Goal: Task Accomplishment & Management: Complete application form

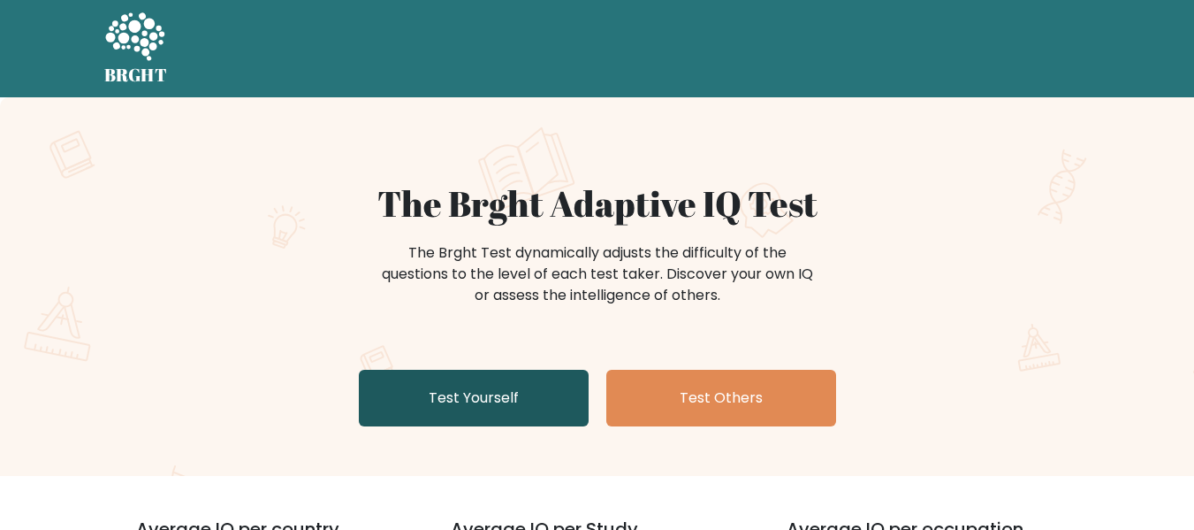
click at [497, 388] on link "Test Yourself" at bounding box center [474, 398] width 230 height 57
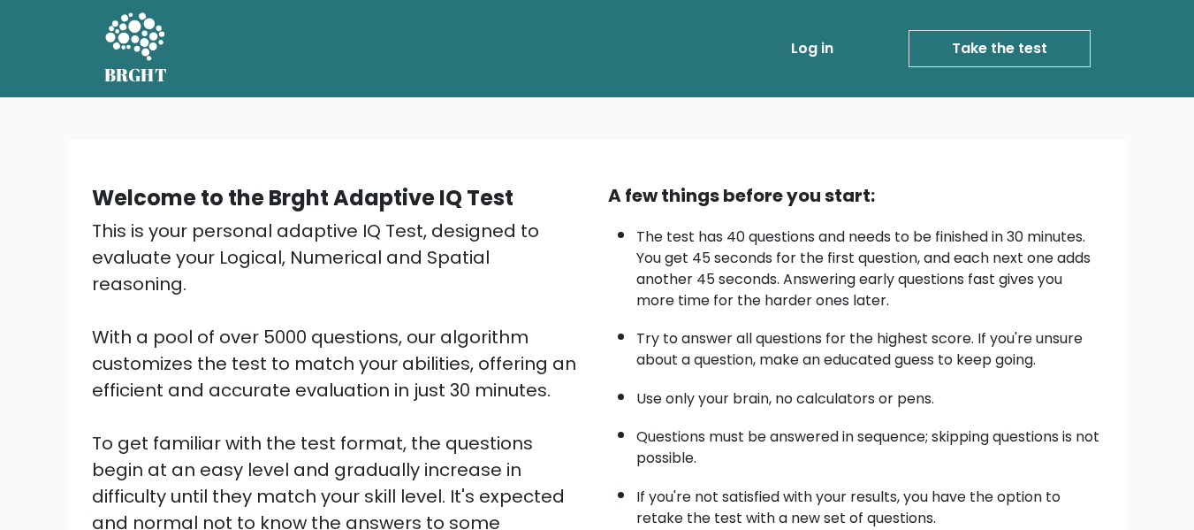
click at [957, 57] on link "Take the test" at bounding box center [1000, 48] width 182 height 37
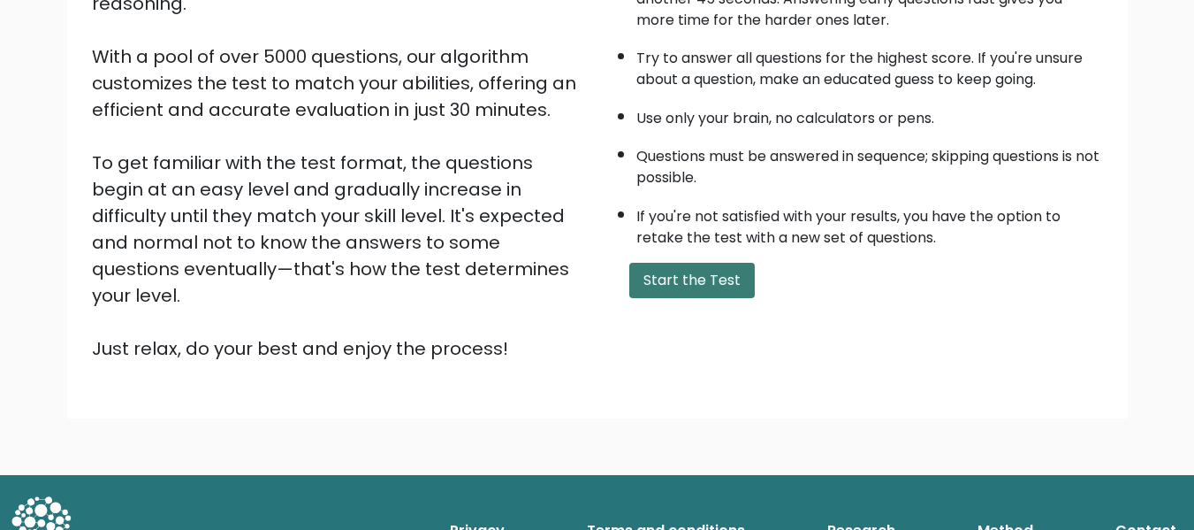
click at [699, 285] on button "Start the Test" at bounding box center [692, 280] width 126 height 35
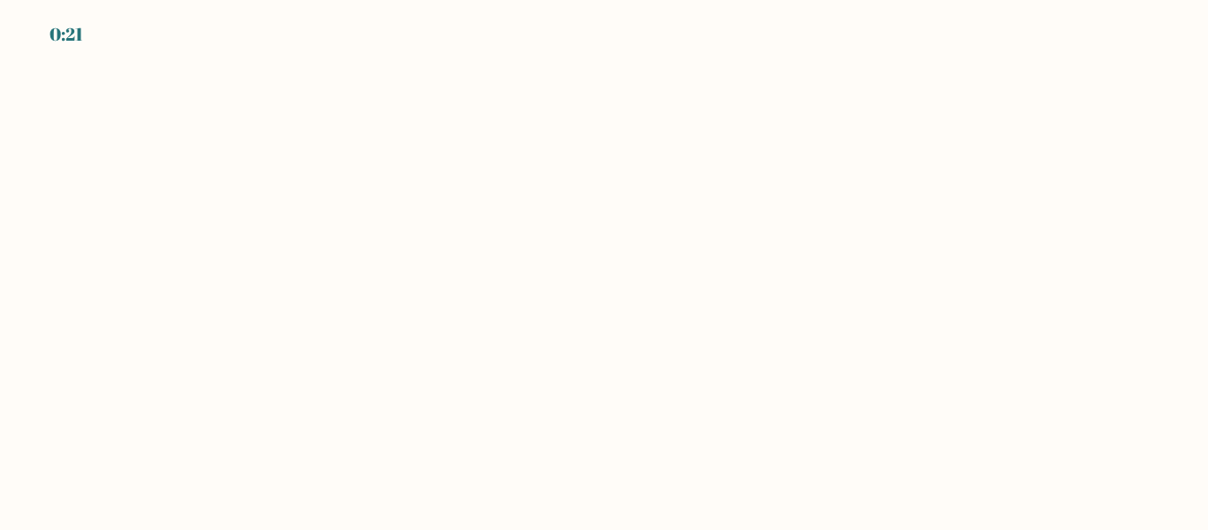
click at [682, 252] on body "0:21" at bounding box center [604, 265] width 1208 height 530
drag, startPoint x: 299, startPoint y: 273, endPoint x: 499, endPoint y: 475, distance: 284.4
click at [499, 475] on body "0:20" at bounding box center [604, 265] width 1208 height 530
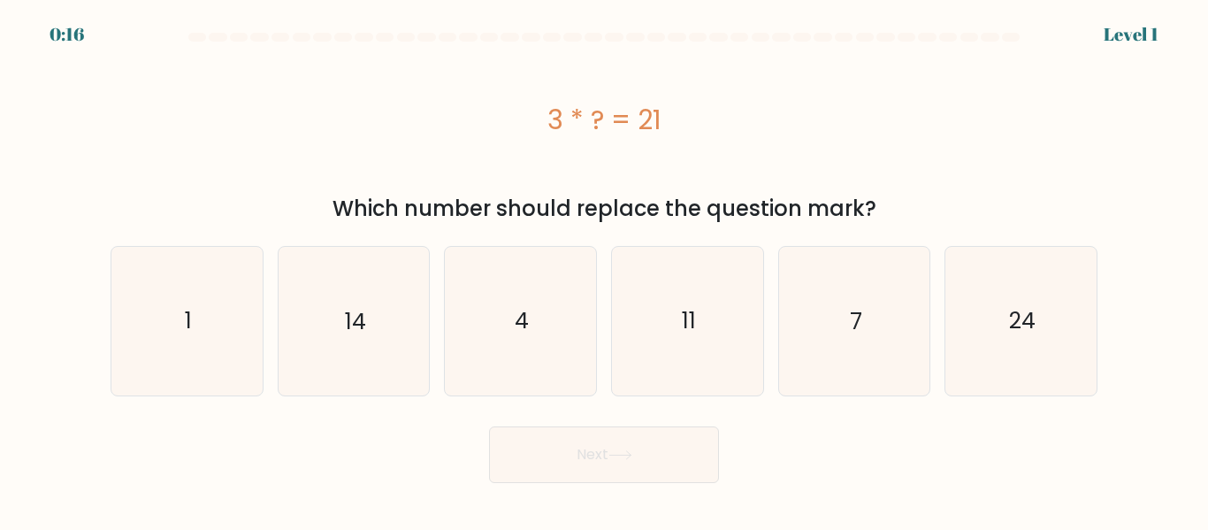
drag, startPoint x: 547, startPoint y: 114, endPoint x: 885, endPoint y: 213, distance: 351.9
click at [885, 213] on div "3 * ? = 21 Which number should replace the question mark?" at bounding box center [604, 137] width 1008 height 176
copy div "3 * ? = 21 Which number should replace the question mark?"
click at [551, 164] on div "3 * ? = 21" at bounding box center [604, 119] width 987 height 141
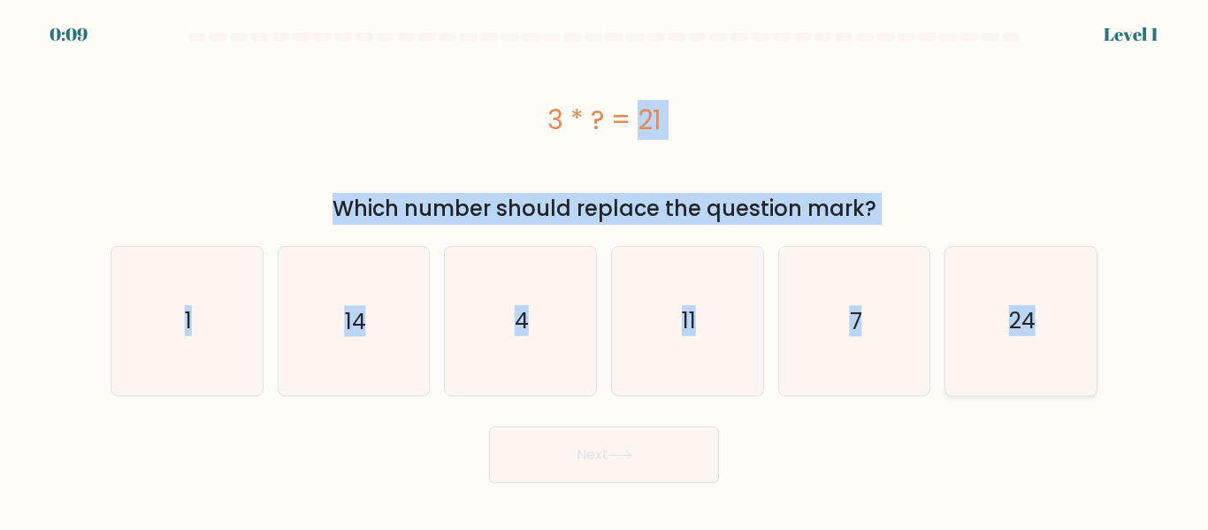
drag, startPoint x: 530, startPoint y: 123, endPoint x: 1067, endPoint y: 342, distance: 580.5
click at [1067, 342] on form "a. 1" at bounding box center [604, 258] width 1208 height 450
copy form "3 * ? = 21 Which number should replace the question mark? a. 1 b. 14 c. 4 d. 11…"
click at [912, 306] on icon "7" at bounding box center [854, 321] width 148 height 148
click at [605, 270] on input "e. 7" at bounding box center [604, 267] width 1 height 4
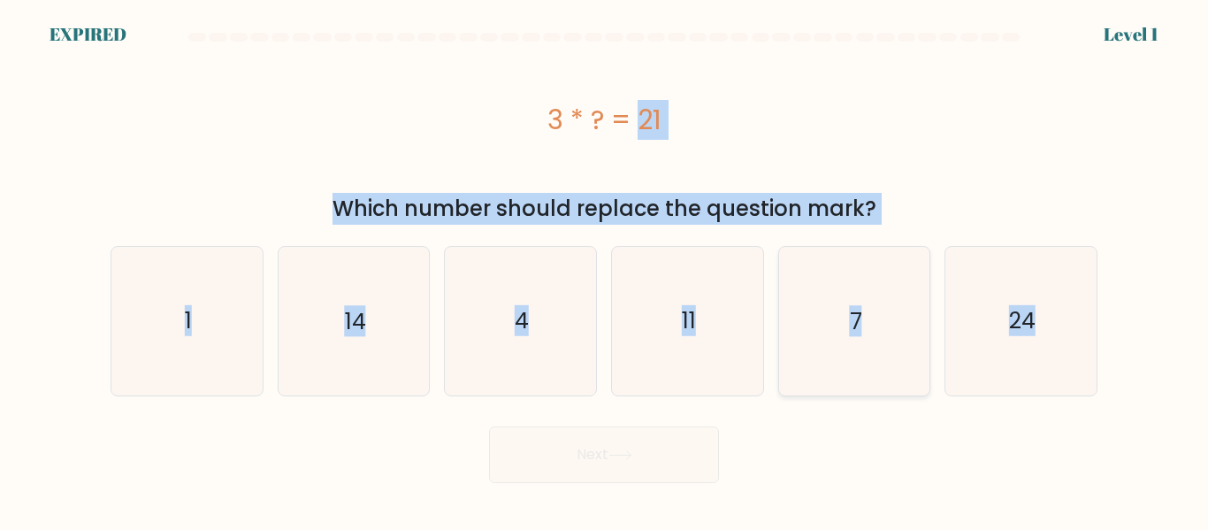
radio input "true"
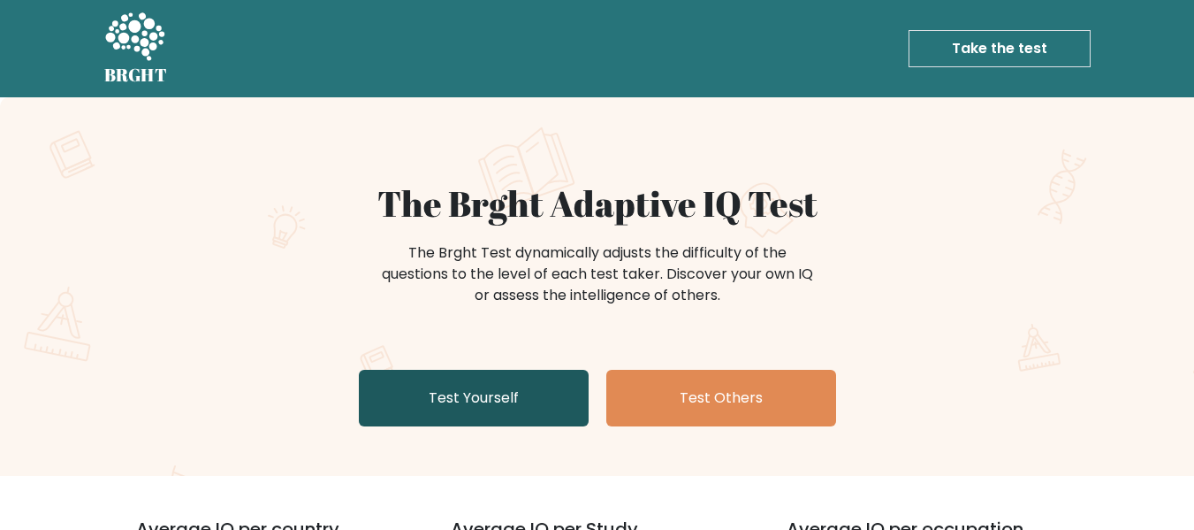
click at [498, 393] on link "Test Yourself" at bounding box center [474, 398] width 230 height 57
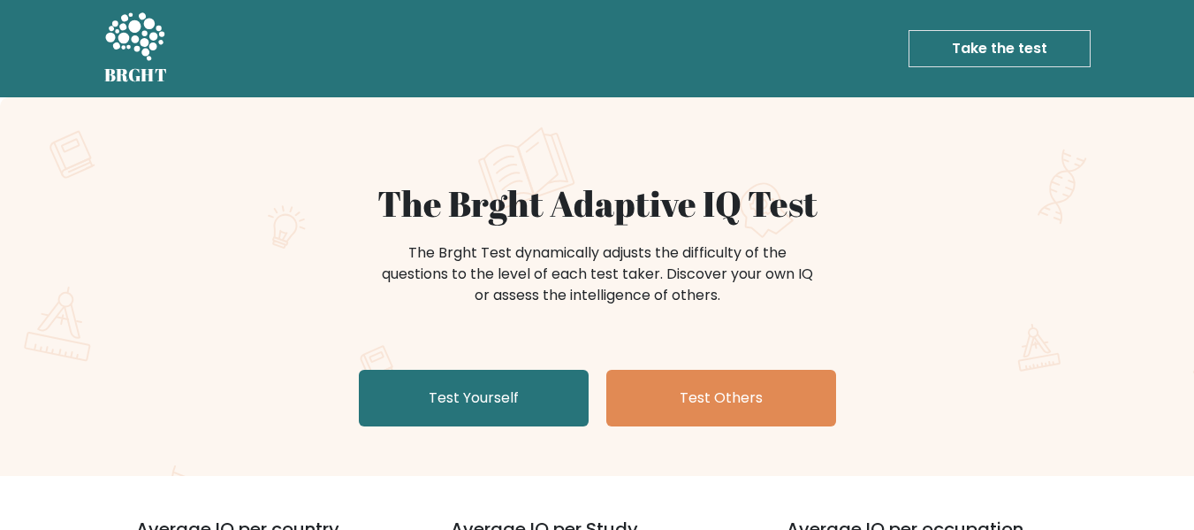
click at [968, 37] on link "Take the test" at bounding box center [1000, 48] width 182 height 37
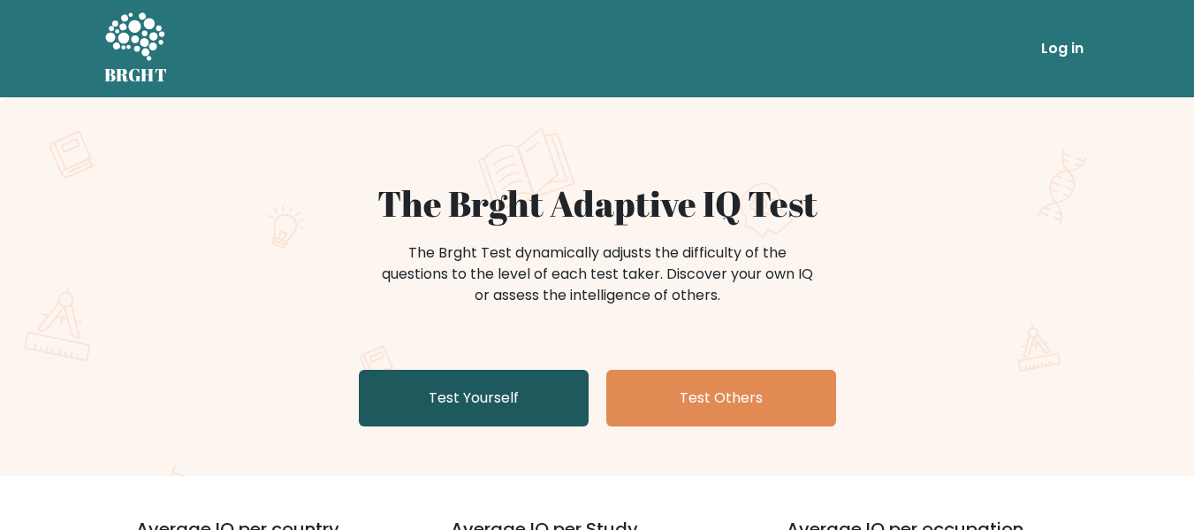
click at [463, 396] on link "Test Yourself" at bounding box center [474, 398] width 230 height 57
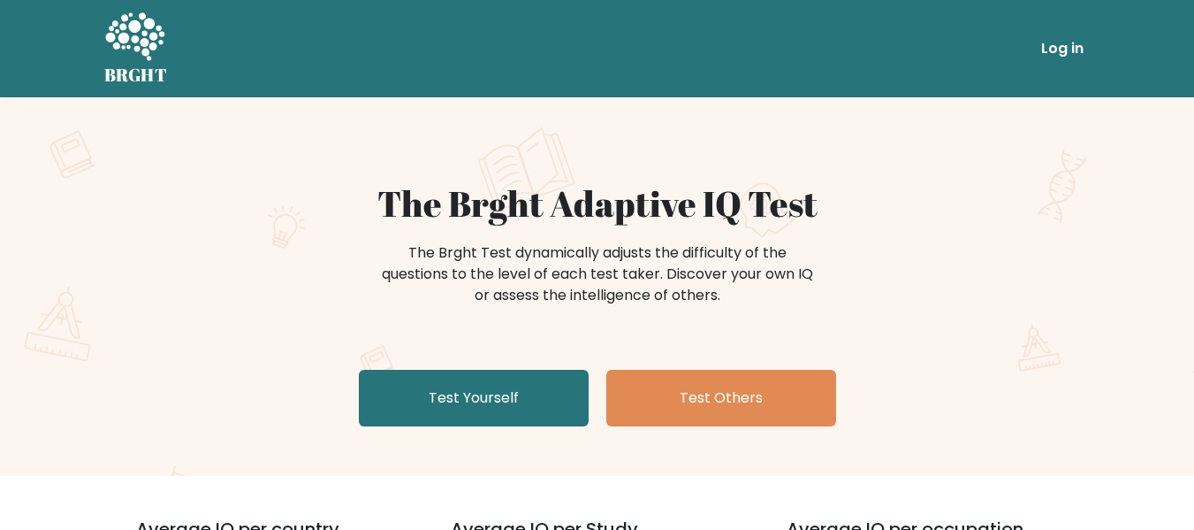
click at [1056, 53] on link "Log in" at bounding box center [1062, 48] width 57 height 35
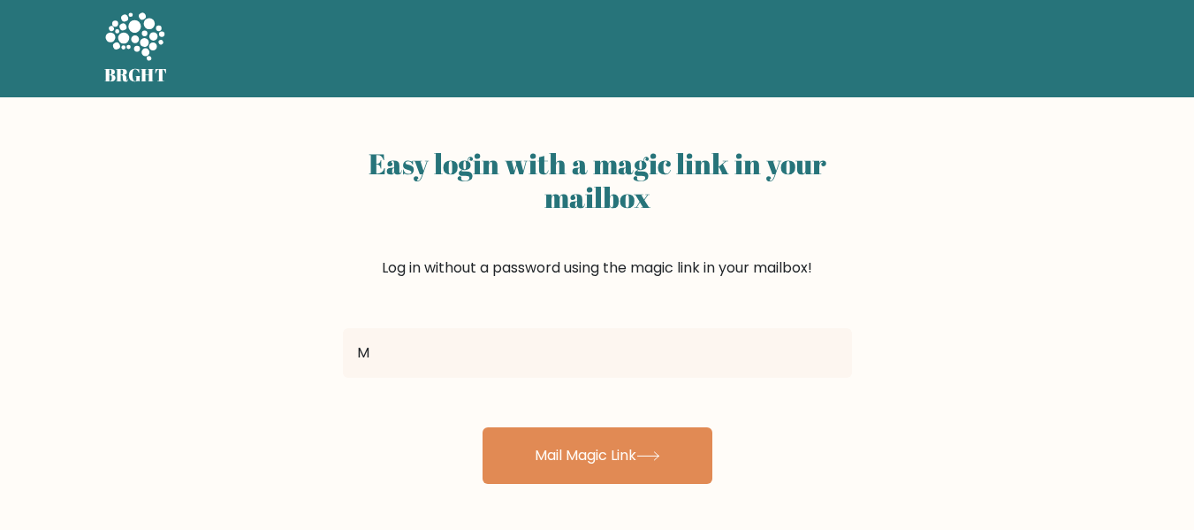
type input "Maisymaaq@gmail.com"
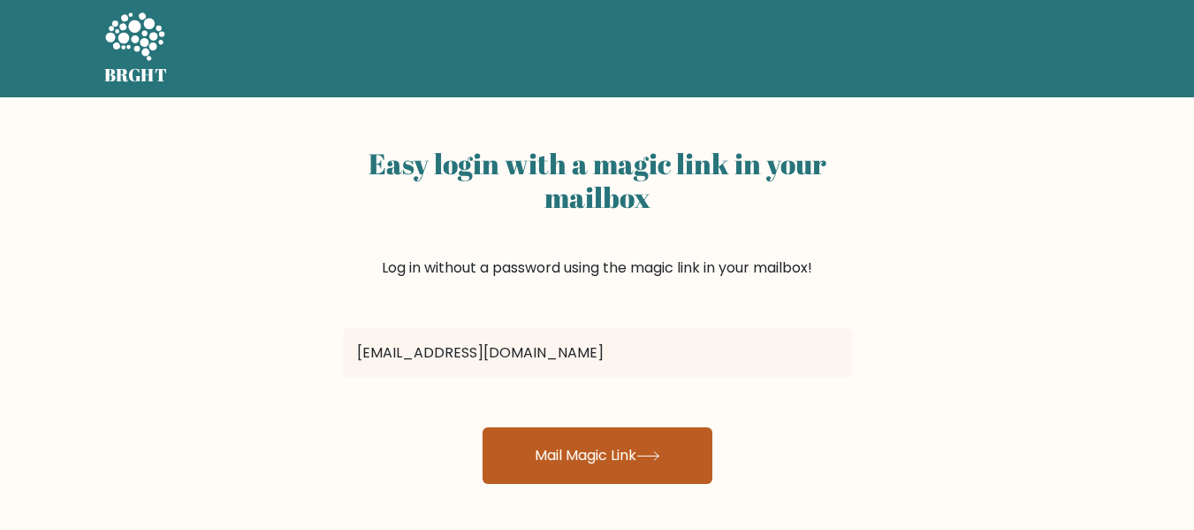
click at [578, 444] on button "Mail Magic Link" at bounding box center [598, 455] width 230 height 57
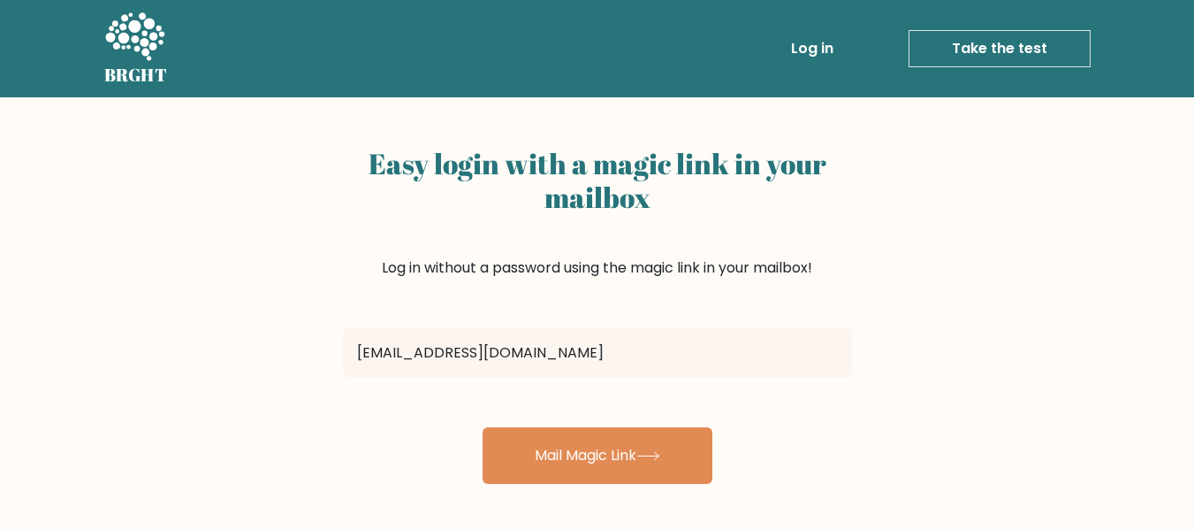
click at [1031, 51] on link "Take the test" at bounding box center [1000, 48] width 182 height 37
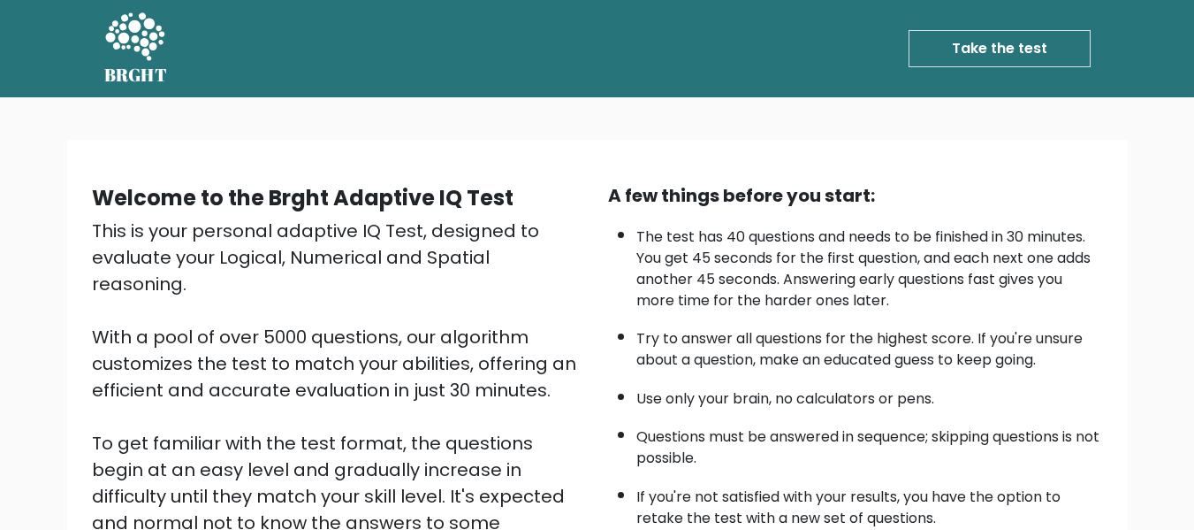
click at [985, 49] on link "Take the test" at bounding box center [1000, 48] width 182 height 37
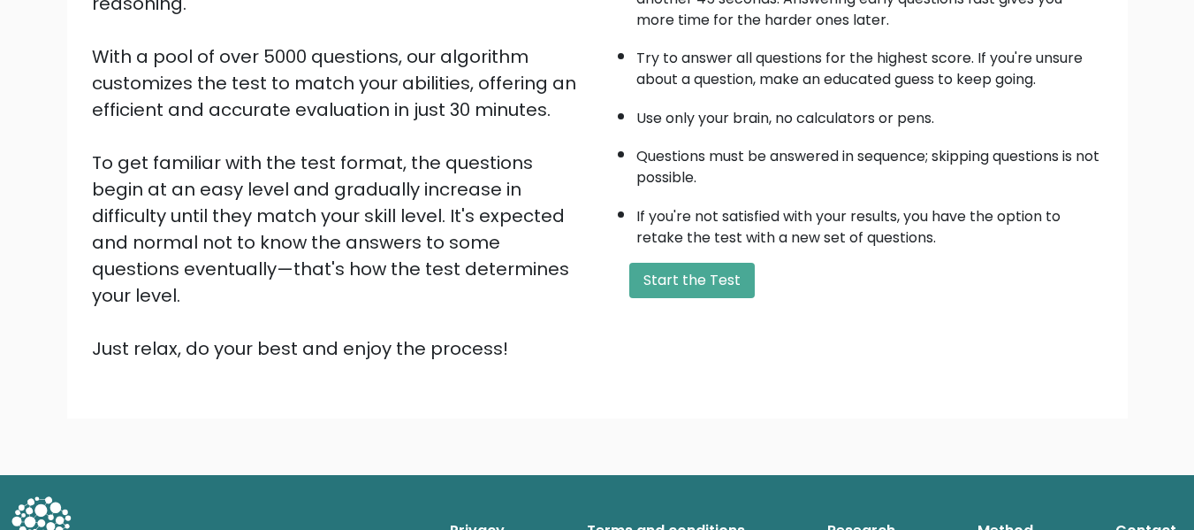
click at [635, 290] on button "Start the Test" at bounding box center [692, 280] width 126 height 35
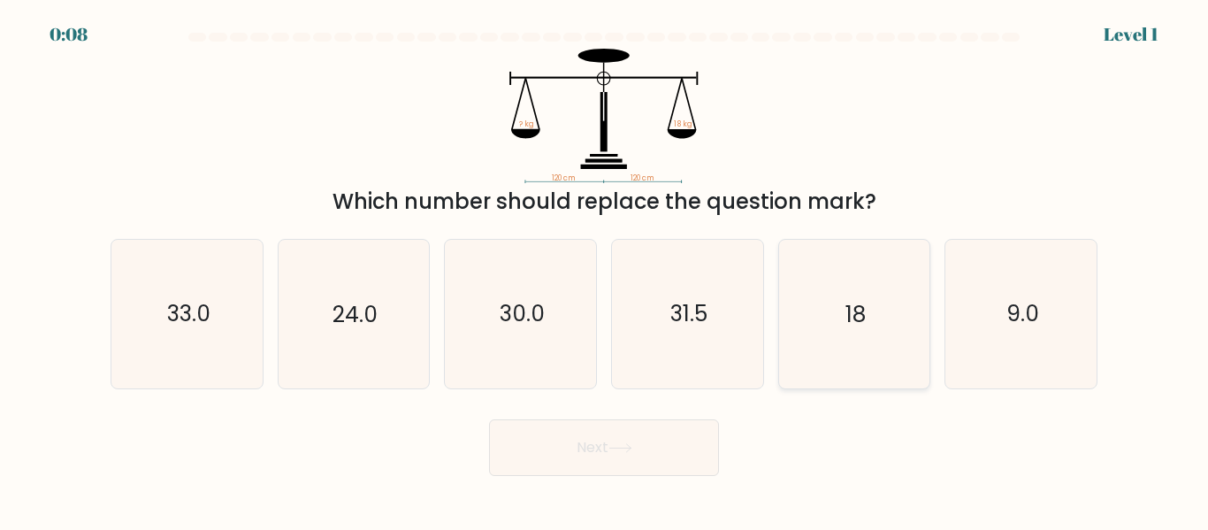
click at [799, 315] on icon "18" at bounding box center [854, 314] width 148 height 148
click at [605, 270] on input "e. 18" at bounding box center [604, 267] width 1 height 4
radio input "true"
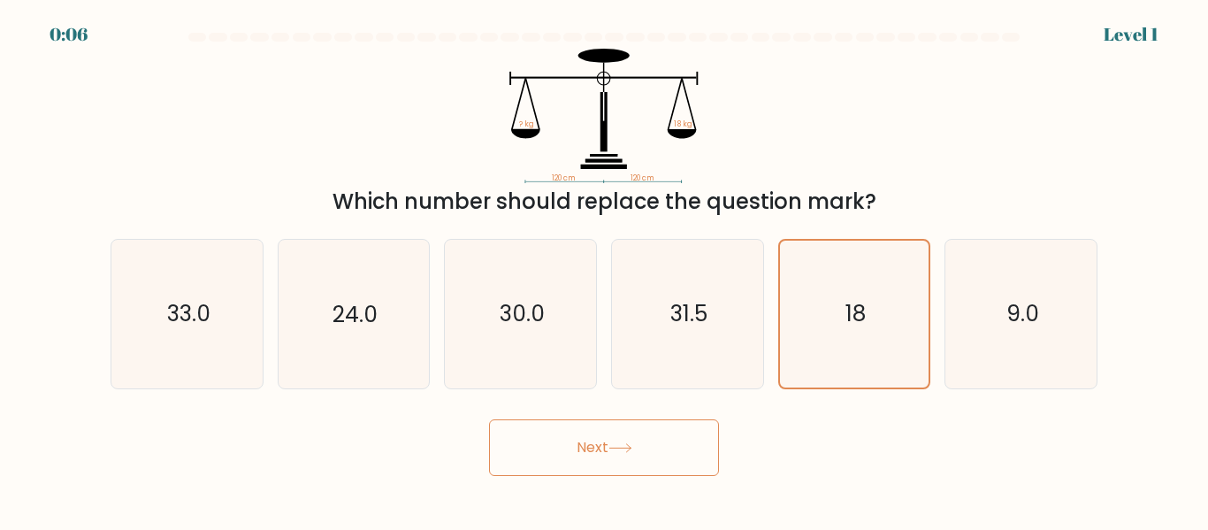
click at [583, 444] on button "Next" at bounding box center [604, 447] width 230 height 57
click at [610, 444] on button "Next" at bounding box center [604, 447] width 230 height 57
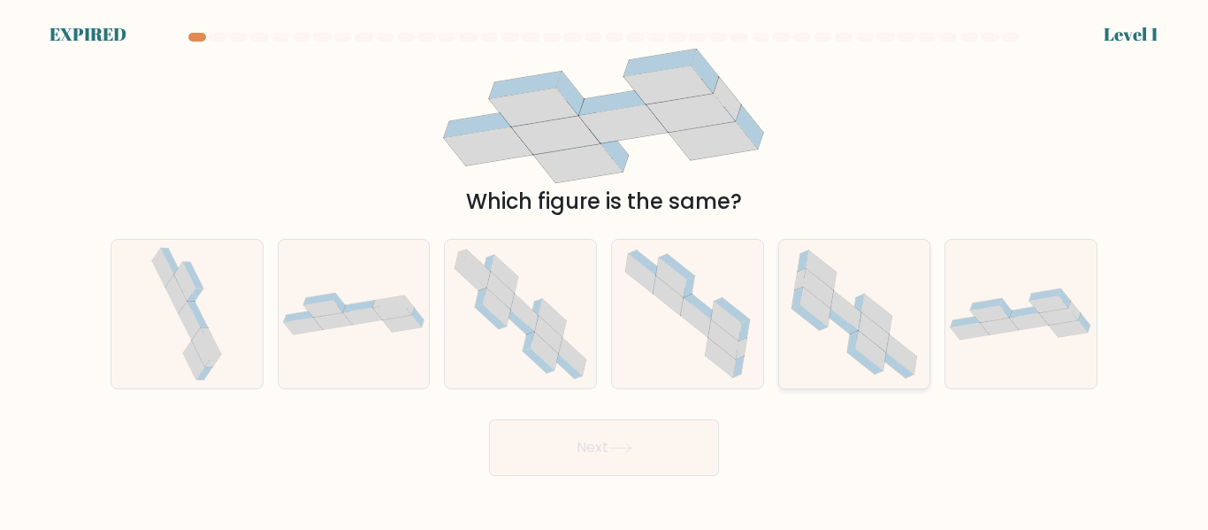
click at [832, 311] on icon at bounding box center [839, 321] width 35 height 25
click at [605, 270] on input "e." at bounding box center [604, 267] width 1 height 4
radio input "true"
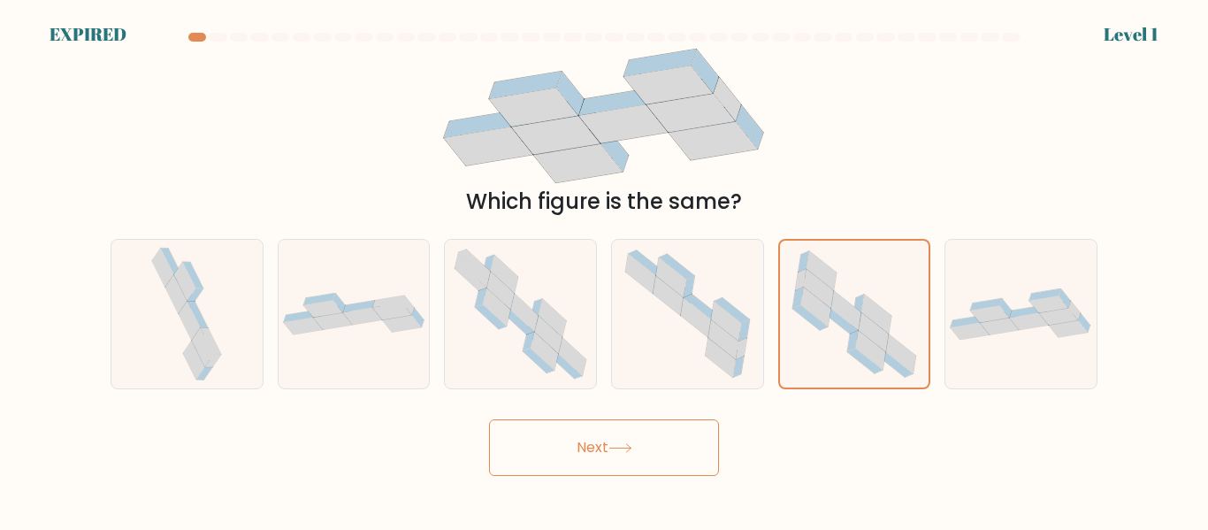
click at [638, 457] on button "Next" at bounding box center [604, 447] width 230 height 57
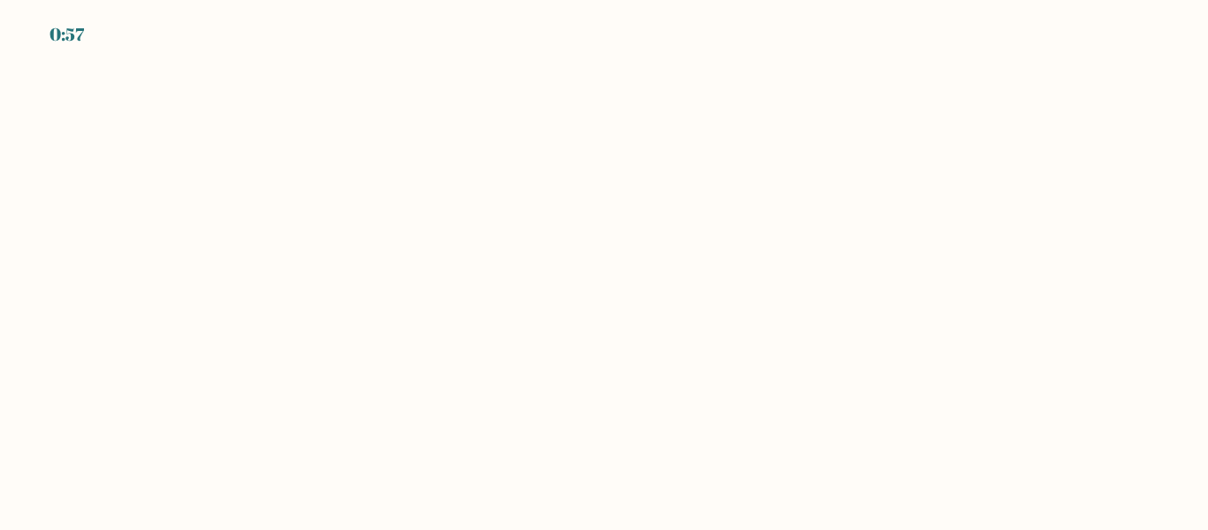
click at [478, 311] on body "0:57" at bounding box center [604, 265] width 1208 height 530
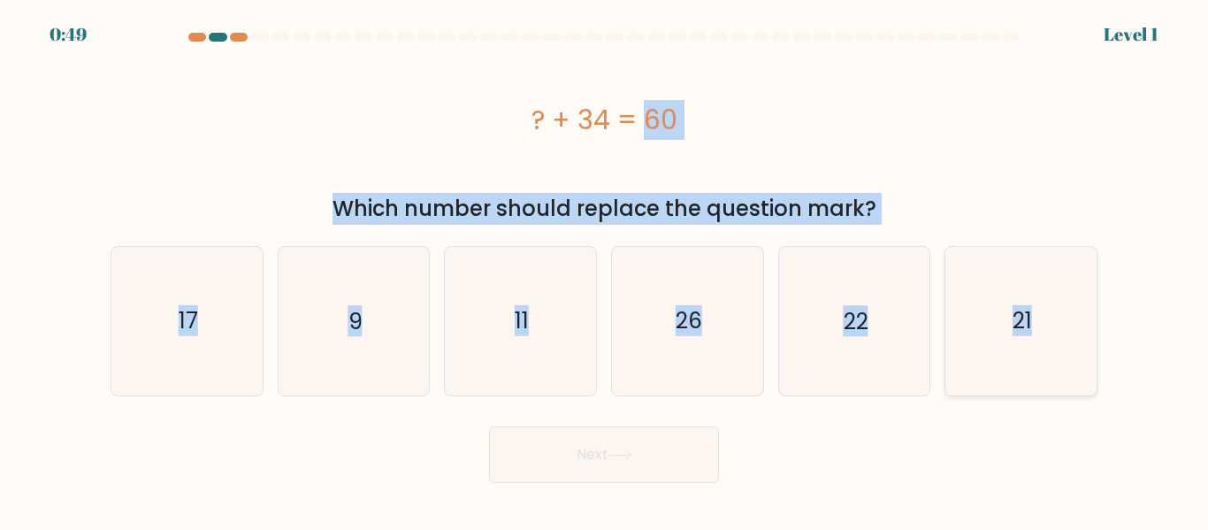
drag, startPoint x: 522, startPoint y: 103, endPoint x: 1058, endPoint y: 304, distance: 572.1
click at [1058, 304] on form "a. 9" at bounding box center [604, 258] width 1208 height 450
copy form "? + 34 = 60 Which number should replace the question mark? a. 17 b. 9 c. 11 d. …"
click at [709, 301] on icon "26" at bounding box center [687, 321] width 148 height 148
click at [605, 270] on input "d. 26" at bounding box center [604, 267] width 1 height 4
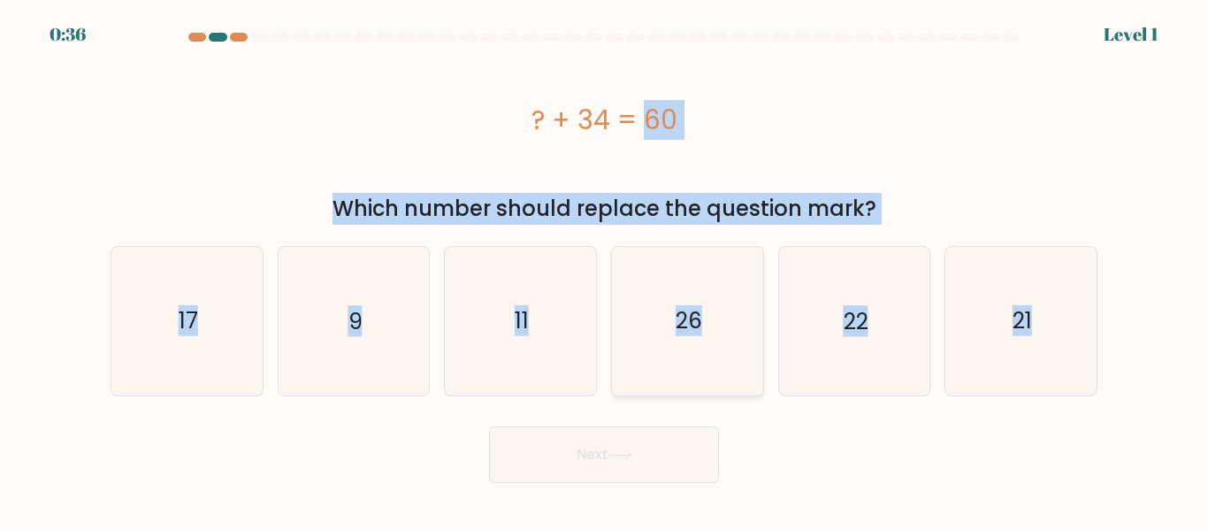
radio input "true"
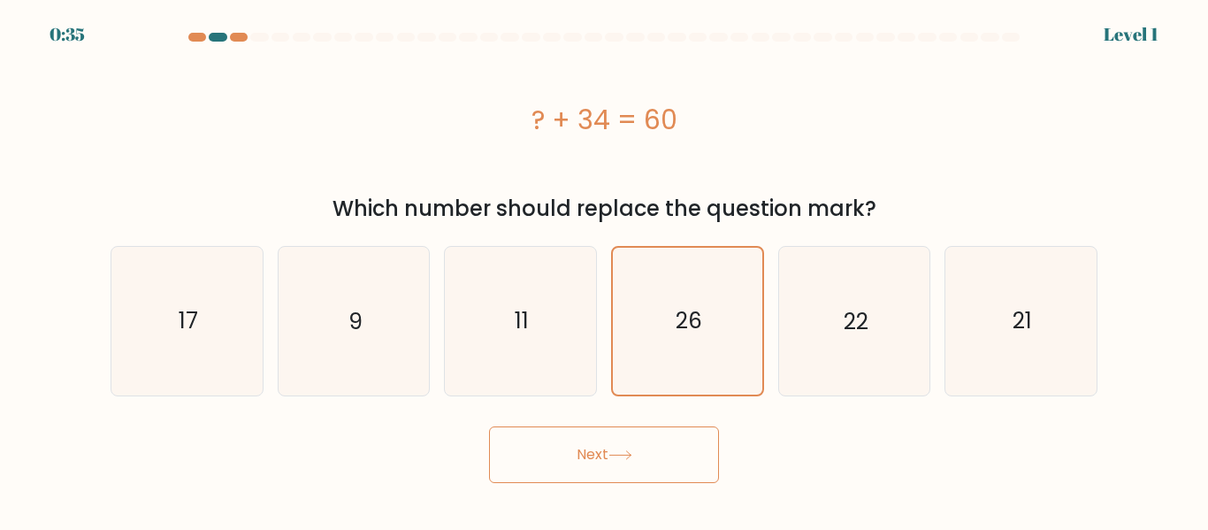
click at [601, 469] on button "Next" at bounding box center [604, 454] width 230 height 57
click at [586, 446] on button "Next" at bounding box center [604, 454] width 230 height 57
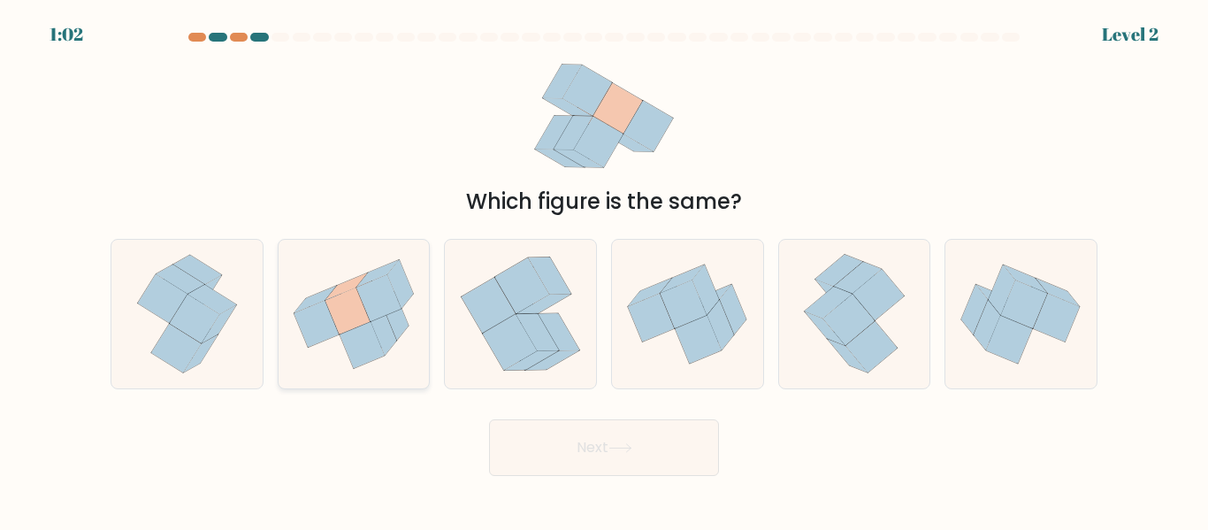
click at [378, 315] on icon at bounding box center [378, 297] width 45 height 47
click at [604, 270] on input "b." at bounding box center [604, 267] width 1 height 4
radio input "true"
click at [582, 436] on button "Next" at bounding box center [604, 447] width 230 height 57
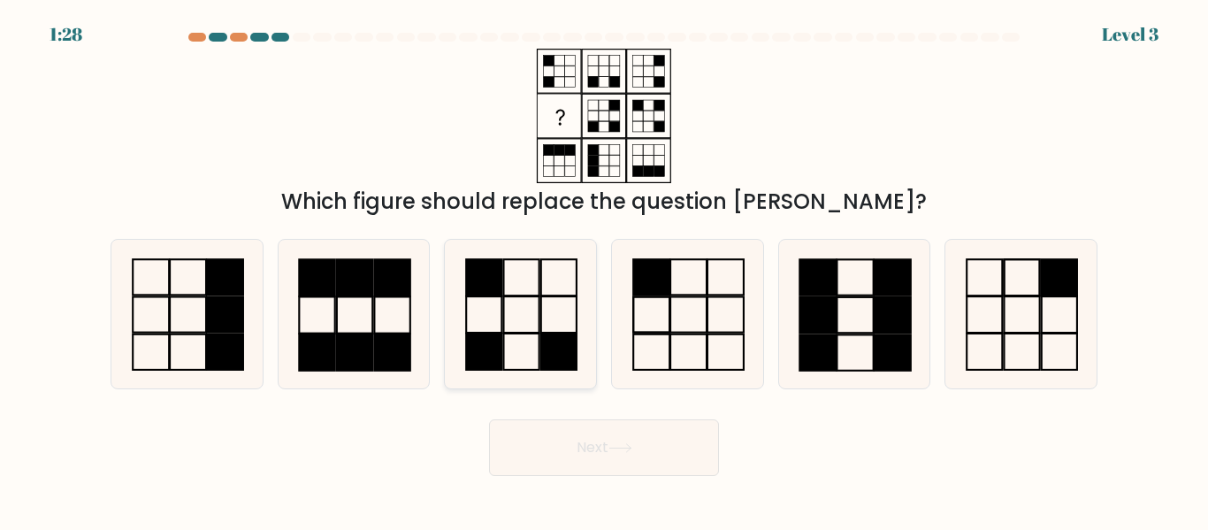
click at [496, 348] on rect at bounding box center [483, 351] width 35 height 36
click at [604, 270] on input "c." at bounding box center [604, 267] width 1 height 4
radio input "true"
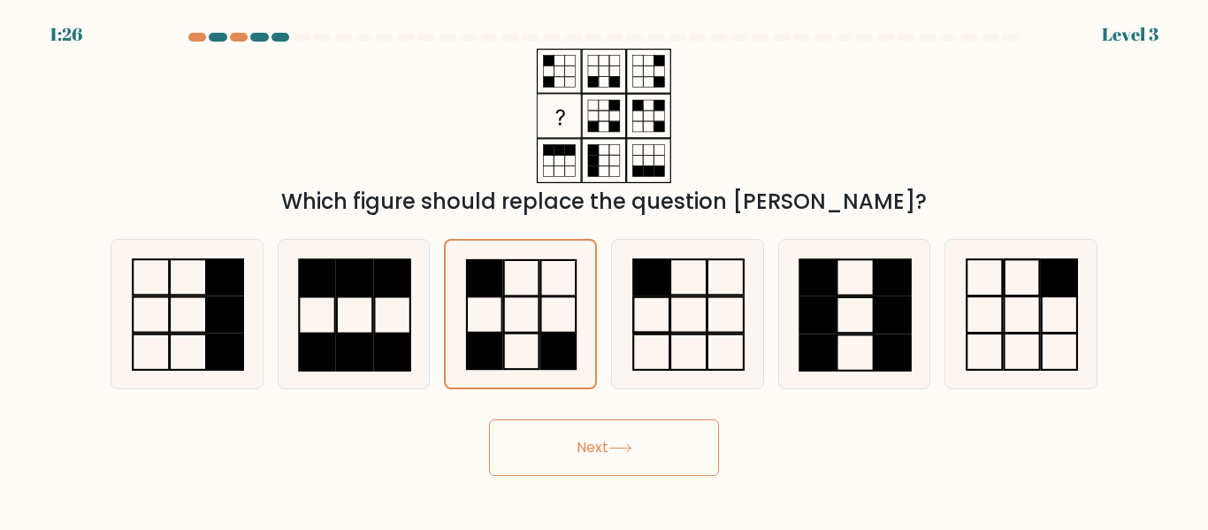
click at [583, 436] on button "Next" at bounding box center [604, 447] width 230 height 57
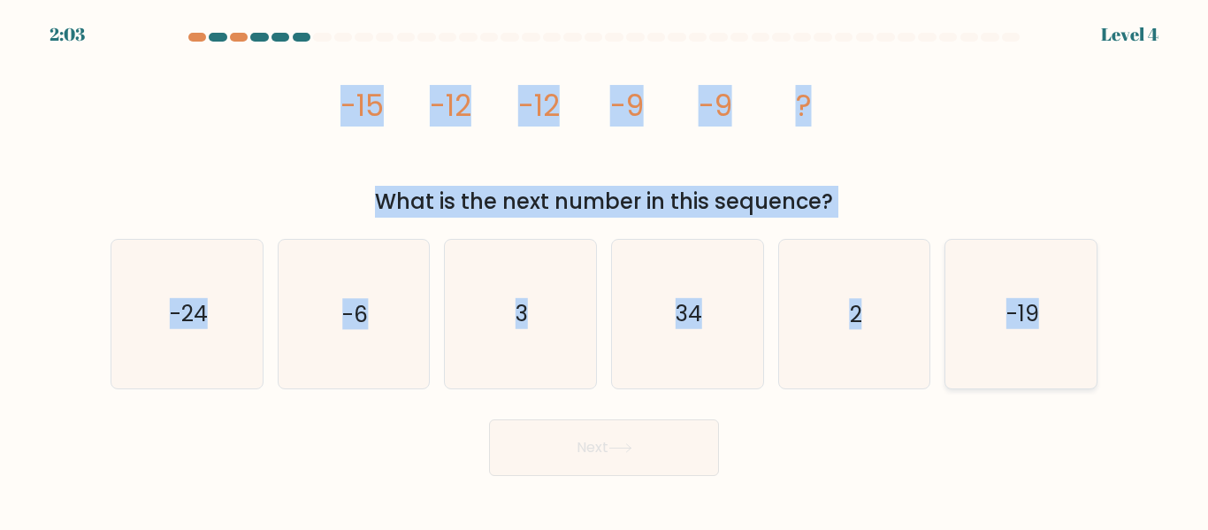
drag, startPoint x: 316, startPoint y: 101, endPoint x: 1049, endPoint y: 344, distance: 772.9
click at [1049, 344] on form at bounding box center [604, 254] width 1208 height 443
copy form "-15 -12 -12 -9 -9 ? What is the next number in this sequence? a. -24 b. -6 c. 3…"
click at [394, 255] on icon "-6" at bounding box center [353, 314] width 148 height 148
click at [604, 265] on input "b. -6" at bounding box center [604, 267] width 1 height 4
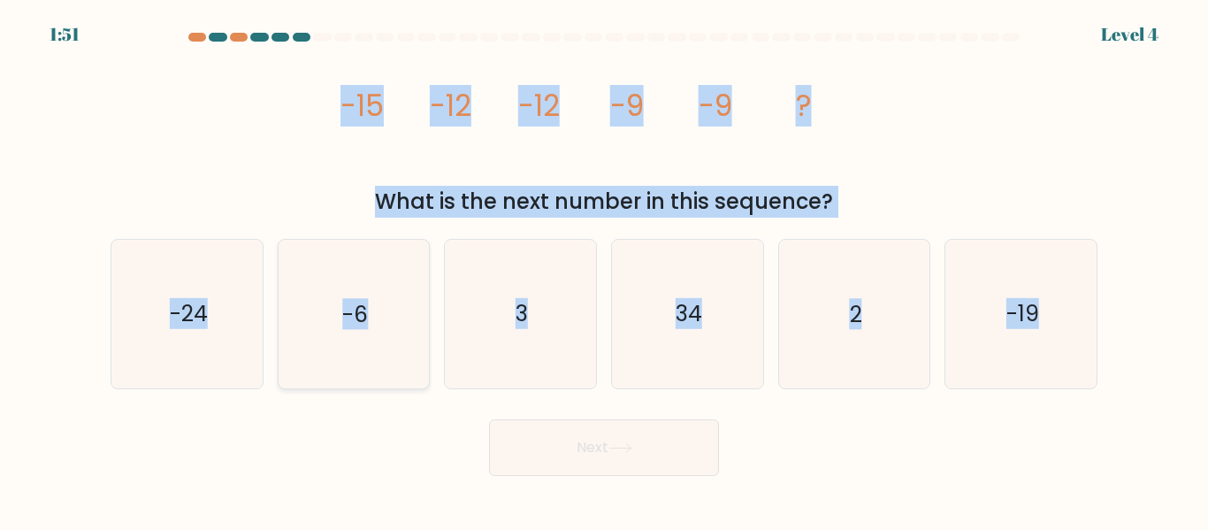
radio input "true"
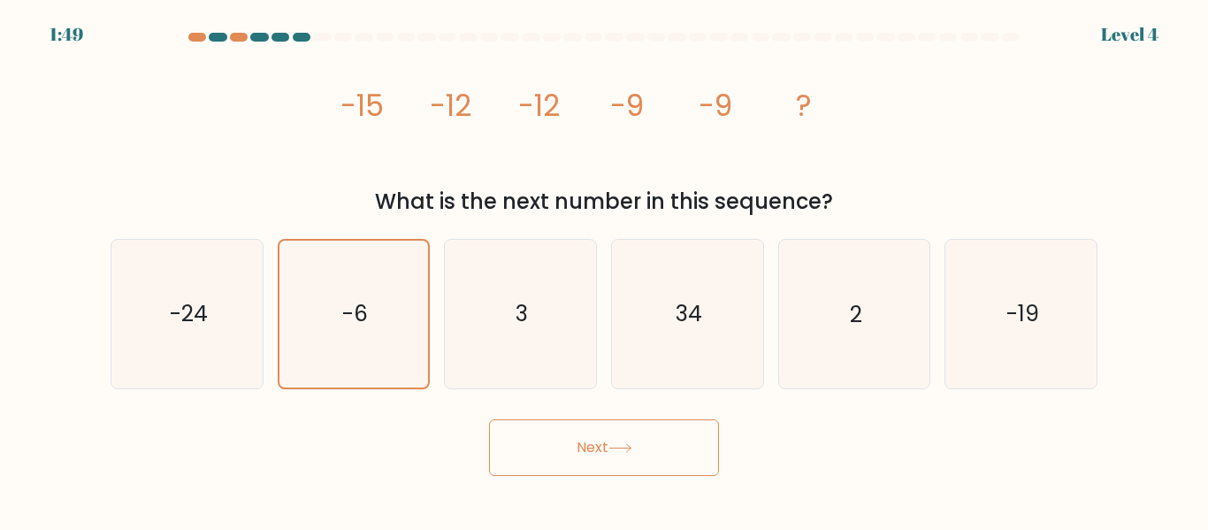
click at [612, 461] on button "Next" at bounding box center [604, 447] width 230 height 57
click at [598, 443] on button "Next" at bounding box center [604, 447] width 230 height 57
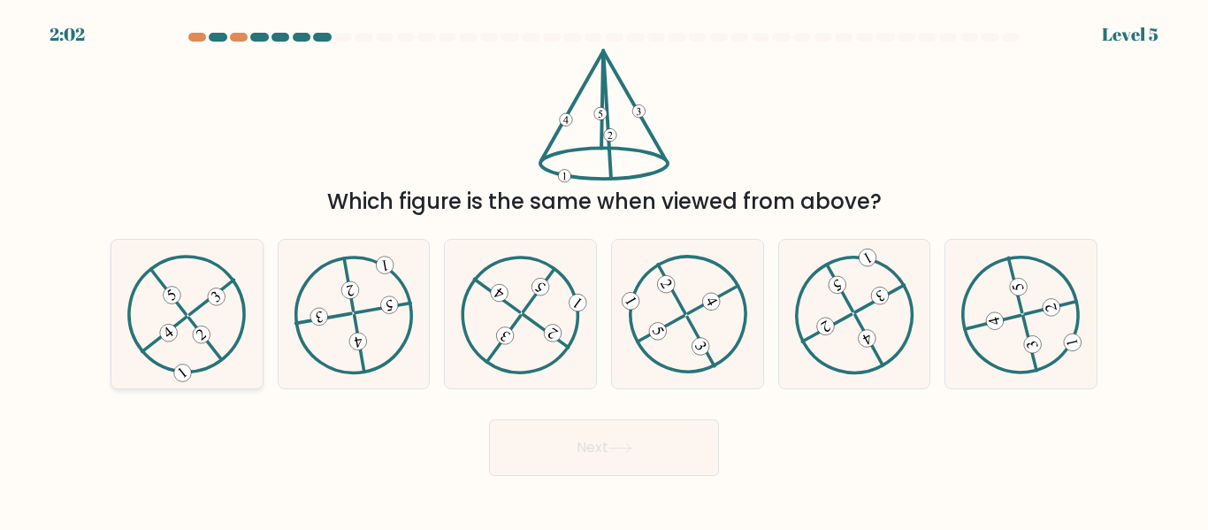
click at [160, 308] on icon at bounding box center [186, 314] width 119 height 118
click at [604, 270] on input "a." at bounding box center [604, 267] width 1 height 4
radio input "true"
click at [601, 448] on button "Next" at bounding box center [604, 447] width 230 height 57
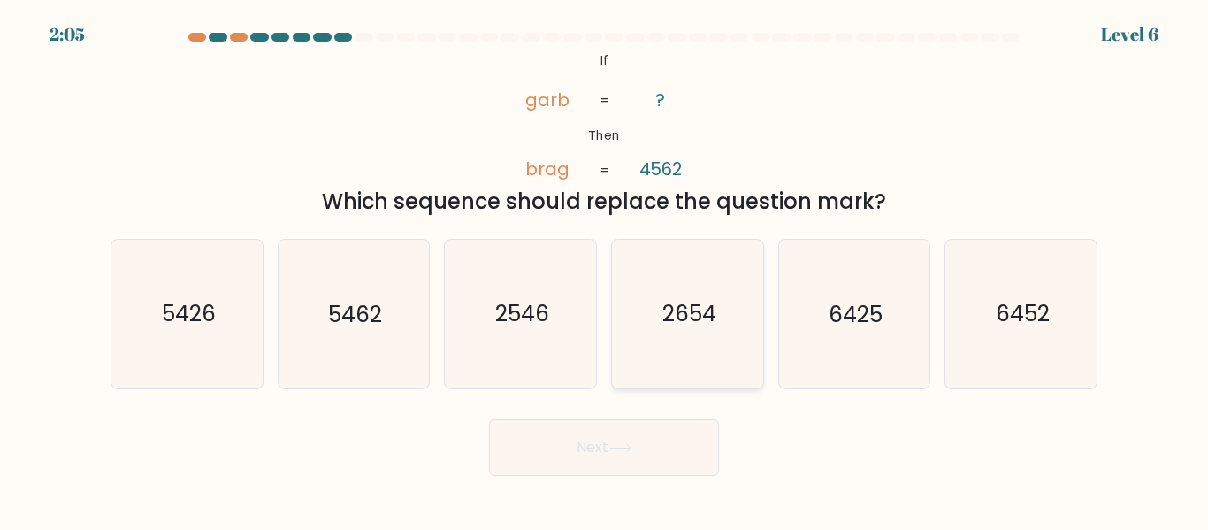
click at [667, 323] on text "2654" at bounding box center [688, 314] width 54 height 31
click at [605, 270] on input "d. 2654" at bounding box center [604, 267] width 1 height 4
radio input "true"
click at [568, 443] on button "Next" at bounding box center [604, 447] width 230 height 57
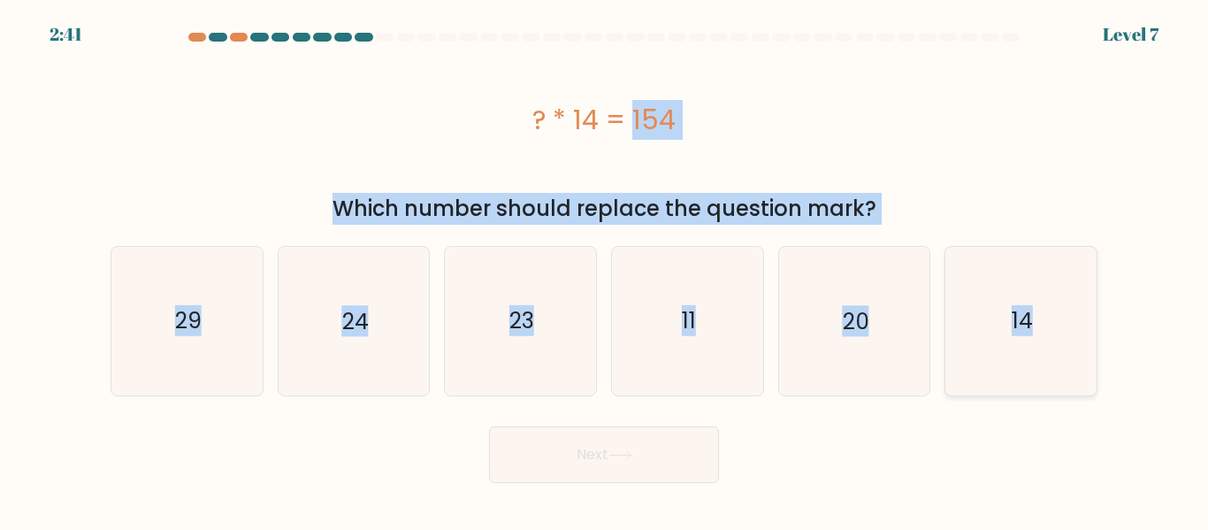
drag, startPoint x: 525, startPoint y: 122, endPoint x: 1040, endPoint y: 326, distance: 553.5
click at [1040, 326] on form "a." at bounding box center [604, 258] width 1208 height 450
copy form "? * 14 = 154 Which number should replace the question mark? a. 29 b. 24 c. 23 d…"
click at [699, 271] on icon "11" at bounding box center [687, 321] width 148 height 148
click at [605, 270] on input "d. 11" at bounding box center [604, 267] width 1 height 4
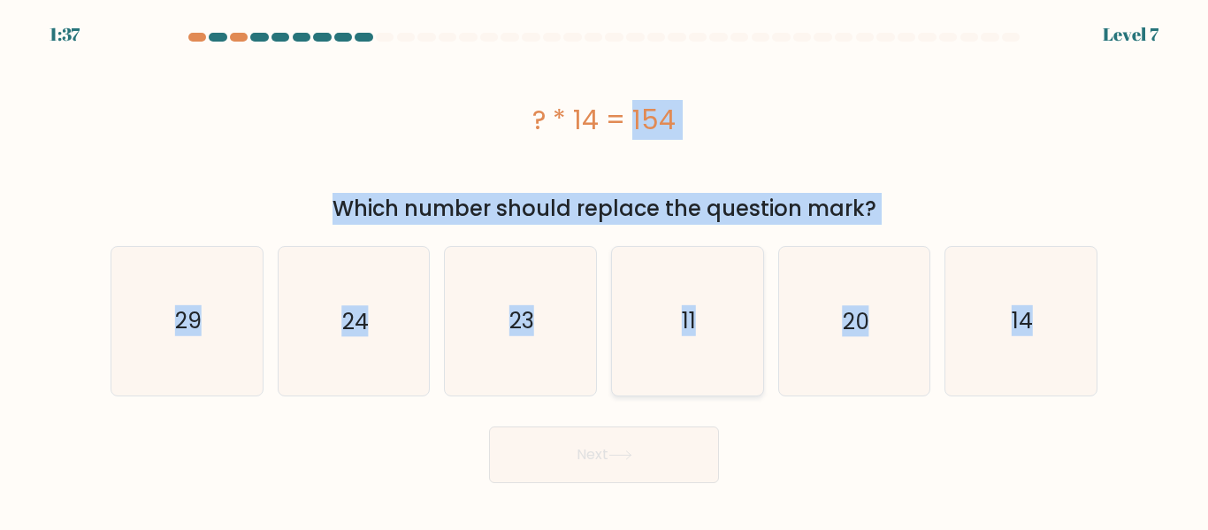
radio input "true"
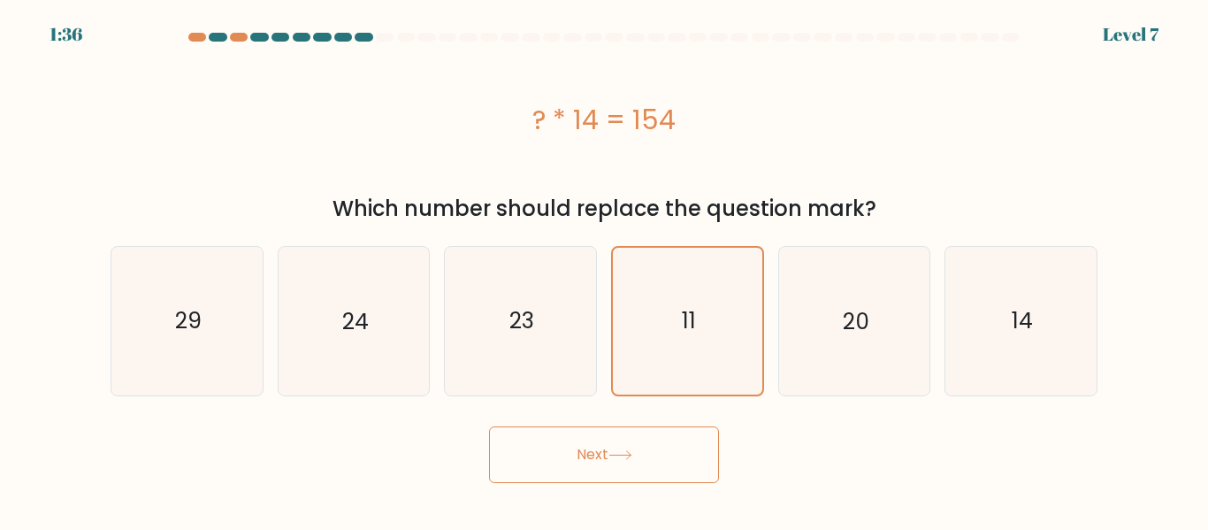
click at [616, 439] on button "Next" at bounding box center [604, 454] width 230 height 57
drag, startPoint x: 616, startPoint y: 439, endPoint x: 624, endPoint y: 446, distance: 10.6
click at [624, 446] on button "Next" at bounding box center [604, 454] width 230 height 57
click at [643, 445] on button "Next" at bounding box center [604, 454] width 230 height 57
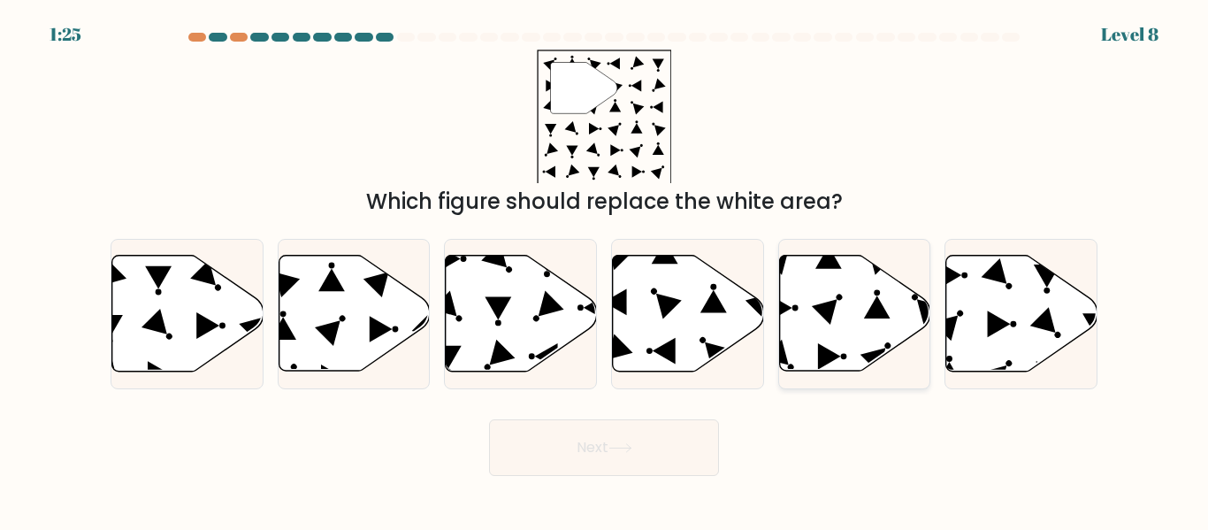
click at [833, 289] on icon at bounding box center [854, 313] width 151 height 116
click at [605, 270] on input "e." at bounding box center [604, 267] width 1 height 4
radio input "true"
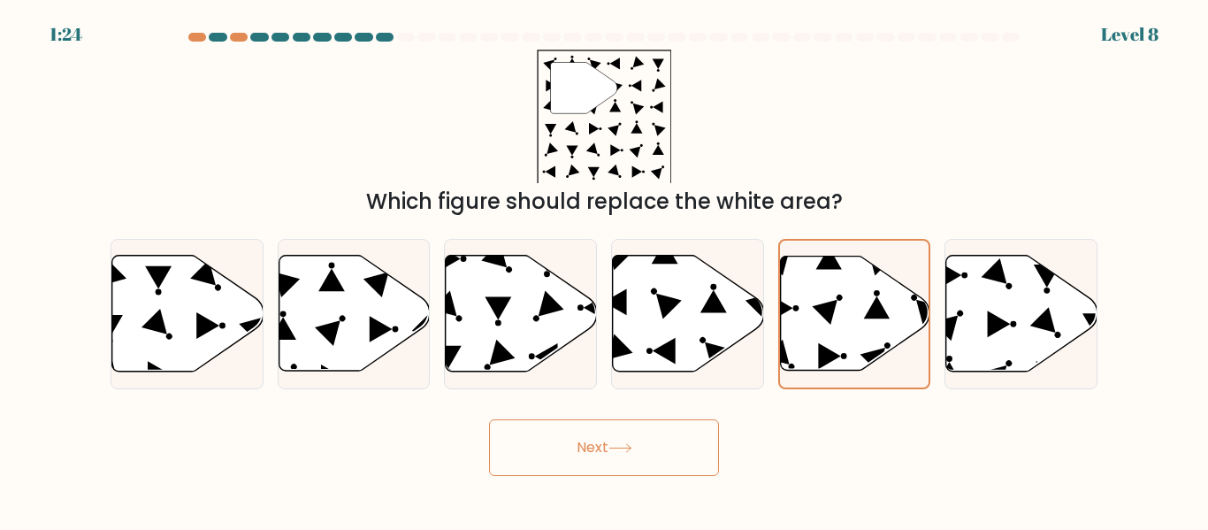
click at [585, 440] on button "Next" at bounding box center [604, 447] width 230 height 57
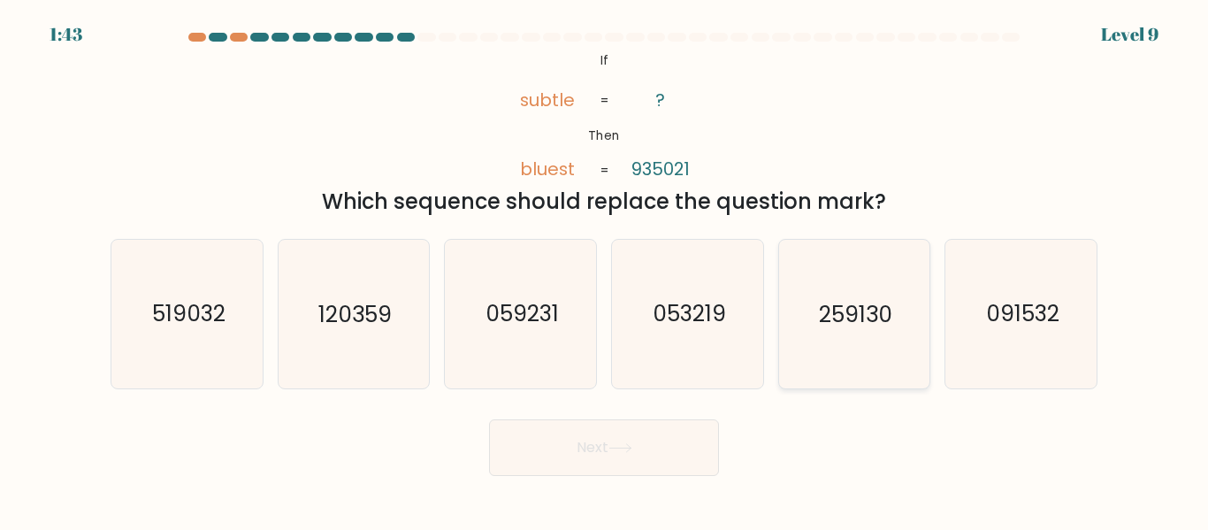
click at [860, 283] on icon "259130" at bounding box center [854, 314] width 148 height 148
click at [605, 270] on input "e. 259130" at bounding box center [604, 267] width 1 height 4
radio input "true"
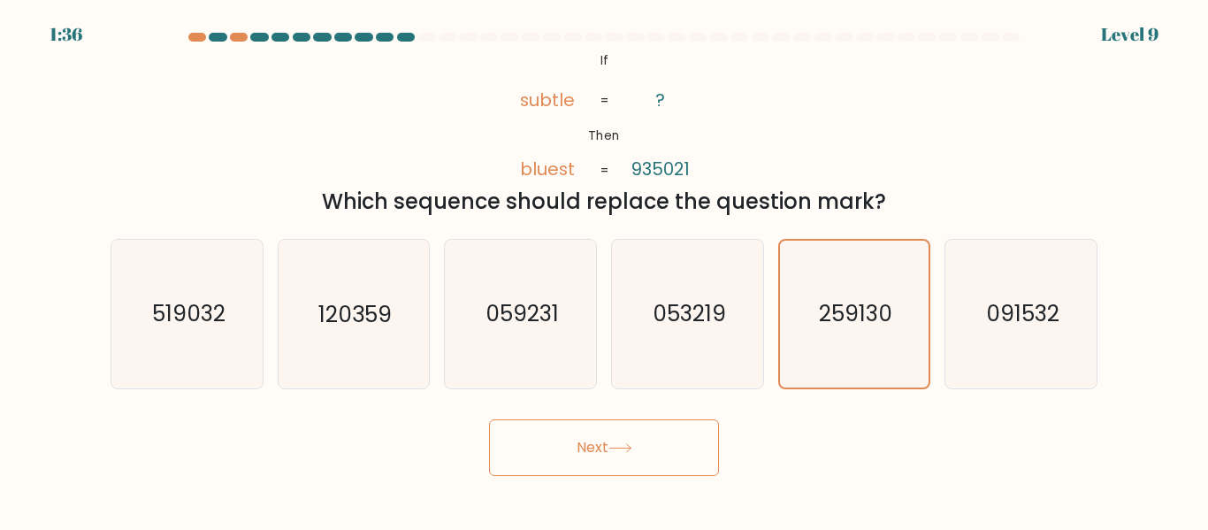
click at [568, 425] on button "Next" at bounding box center [604, 447] width 230 height 57
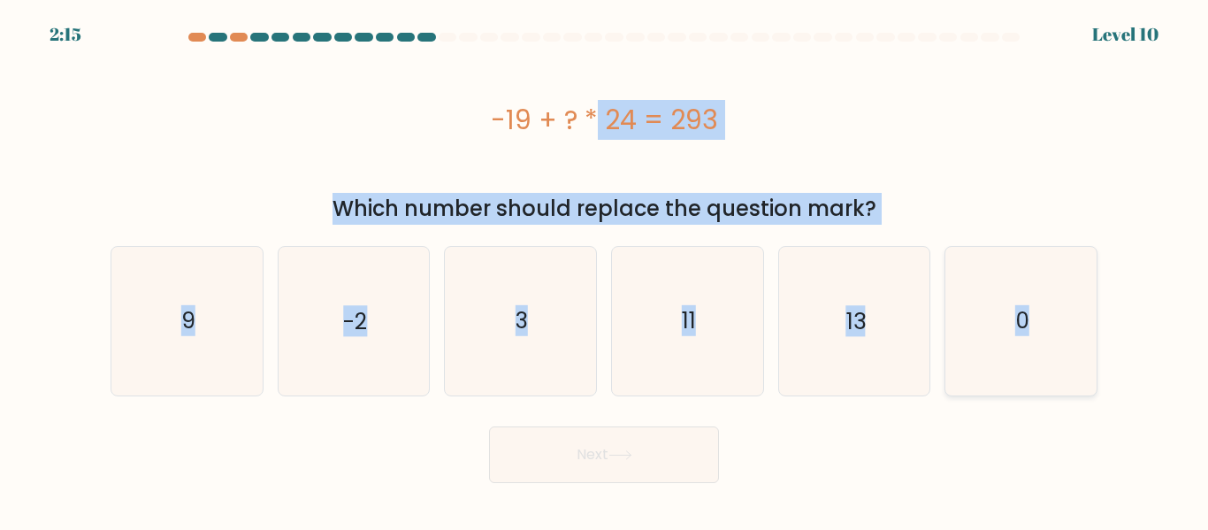
drag, startPoint x: 476, startPoint y: 111, endPoint x: 1048, endPoint y: 358, distance: 623.2
click at [1048, 358] on form "a. 9" at bounding box center [604, 258] width 1208 height 450
copy form "-19 + ? * 24 = 293 Which number should replace the question mark? a. 9 b. -2 c.…"
click at [878, 278] on icon "13" at bounding box center [854, 321] width 148 height 148
click at [605, 270] on input "e. 13" at bounding box center [604, 267] width 1 height 4
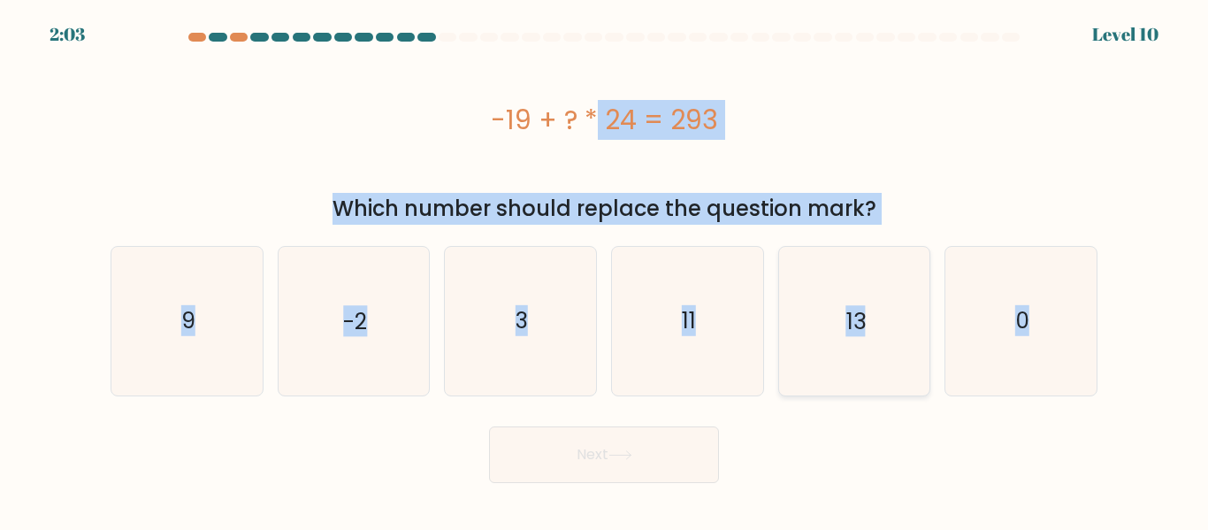
radio input "true"
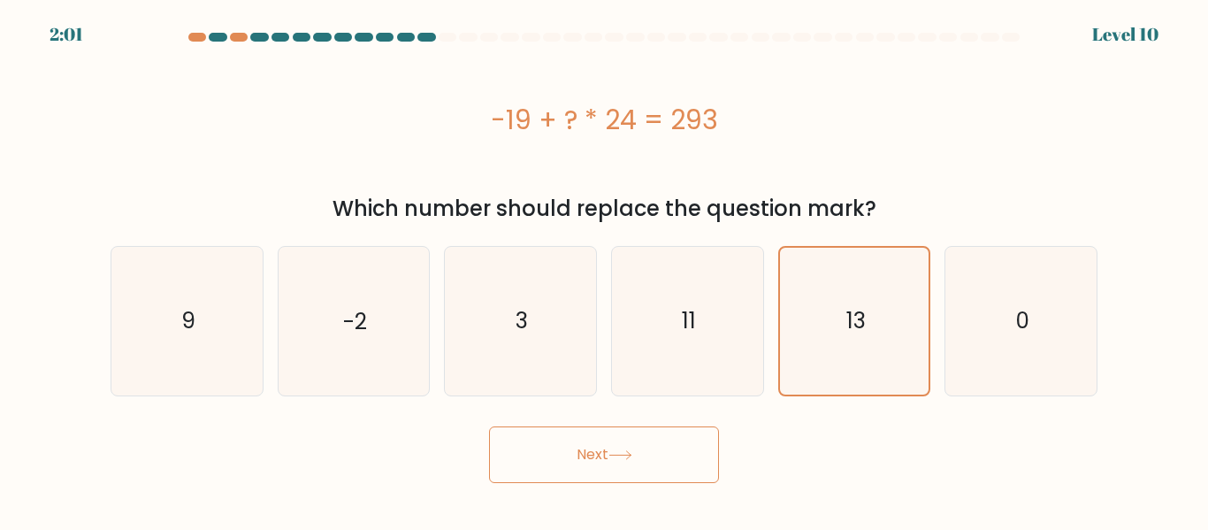
click at [608, 441] on button "Next" at bounding box center [604, 454] width 230 height 57
click at [546, 449] on button "Next" at bounding box center [604, 454] width 230 height 57
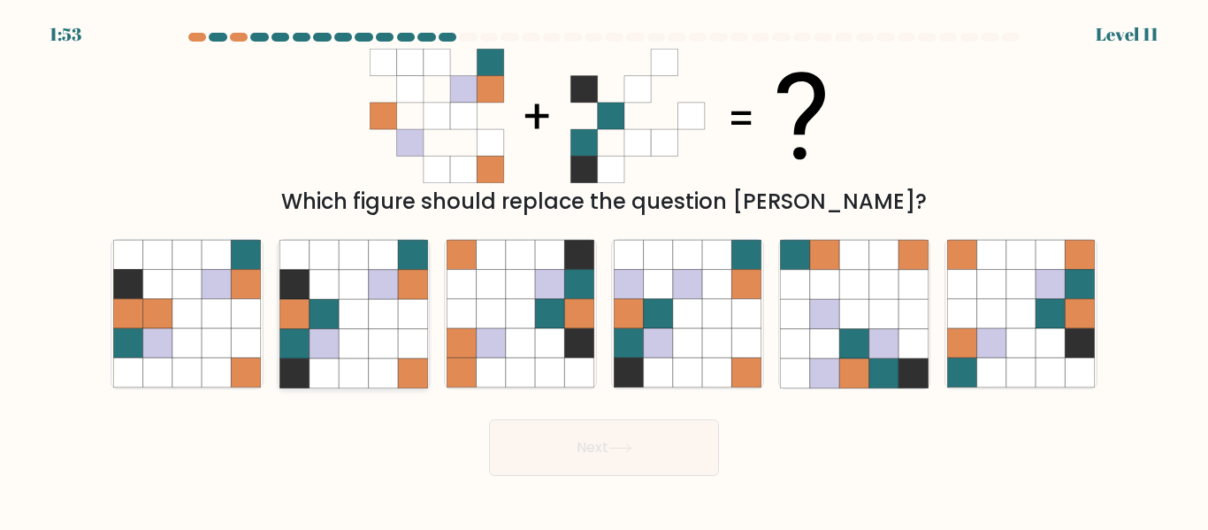
click at [400, 293] on icon at bounding box center [412, 284] width 29 height 29
click at [604, 270] on input "b." at bounding box center [604, 267] width 1 height 4
radio input "true"
click at [627, 464] on button "Next" at bounding box center [604, 447] width 230 height 57
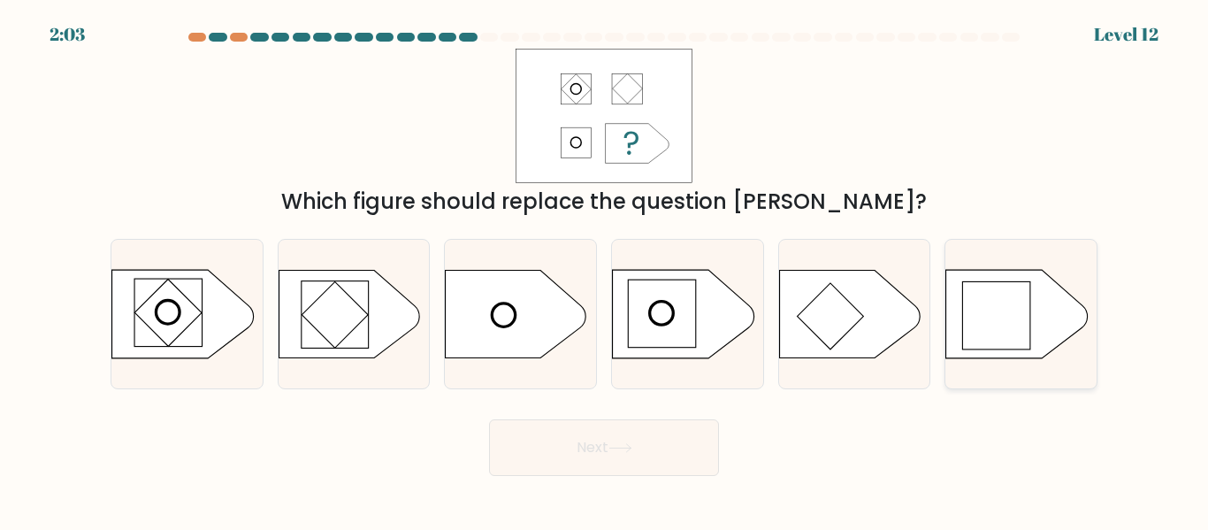
click at [995, 289] on rect at bounding box center [996, 314] width 67 height 67
click at [605, 270] on input "f." at bounding box center [604, 267] width 1 height 4
radio input "true"
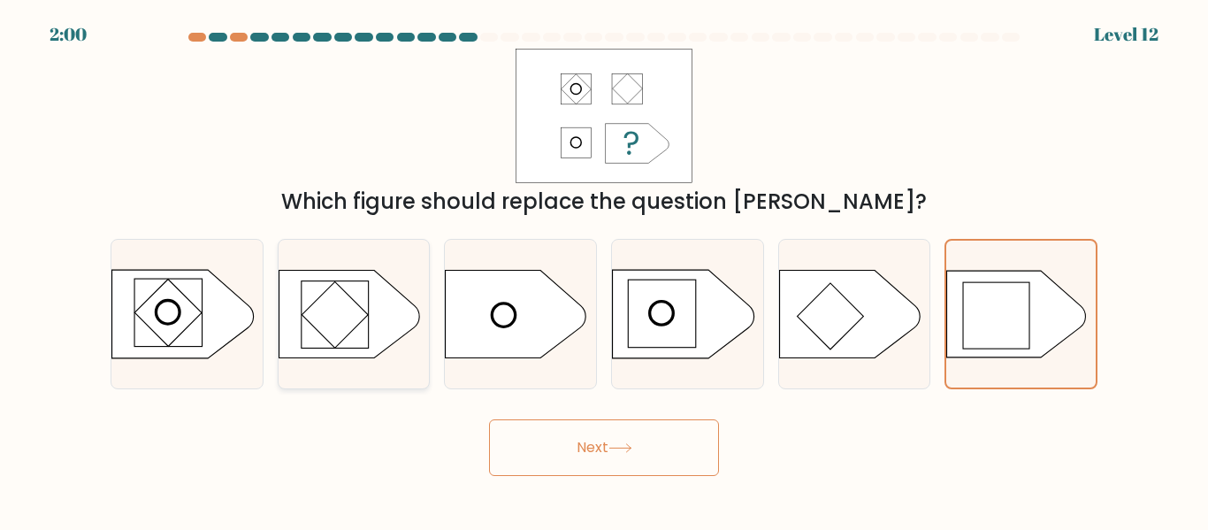
click at [347, 300] on rect at bounding box center [334, 314] width 66 height 66
click at [604, 270] on input "b." at bounding box center [604, 267] width 1 height 4
radio input "true"
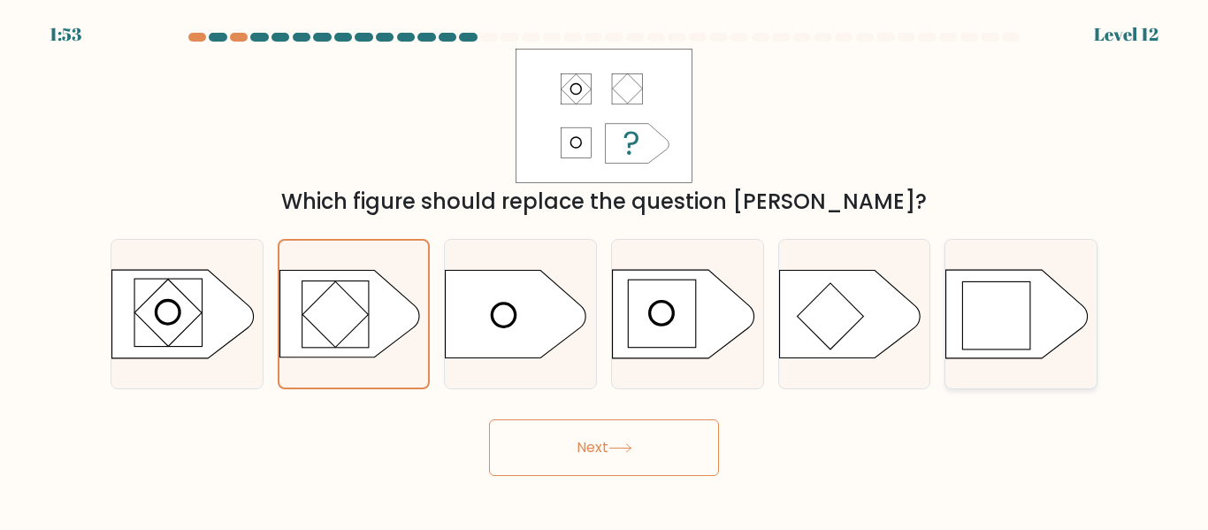
click at [1002, 309] on rect at bounding box center [996, 314] width 67 height 67
click at [605, 270] on input "f." at bounding box center [604, 267] width 1 height 4
radio input "true"
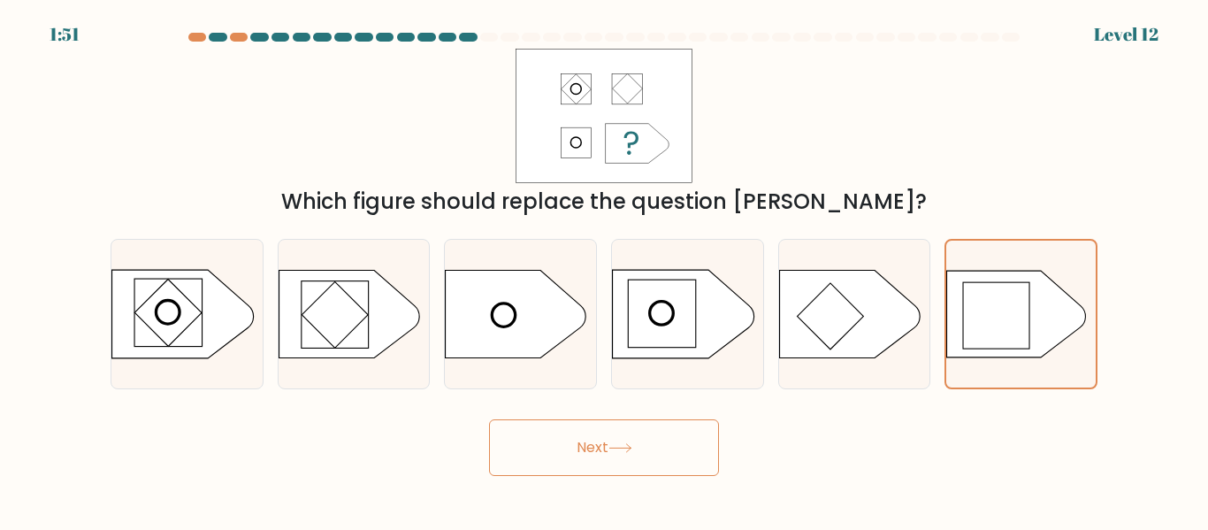
click at [581, 428] on button "Next" at bounding box center [604, 447] width 230 height 57
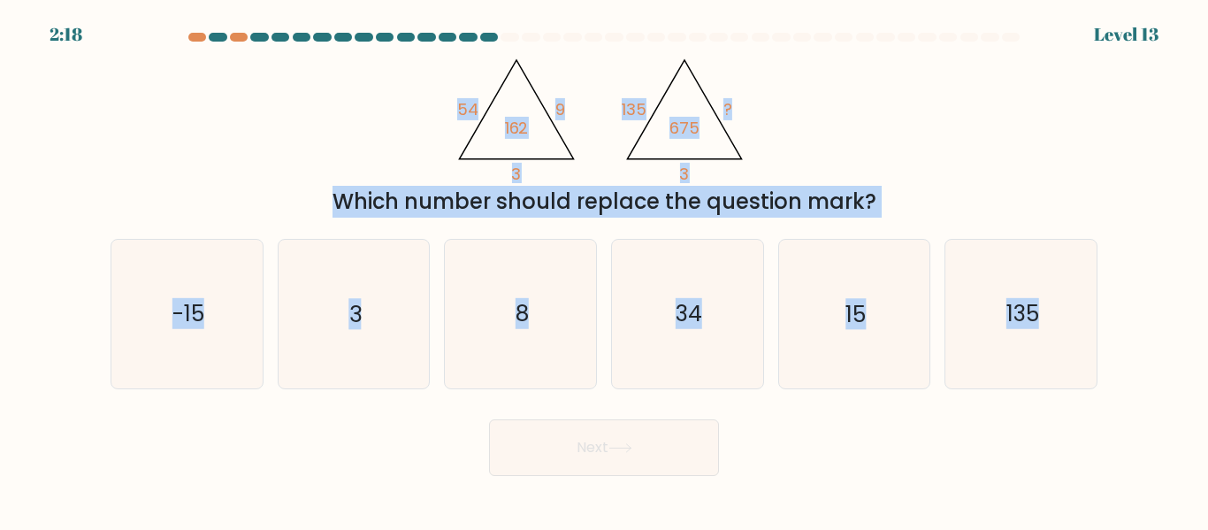
drag, startPoint x: 430, startPoint y: 79, endPoint x: 1148, endPoint y: 324, distance: 759.5
click at [1148, 324] on form at bounding box center [604, 254] width 1208 height 443
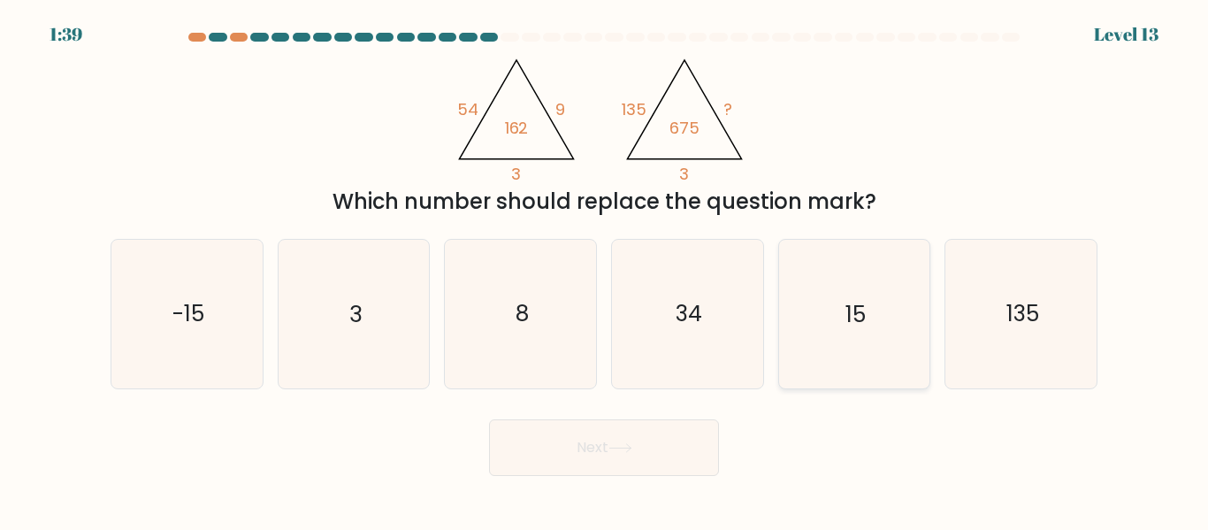
click at [895, 270] on icon "15" at bounding box center [854, 314] width 148 height 148
click at [605, 270] on input "e. 15" at bounding box center [604, 267] width 1 height 4
radio input "true"
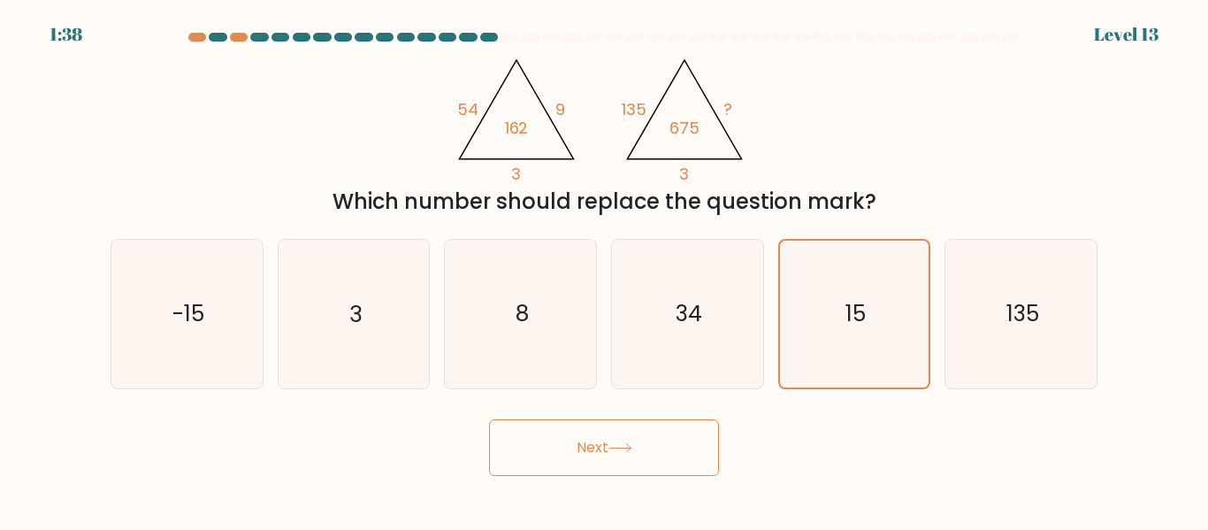
click at [617, 425] on button "Next" at bounding box center [604, 447] width 230 height 57
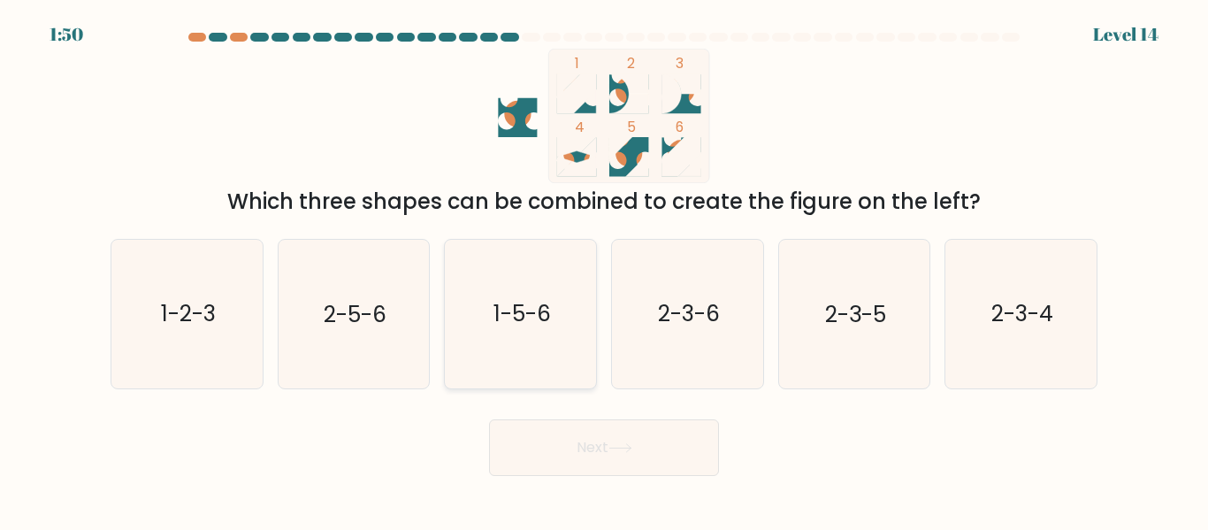
click at [574, 347] on icon "1-5-6" at bounding box center [520, 314] width 148 height 148
click at [604, 270] on input "c. 1-5-6" at bounding box center [604, 267] width 1 height 4
radio input "true"
click at [637, 438] on button "Next" at bounding box center [604, 447] width 230 height 57
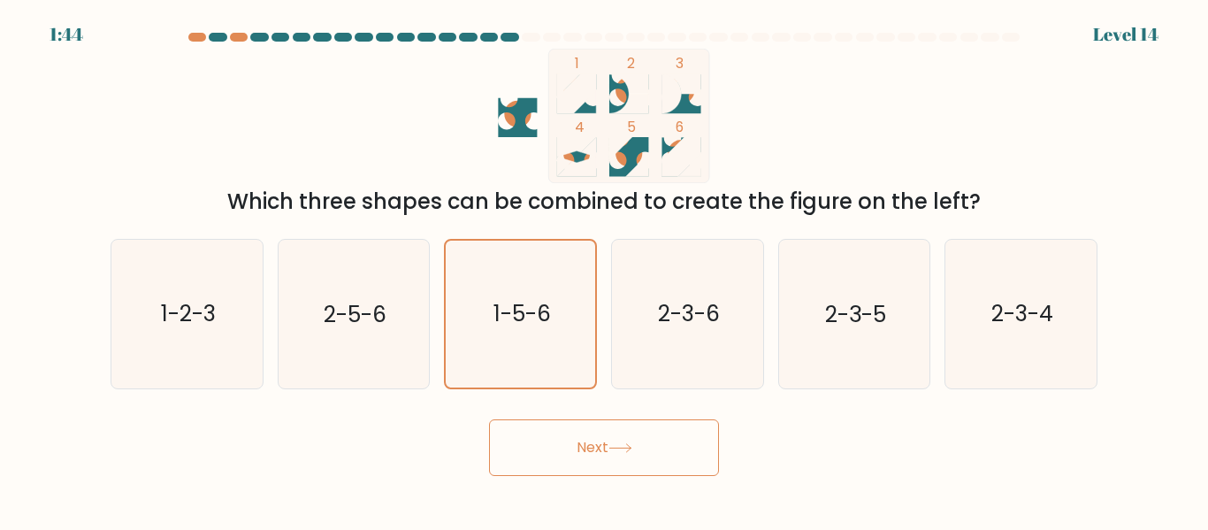
click at [545, 453] on button "Next" at bounding box center [604, 447] width 230 height 57
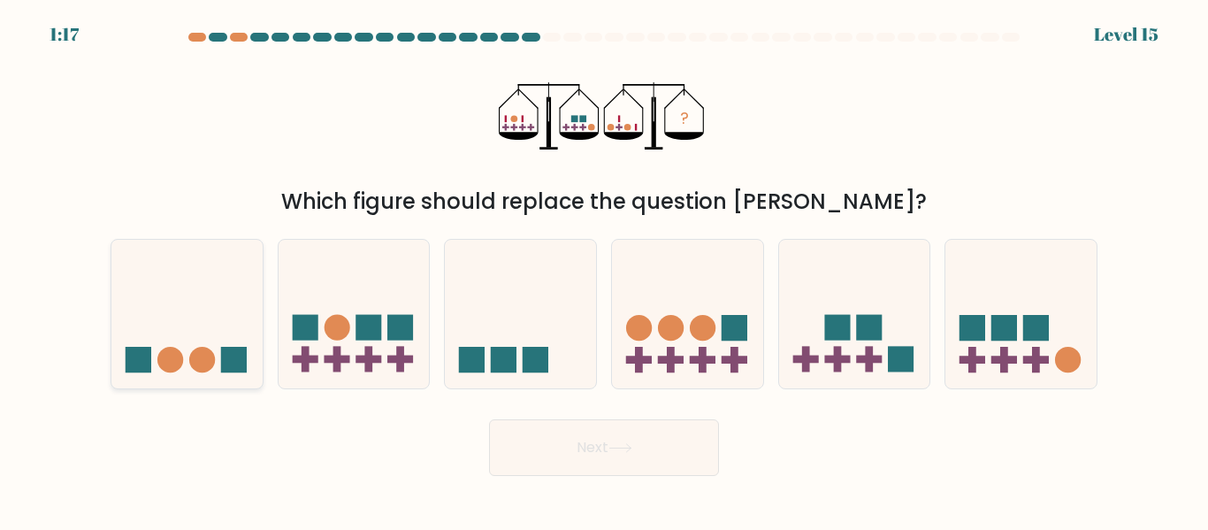
click at [171, 270] on icon at bounding box center [186, 313] width 151 height 125
click at [604, 270] on input "a." at bounding box center [604, 267] width 1 height 4
radio input "true"
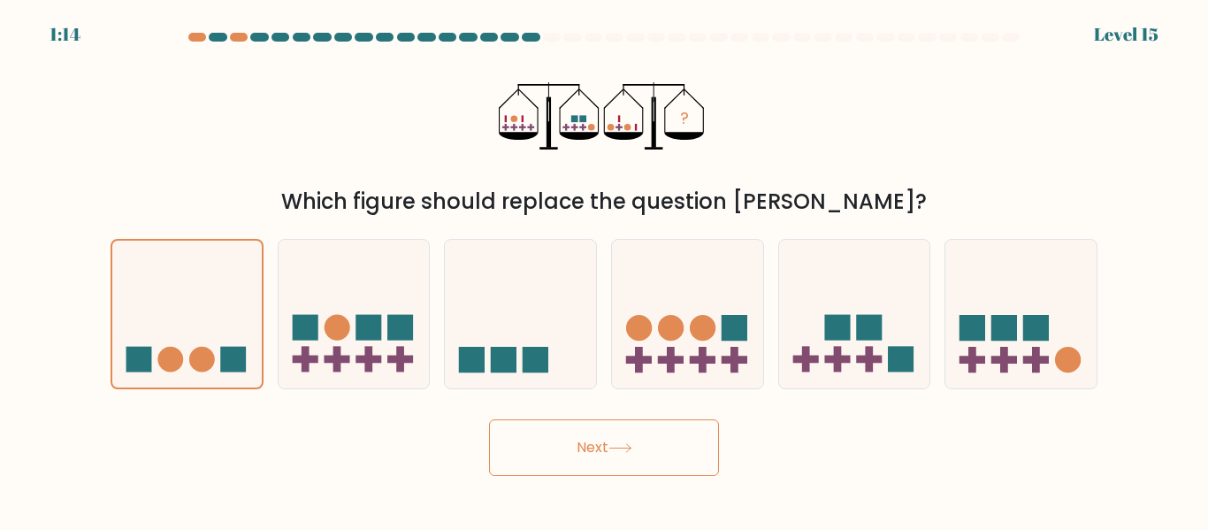
drag, startPoint x: 171, startPoint y: 270, endPoint x: 563, endPoint y: 449, distance: 430.8
click at [563, 449] on form at bounding box center [604, 254] width 1208 height 443
click at [563, 449] on button "Next" at bounding box center [604, 447] width 230 height 57
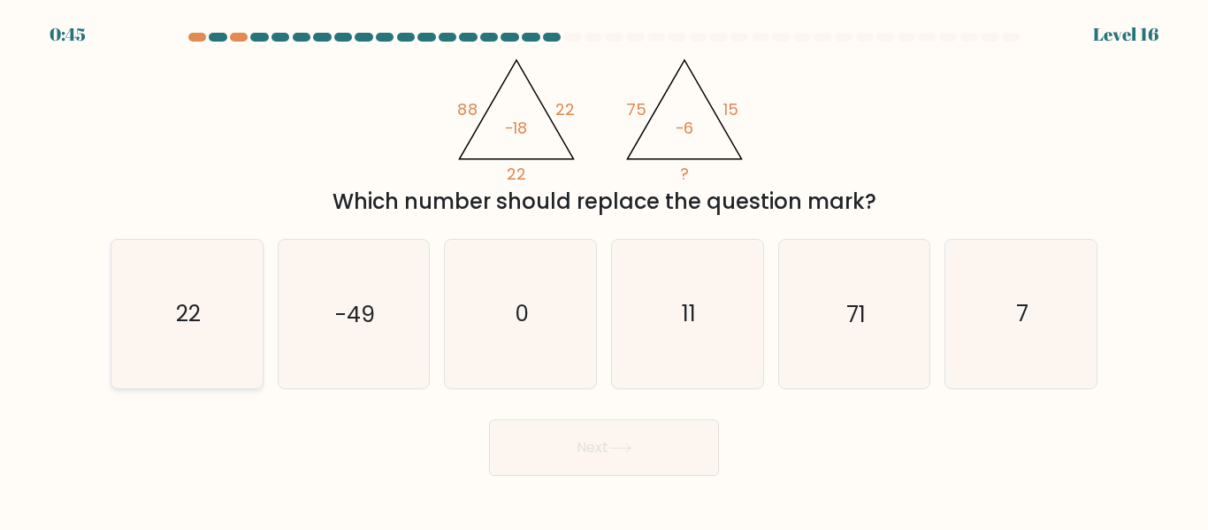
click at [148, 335] on icon "22" at bounding box center [187, 314] width 148 height 148
click at [604, 270] on input "a. 22" at bounding box center [604, 267] width 1 height 4
radio input "true"
click at [666, 438] on button "Next" at bounding box center [604, 447] width 230 height 57
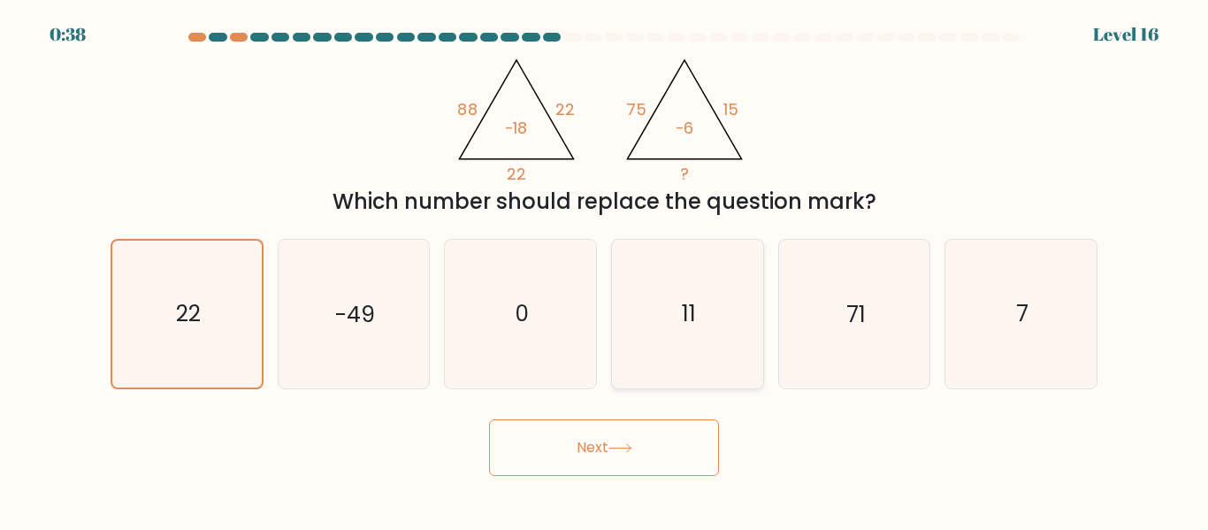
click at [662, 333] on icon "11" at bounding box center [687, 314] width 148 height 148
click at [605, 270] on input "d. 11" at bounding box center [604, 267] width 1 height 4
radio input "true"
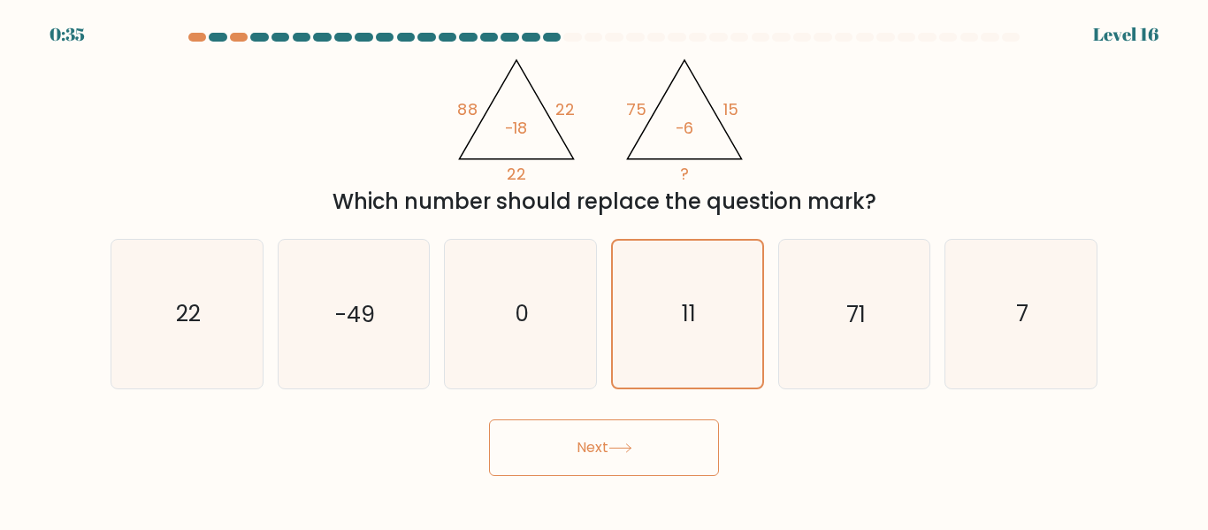
click at [589, 447] on button "Next" at bounding box center [604, 447] width 230 height 57
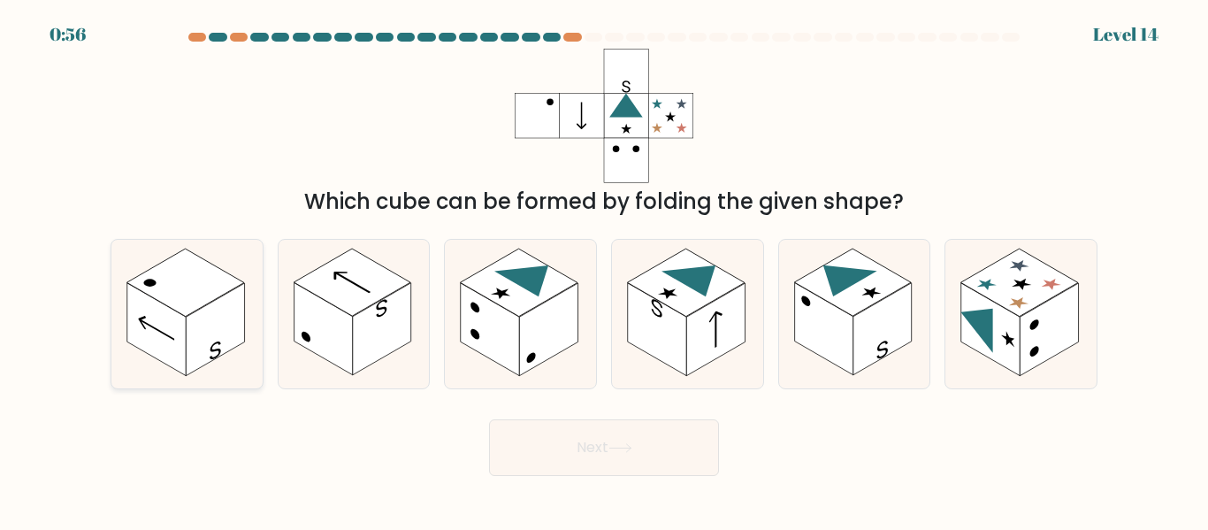
click at [118, 301] on icon at bounding box center [186, 314] width 151 height 148
click at [604, 270] on input "a." at bounding box center [604, 267] width 1 height 4
radio input "true"
click at [630, 468] on button "Next" at bounding box center [604, 447] width 230 height 57
click at [571, 453] on button "Next" at bounding box center [604, 447] width 230 height 57
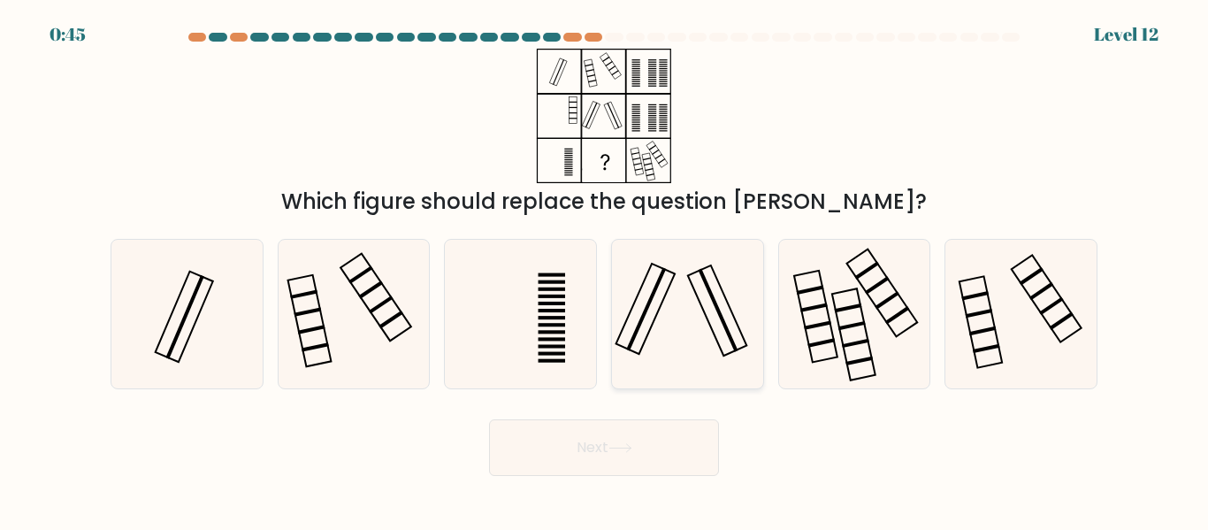
click at [691, 280] on icon at bounding box center [687, 314] width 148 height 148
click at [605, 270] on input "d." at bounding box center [604, 267] width 1 height 4
radio input "true"
click at [559, 460] on button "Next" at bounding box center [604, 447] width 230 height 57
click at [603, 422] on button "Next" at bounding box center [604, 447] width 230 height 57
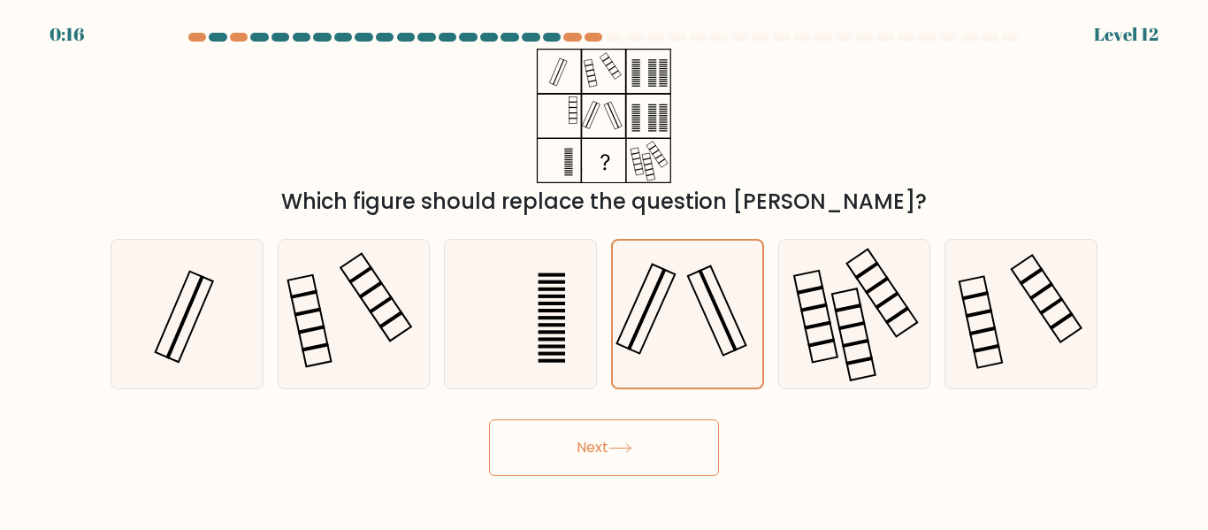
click at [610, 446] on button "Next" at bounding box center [604, 447] width 230 height 57
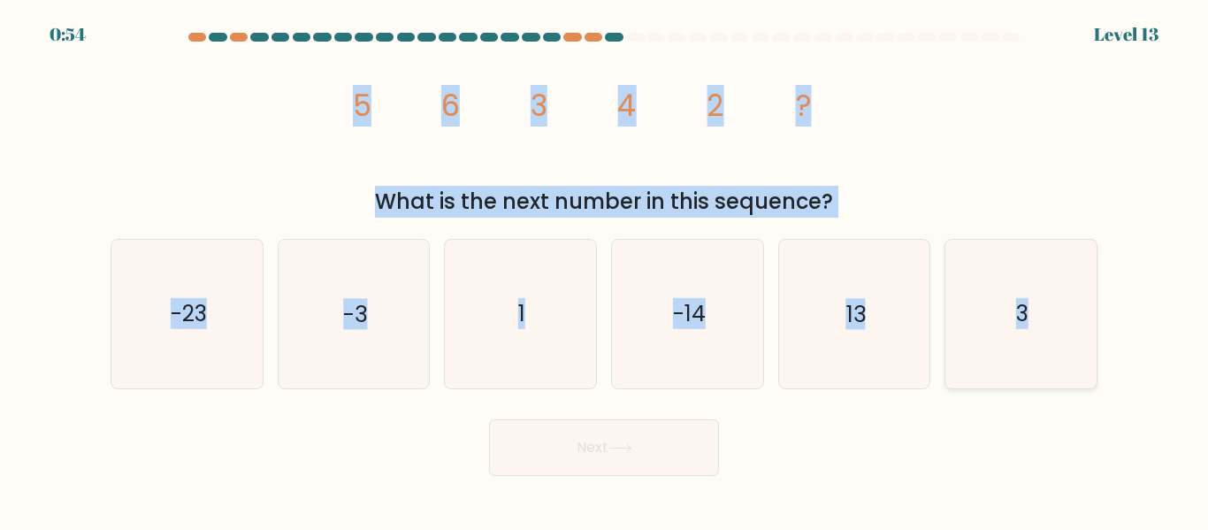
drag, startPoint x: 325, startPoint y: 112, endPoint x: 1047, endPoint y: 333, distance: 754.4
click at [1047, 333] on form at bounding box center [604, 254] width 1208 height 443
copy form "5 6 3 4 2 ? What is the next number in this sequence? a. -23 b. -3 c. 1 d. -14 …"
click at [551, 288] on icon "1" at bounding box center [520, 314] width 148 height 148
click at [604, 270] on input "c. 1" at bounding box center [604, 267] width 1 height 4
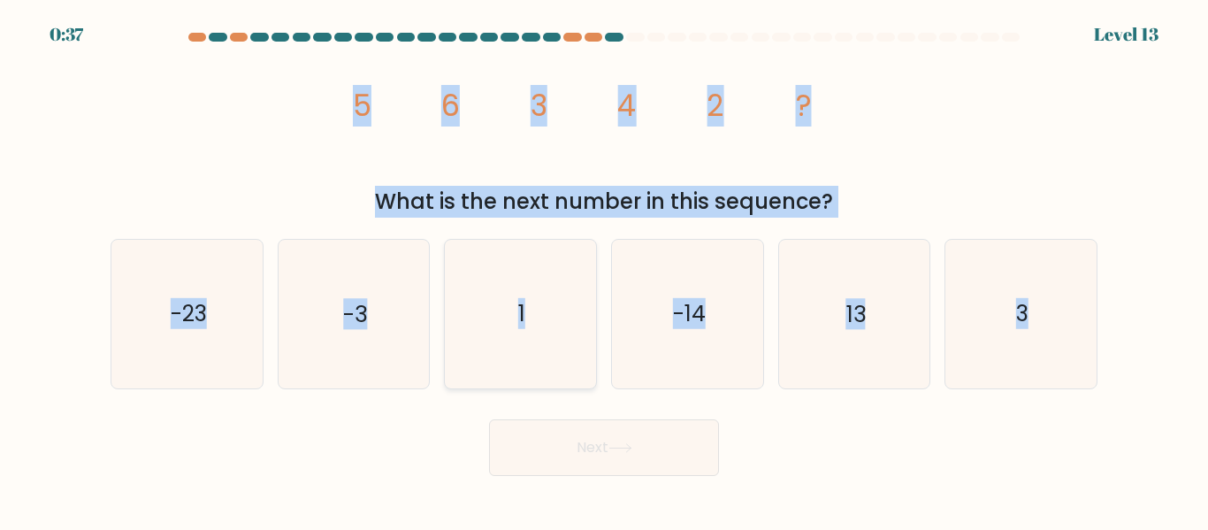
radio input "true"
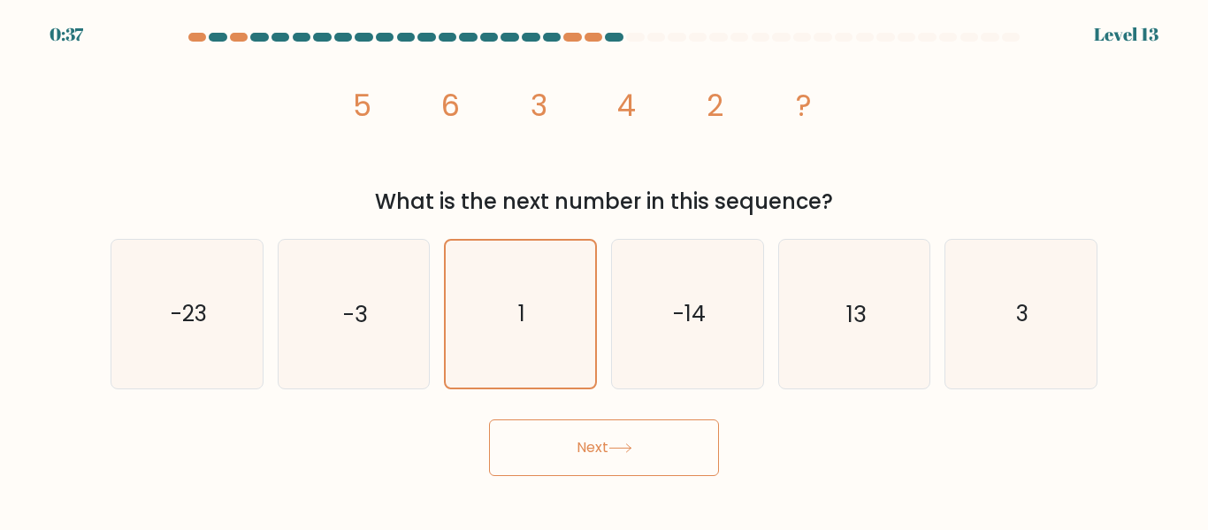
click at [614, 448] on icon at bounding box center [620, 448] width 24 height 10
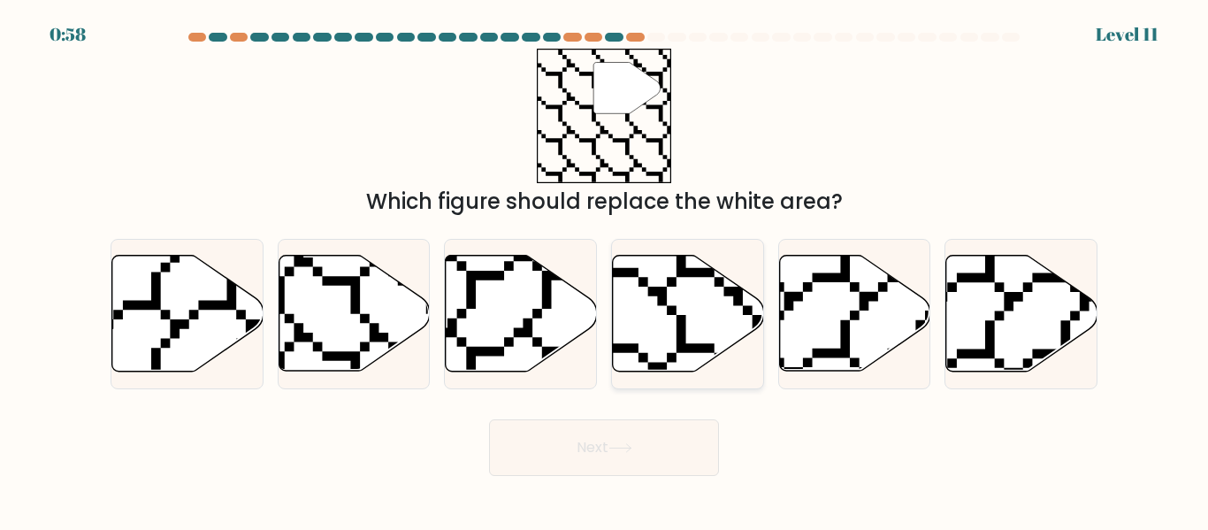
click at [675, 287] on icon at bounding box center [688, 313] width 151 height 116
click at [605, 270] on input "d." at bounding box center [604, 267] width 1 height 4
radio input "true"
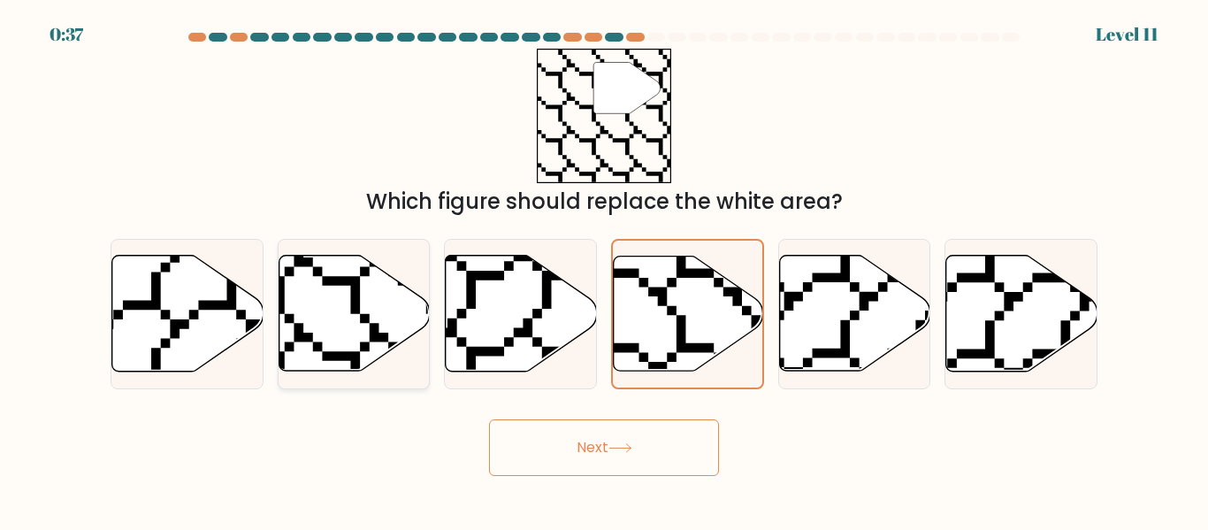
click at [370, 272] on icon at bounding box center [353, 313] width 151 height 116
click at [604, 270] on input "b." at bounding box center [604, 267] width 1 height 4
radio input "true"
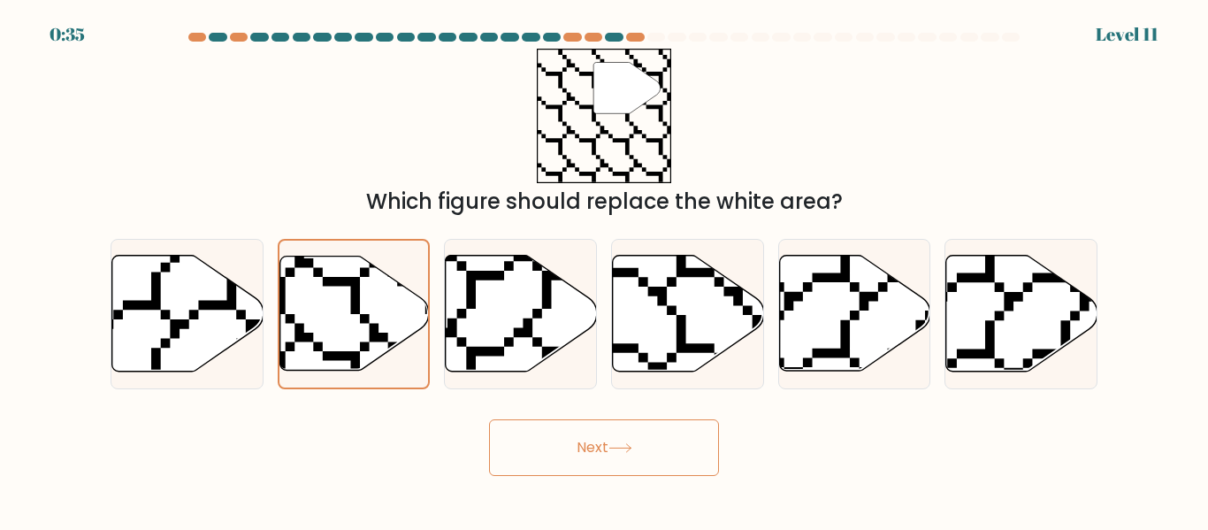
click at [613, 446] on icon at bounding box center [620, 448] width 24 height 10
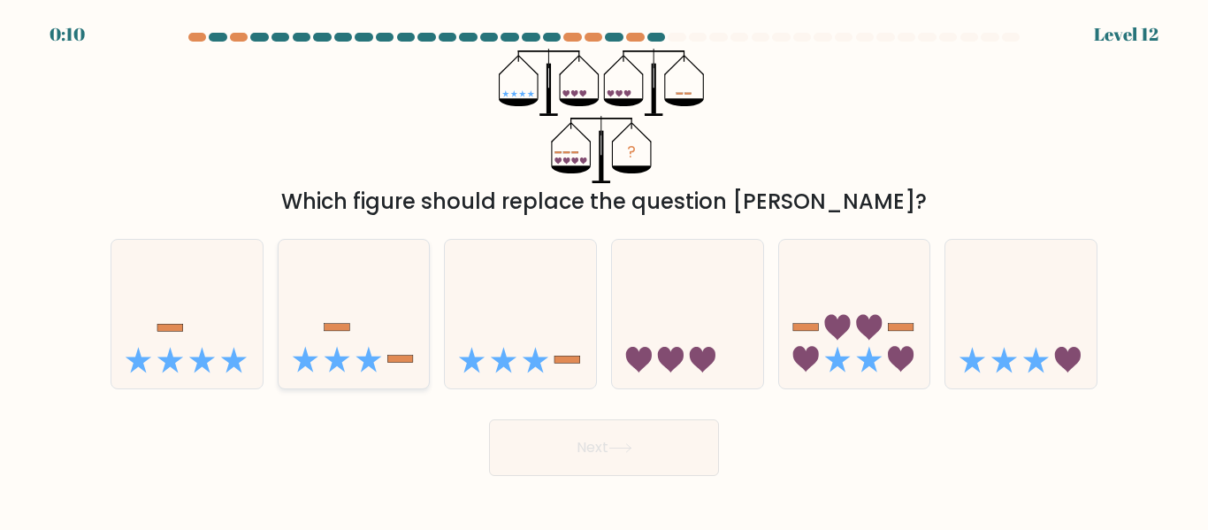
click at [362, 327] on icon at bounding box center [353, 313] width 151 height 125
click at [604, 270] on input "b." at bounding box center [604, 267] width 1 height 4
radio input "true"
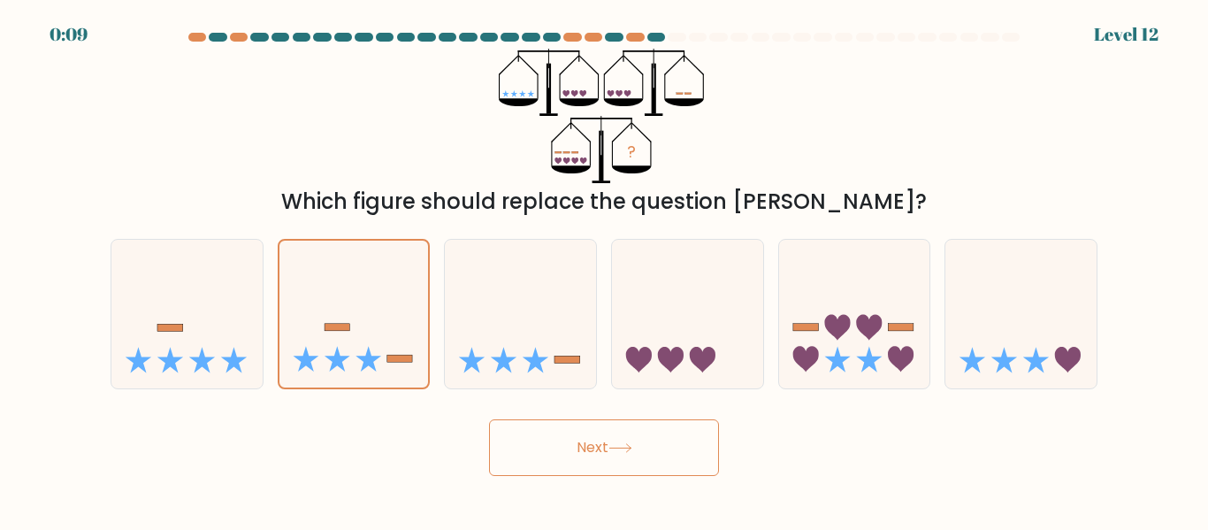
click at [705, 445] on button "Next" at bounding box center [604, 447] width 230 height 57
click at [609, 429] on button "Next" at bounding box center [604, 447] width 230 height 57
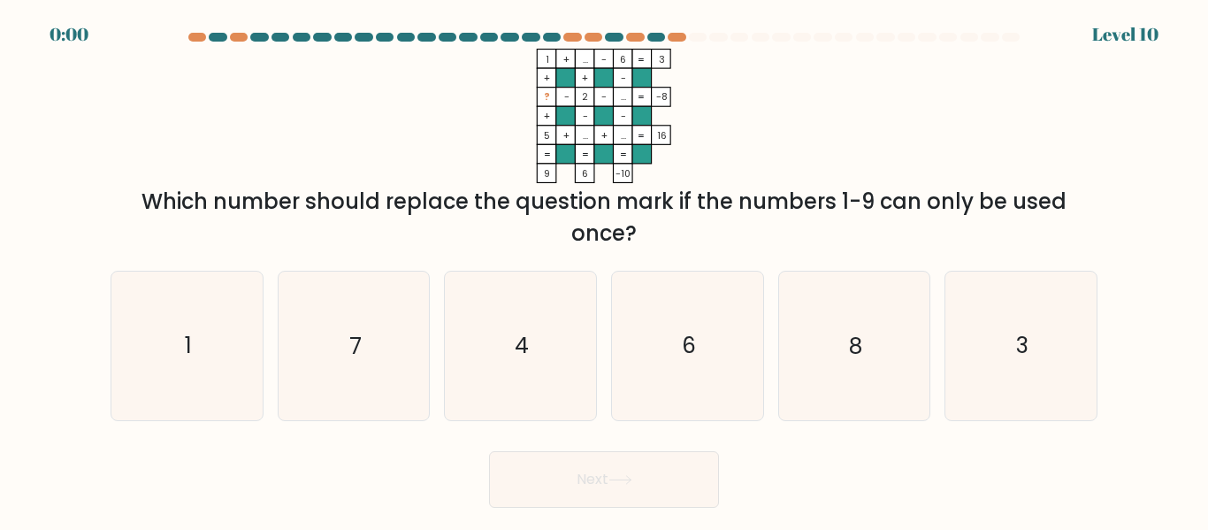
click at [609, 429] on form at bounding box center [604, 270] width 1208 height 475
click at [979, 319] on icon "3" at bounding box center [1021, 345] width 148 height 148
click at [605, 270] on input "f. 3" at bounding box center [604, 267] width 1 height 4
radio input "true"
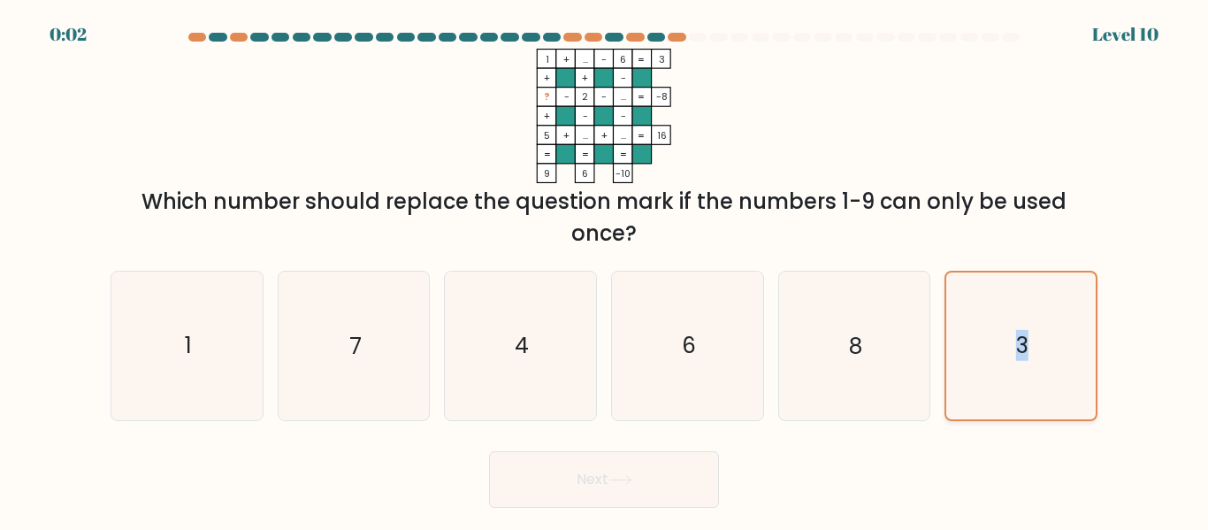
click at [979, 319] on icon "3" at bounding box center [1021, 345] width 146 height 146
click at [605, 270] on input "f. 3" at bounding box center [604, 267] width 1 height 4
click at [561, 484] on button "Next" at bounding box center [604, 479] width 230 height 57
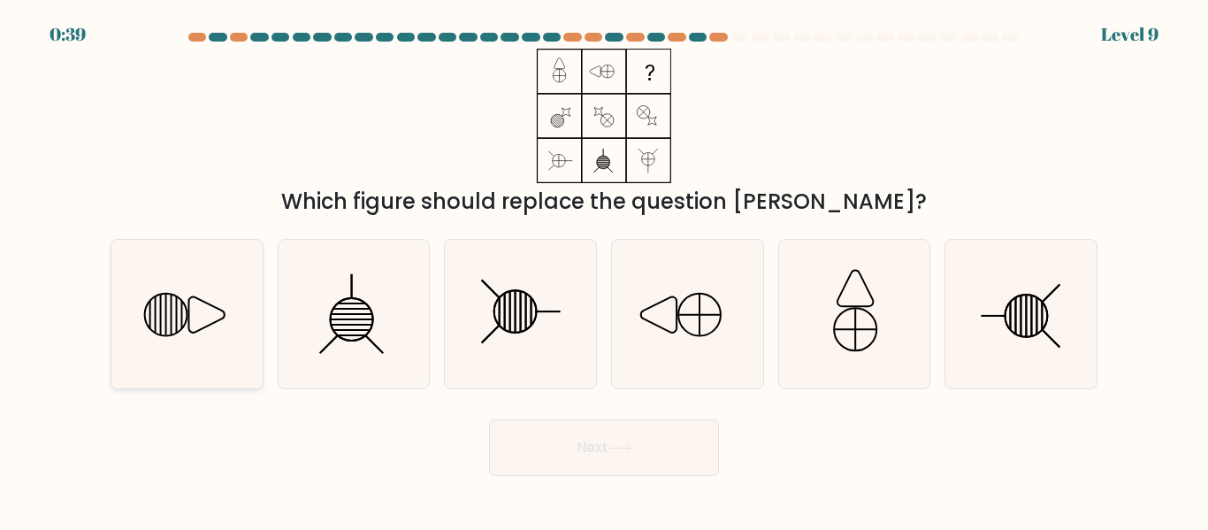
click at [202, 302] on icon at bounding box center [187, 314] width 148 height 148
click at [604, 270] on input "a." at bounding box center [604, 267] width 1 height 4
radio input "true"
click at [568, 445] on button "Next" at bounding box center [604, 447] width 230 height 57
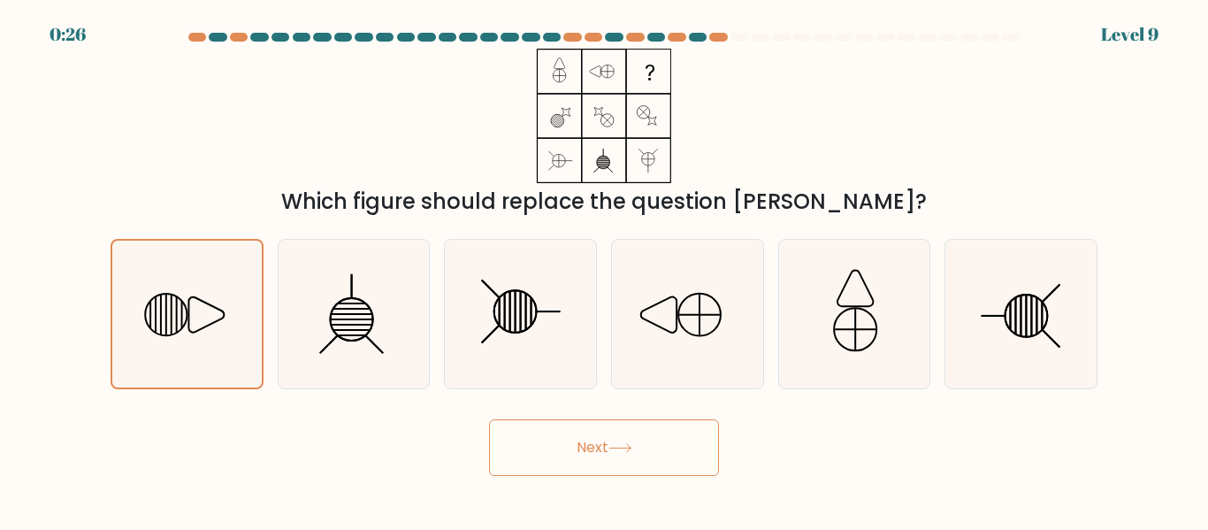
click at [568, 445] on button "Next" at bounding box center [604, 447] width 230 height 57
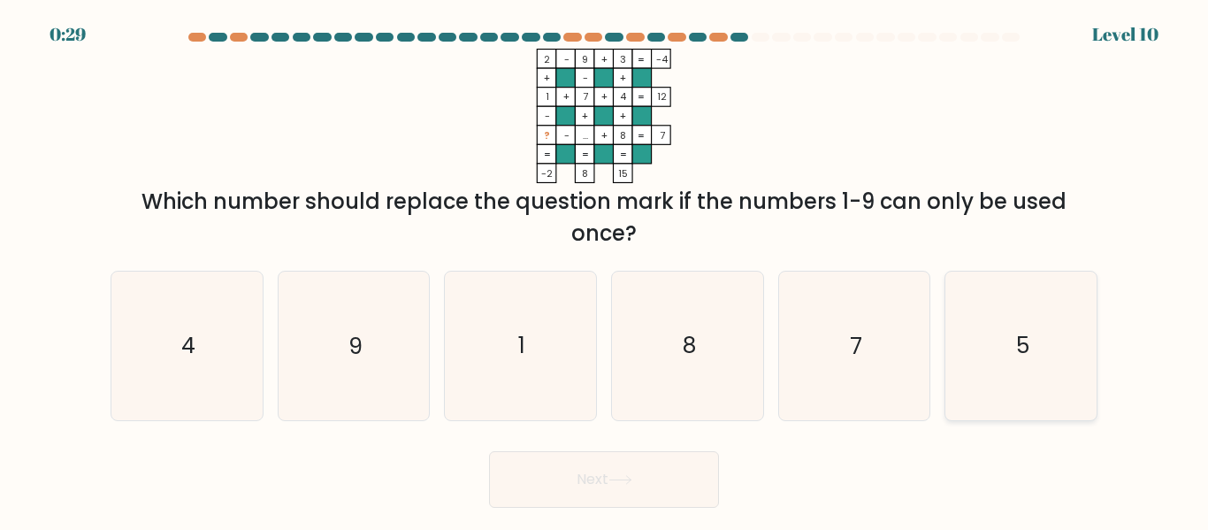
click at [1060, 384] on icon "5" at bounding box center [1021, 345] width 148 height 148
click at [605, 270] on input "f. 5" at bounding box center [604, 267] width 1 height 4
radio input "true"
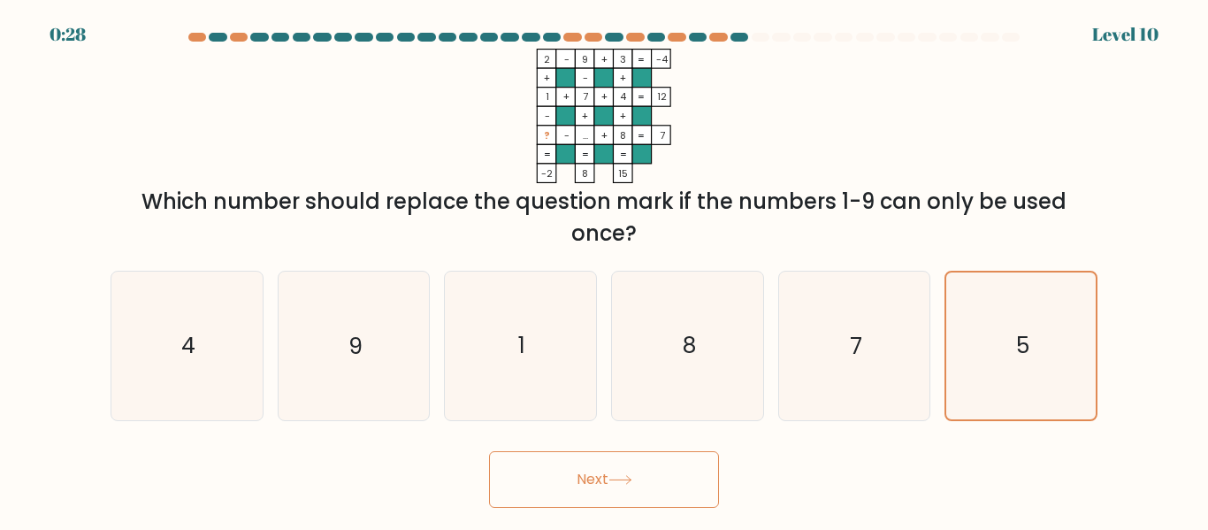
click at [631, 481] on icon at bounding box center [620, 480] width 24 height 10
click at [629, 482] on icon at bounding box center [620, 480] width 24 height 10
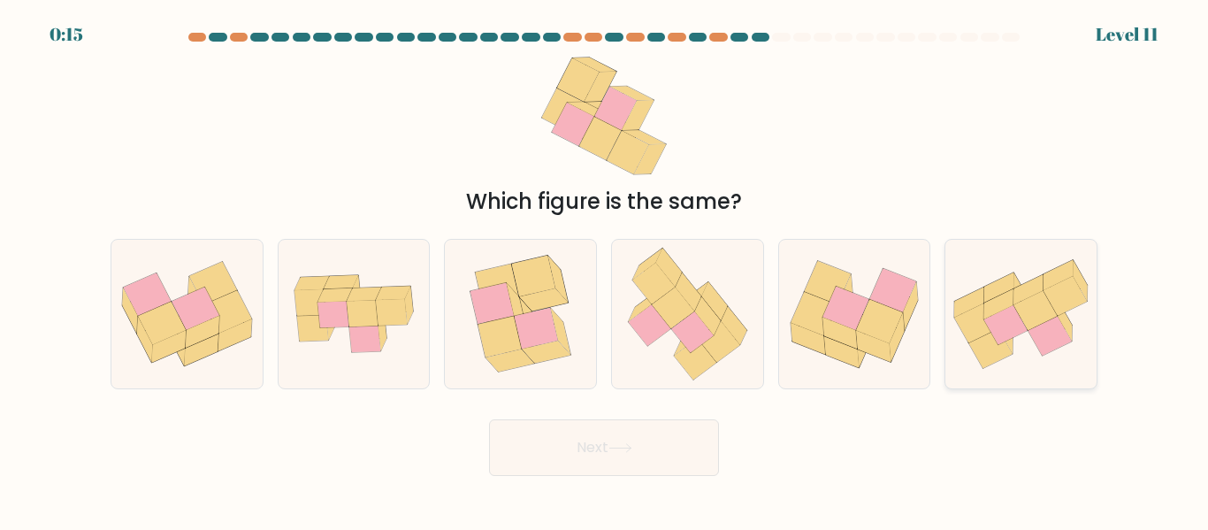
click at [1034, 339] on icon at bounding box center [1049, 336] width 43 height 40
click at [605, 270] on input "f." at bounding box center [604, 267] width 1 height 4
radio input "true"
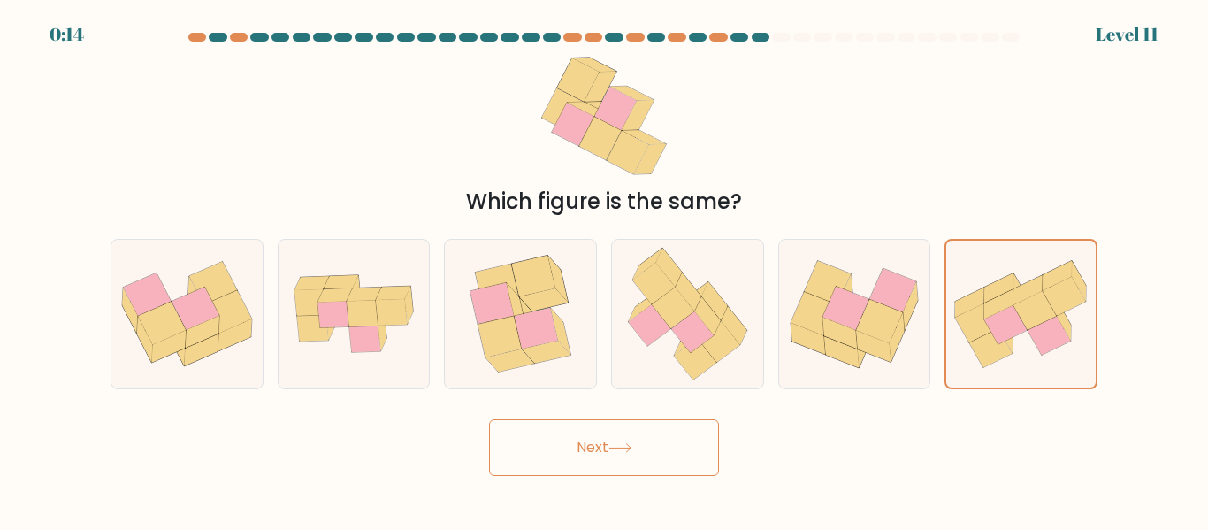
click at [675, 420] on button "Next" at bounding box center [604, 447] width 230 height 57
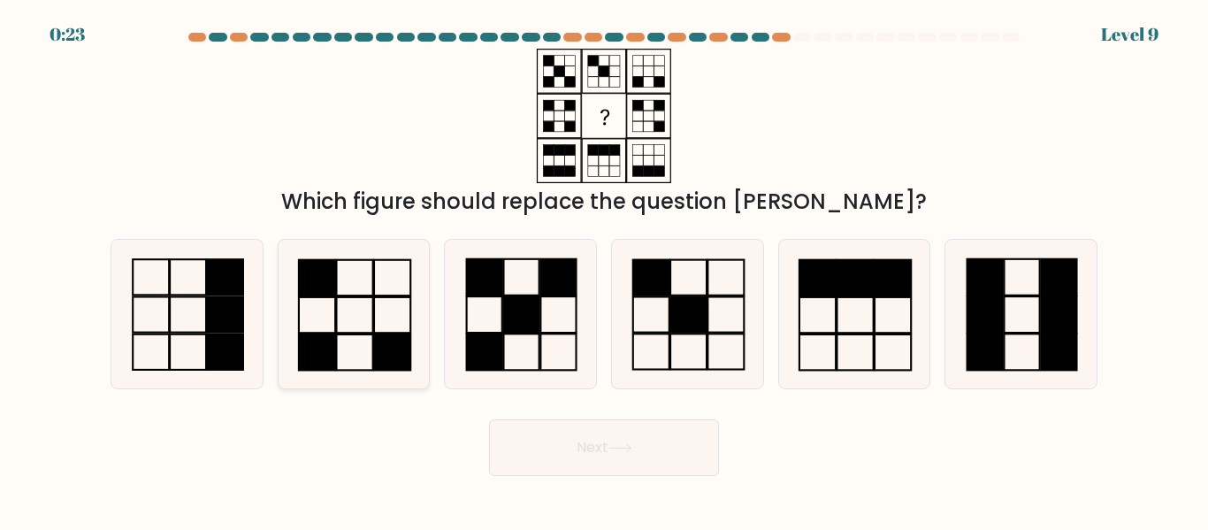
click at [318, 319] on icon at bounding box center [353, 314] width 148 height 148
click at [604, 270] on input "b." at bounding box center [604, 267] width 1 height 4
radio input "true"
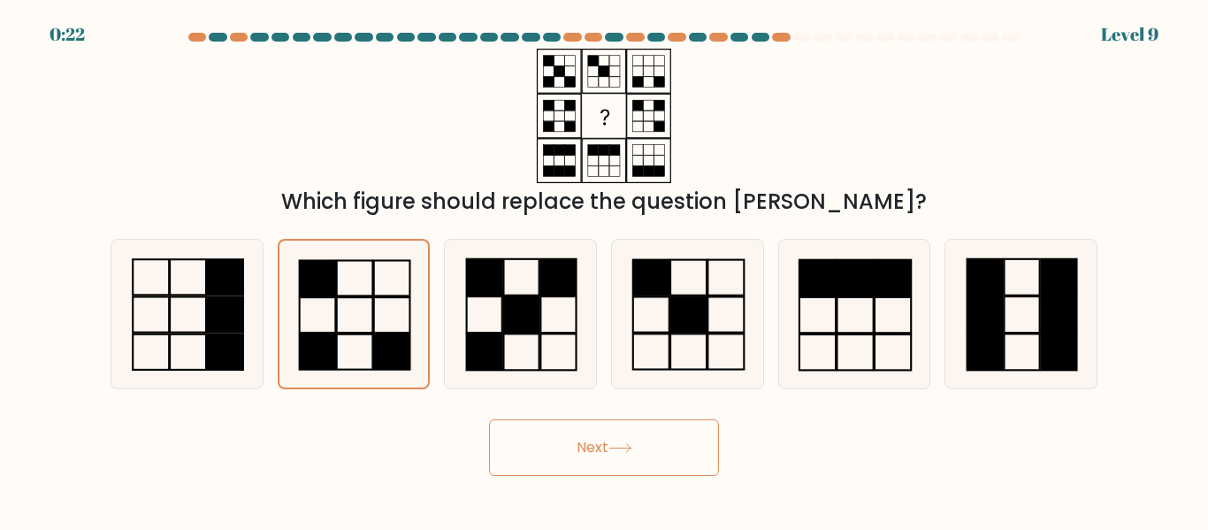
click at [525, 450] on button "Next" at bounding box center [604, 447] width 230 height 57
click at [598, 457] on button "Next" at bounding box center [604, 447] width 230 height 57
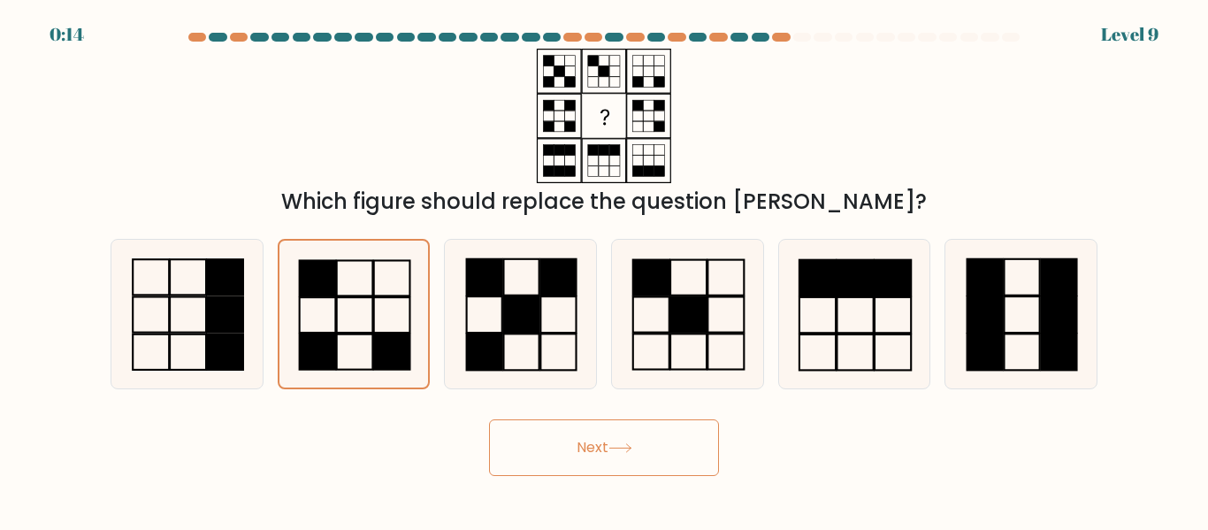
click at [598, 457] on button "Next" at bounding box center [604, 447] width 230 height 57
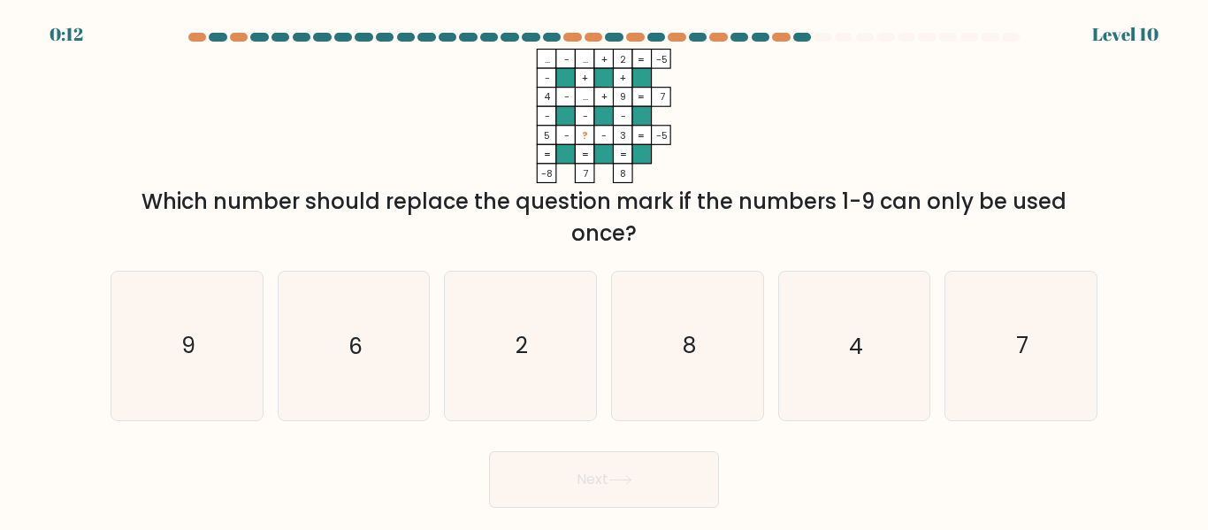
click at [598, 457] on button "Next" at bounding box center [604, 479] width 230 height 57
click at [993, 375] on icon "7" at bounding box center [1021, 345] width 148 height 148
click at [605, 270] on input "f. 7" at bounding box center [604, 267] width 1 height 4
radio input "true"
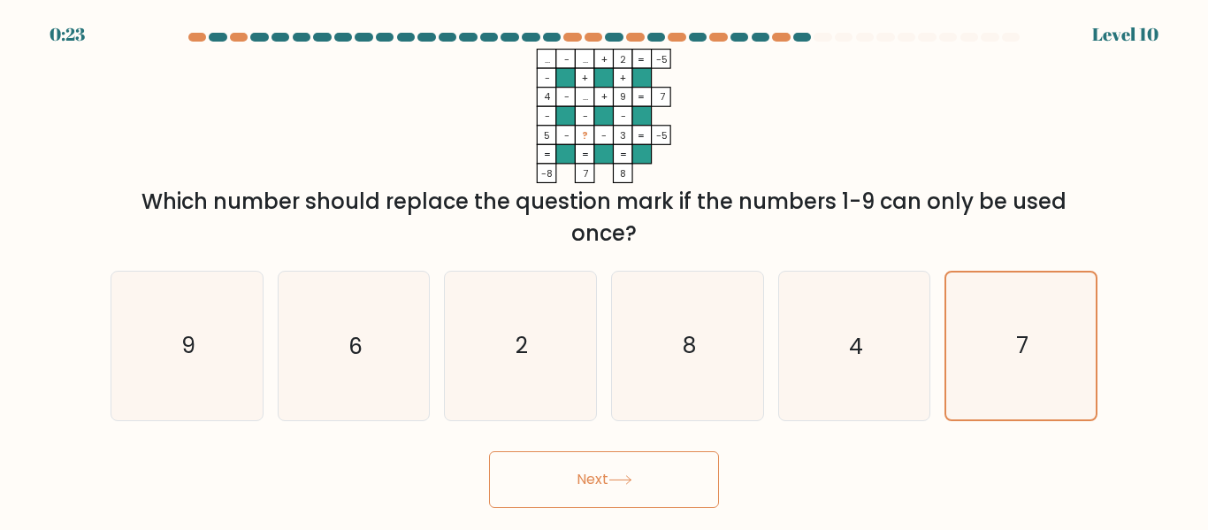
click at [542, 468] on button "Next" at bounding box center [604, 479] width 230 height 57
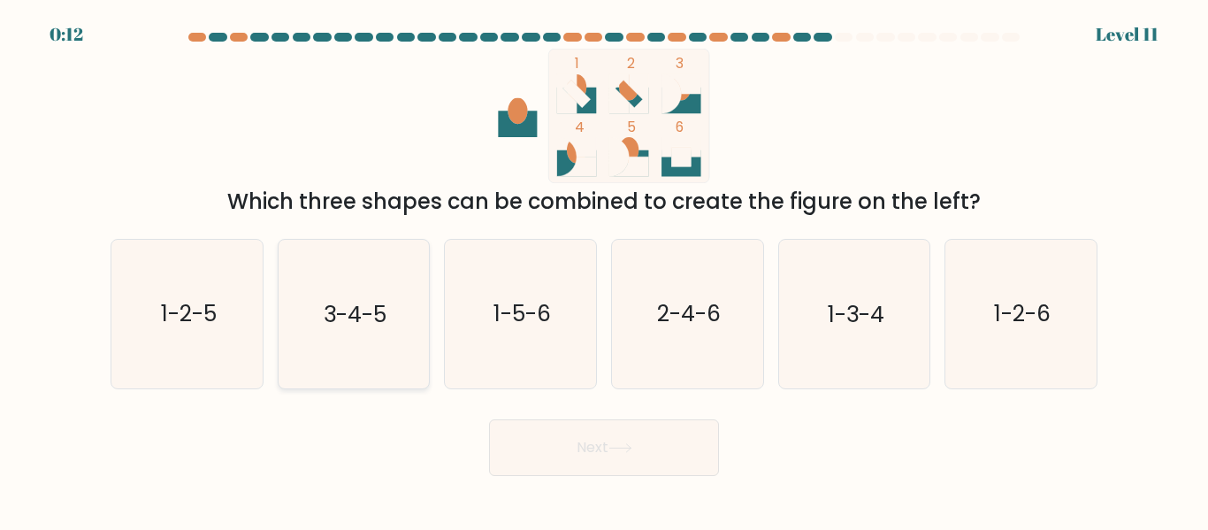
click at [318, 307] on icon "3-4-5" at bounding box center [353, 314] width 148 height 148
click at [604, 270] on input "b. 3-4-5" at bounding box center [604, 267] width 1 height 4
radio input "true"
click at [607, 438] on button "Next" at bounding box center [604, 447] width 230 height 57
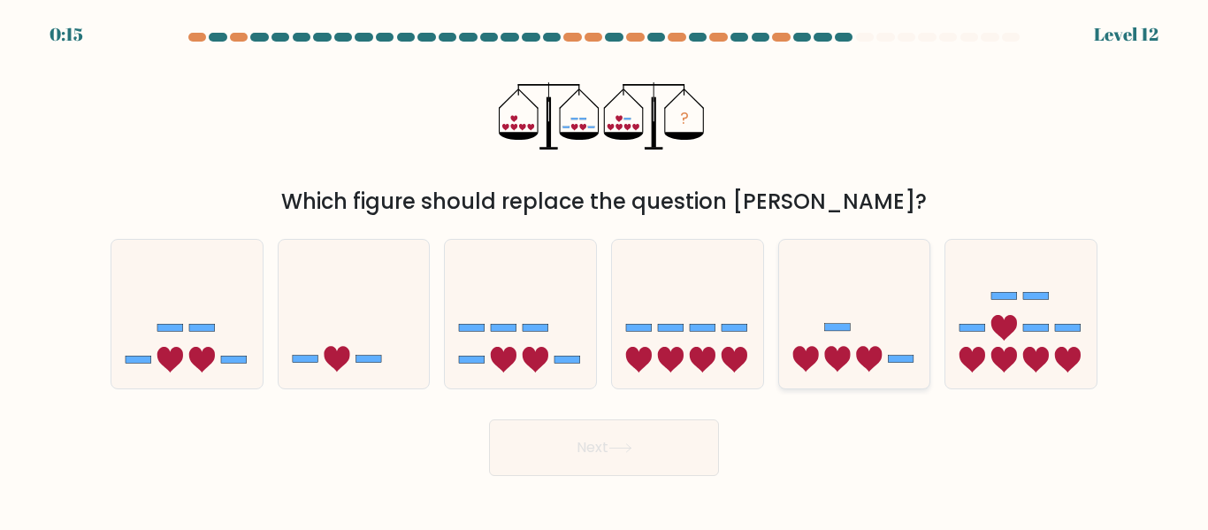
click at [842, 301] on icon at bounding box center [854, 313] width 151 height 125
click at [605, 270] on input "e." at bounding box center [604, 267] width 1 height 4
radio input "true"
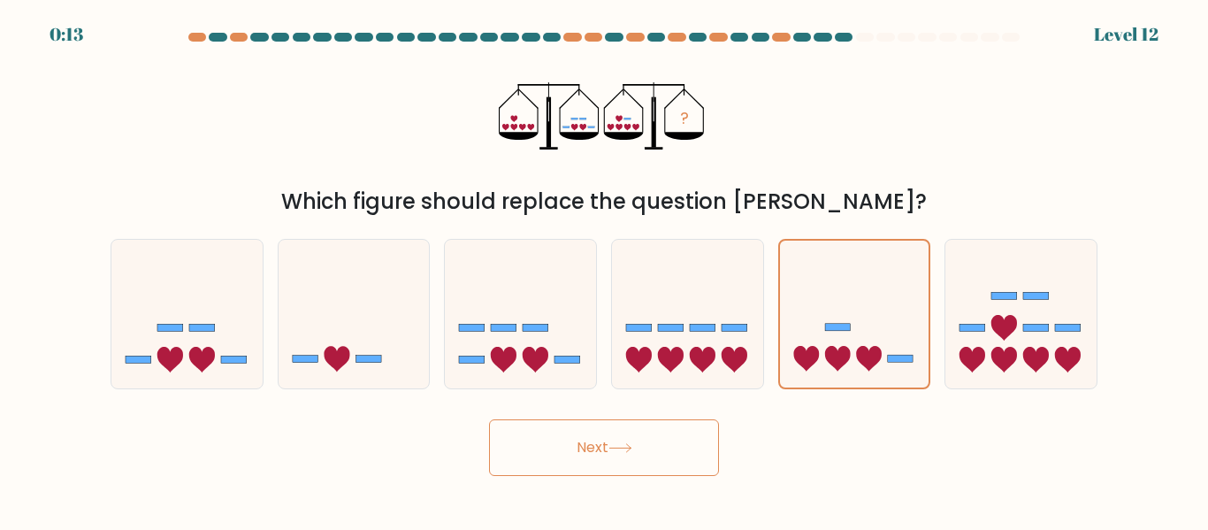
click at [647, 419] on button "Next" at bounding box center [604, 447] width 230 height 57
click at [655, 428] on button "Next" at bounding box center [604, 447] width 230 height 57
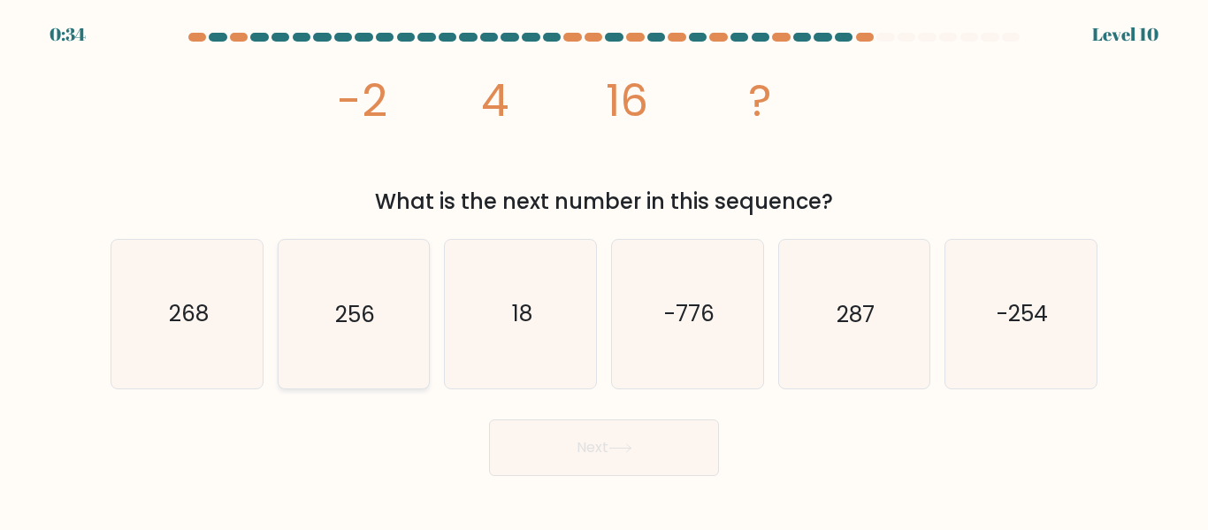
click at [347, 288] on icon "256" at bounding box center [353, 314] width 148 height 148
click at [604, 270] on input "b. 256" at bounding box center [604, 267] width 1 height 4
radio input "true"
click at [644, 453] on button "Next" at bounding box center [604, 447] width 230 height 57
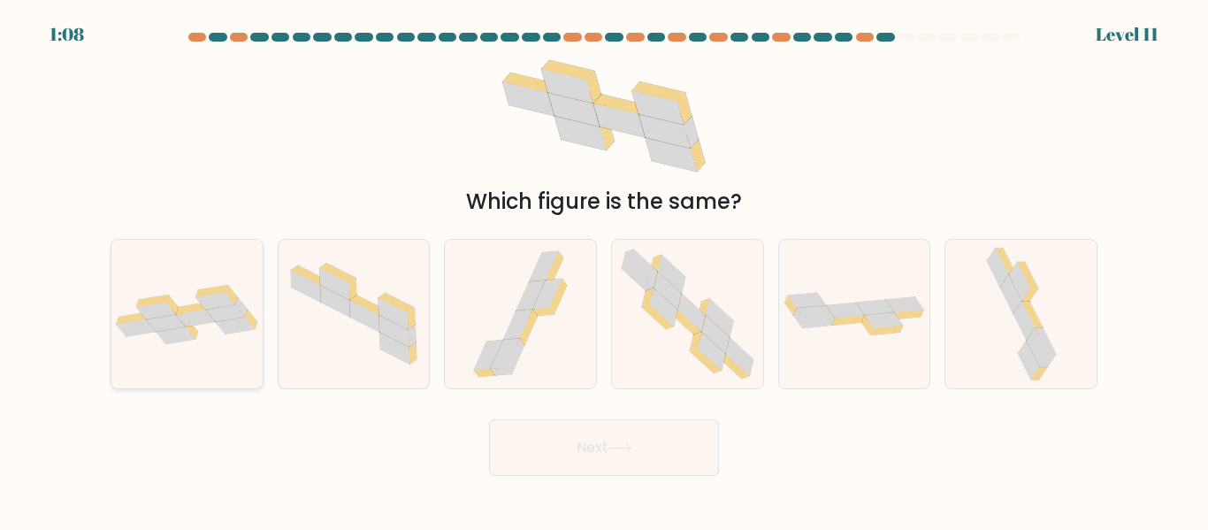
click at [232, 324] on icon at bounding box center [235, 324] width 39 height 17
click at [604, 270] on input "a." at bounding box center [604, 267] width 1 height 4
radio input "true"
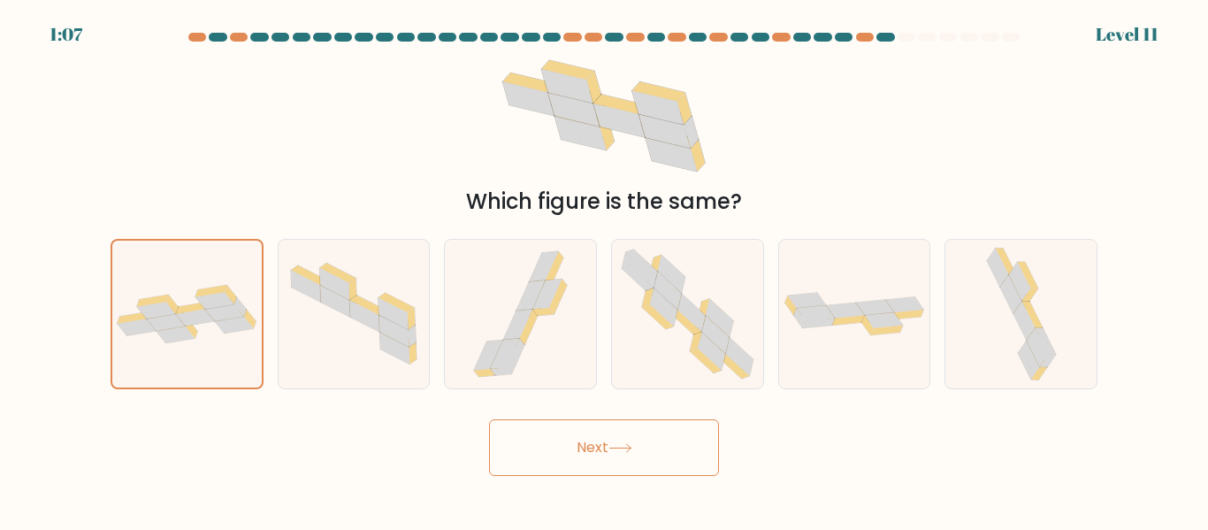
click at [611, 449] on button "Next" at bounding box center [604, 447] width 230 height 57
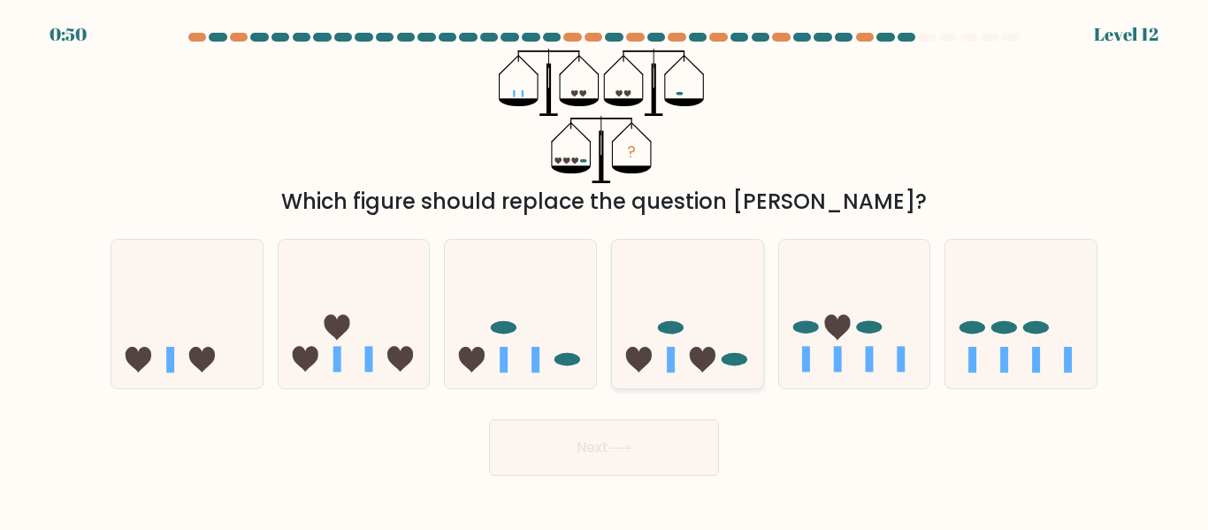
click at [688, 349] on icon at bounding box center [687, 313] width 151 height 125
click at [605, 270] on input "d." at bounding box center [604, 267] width 1 height 4
radio input "true"
click at [617, 420] on button "Next" at bounding box center [604, 447] width 230 height 57
click at [629, 432] on button "Next" at bounding box center [604, 447] width 230 height 57
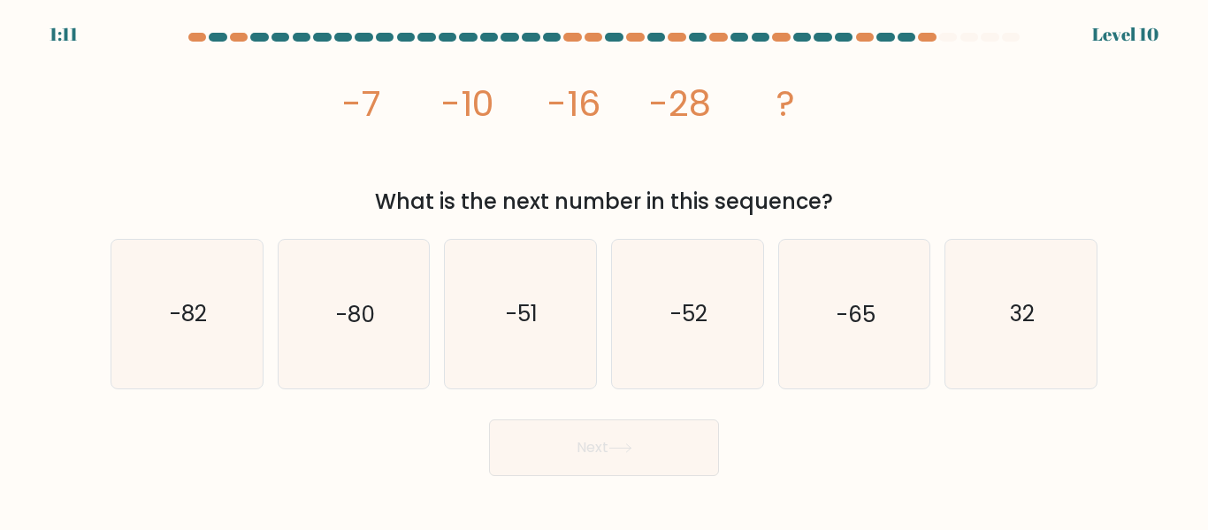
drag, startPoint x: 326, startPoint y: 103, endPoint x: 836, endPoint y: 200, distance: 519.1
click at [836, 200] on div "image/svg+xml -7 -10 -16 -28 ? What is the next number in this sequence?" at bounding box center [604, 133] width 1008 height 169
click at [324, 134] on div "image/svg+xml -7 -10 -16 -28 ? What is the next number in this sequence?" at bounding box center [604, 133] width 1008 height 169
click at [314, 94] on div "image/svg+xml -7 -10 -16 -28 ? What is the next number in this sequence?" at bounding box center [604, 133] width 1008 height 169
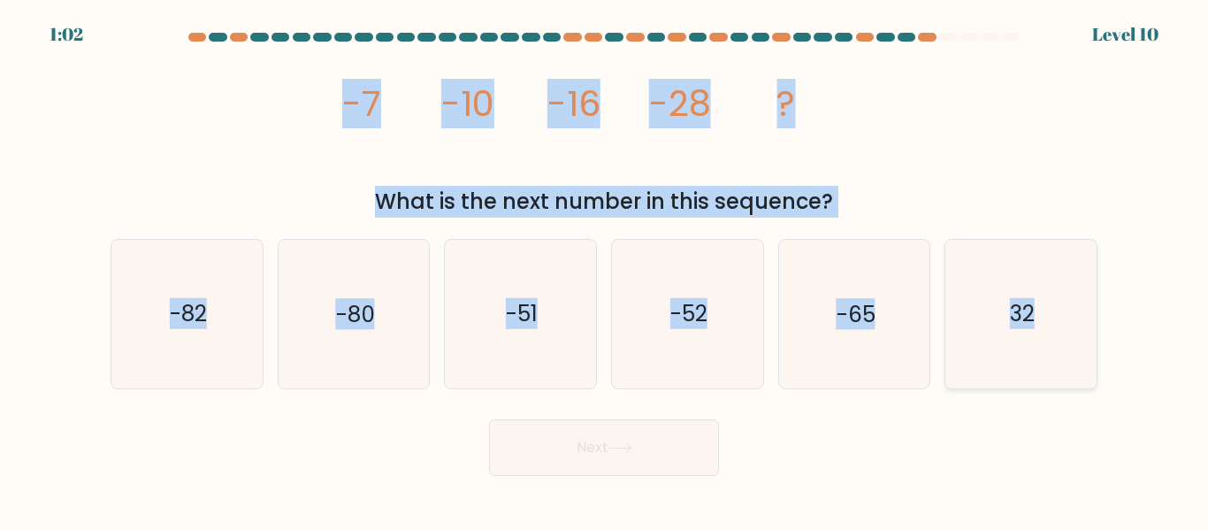
drag, startPoint x: 314, startPoint y: 94, endPoint x: 1039, endPoint y: 315, distance: 757.8
click at [1039, 315] on form at bounding box center [604, 254] width 1208 height 443
copy form "-7 -10 -16 -28 ? What is the next number in this sequence? a. -82 b. -80 c. -51…"
click at [720, 266] on icon "-52" at bounding box center [687, 314] width 148 height 148
click at [605, 266] on input "d. -52" at bounding box center [604, 267] width 1 height 4
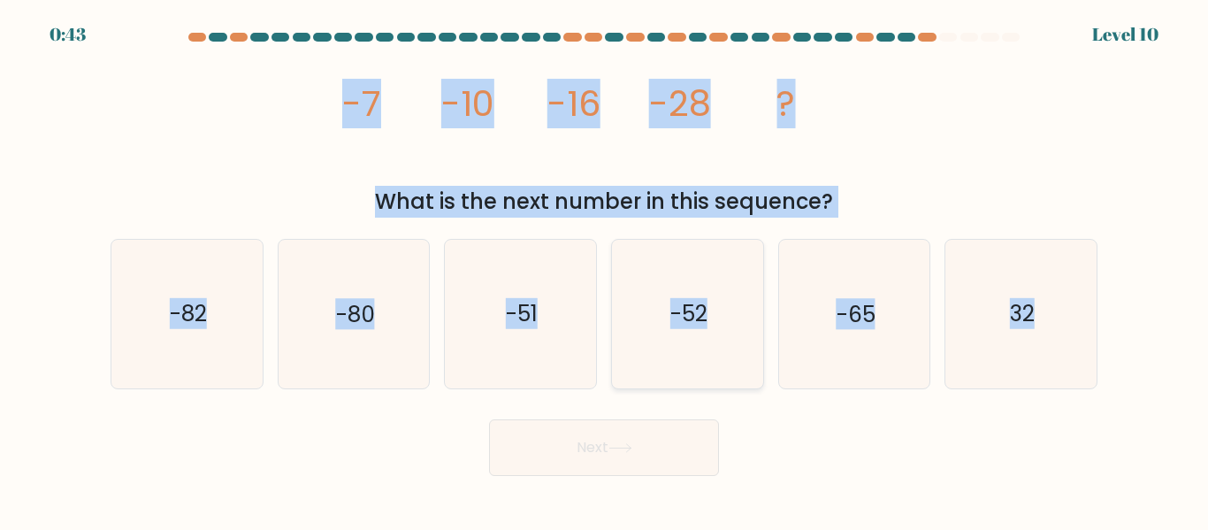
radio input "true"
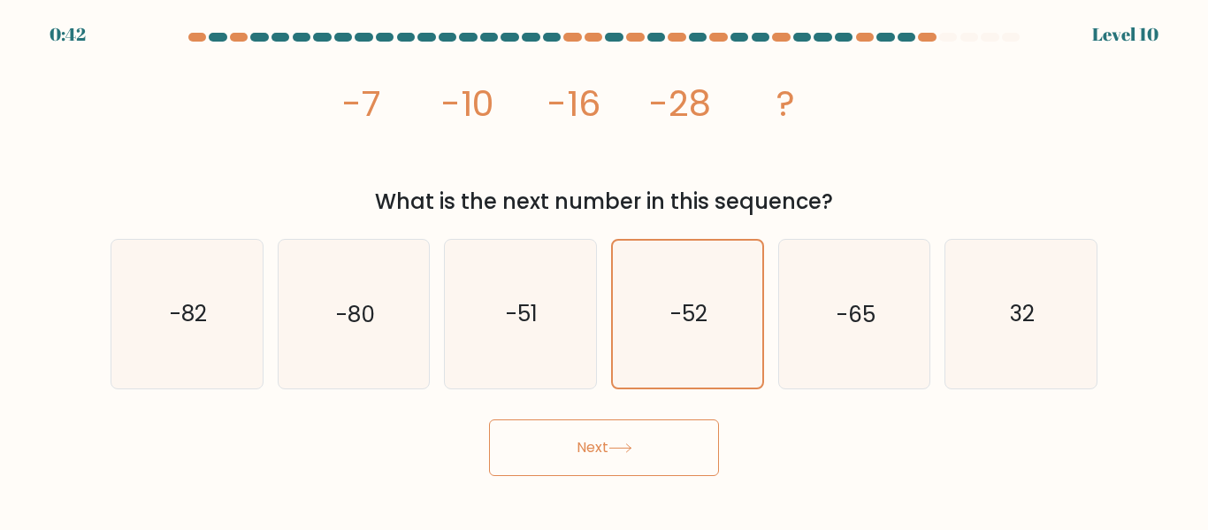
click at [608, 461] on button "Next" at bounding box center [604, 447] width 230 height 57
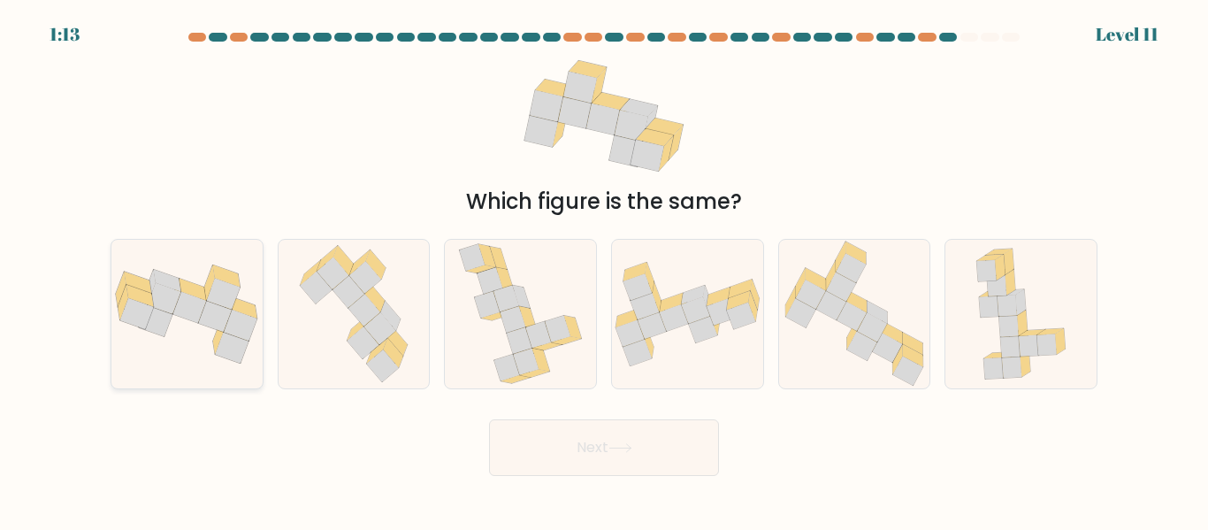
click at [228, 346] on icon at bounding box center [233, 347] width 34 height 31
click at [604, 270] on input "a." at bounding box center [604, 267] width 1 height 4
radio input "true"
click at [654, 460] on button "Next" at bounding box center [604, 447] width 230 height 57
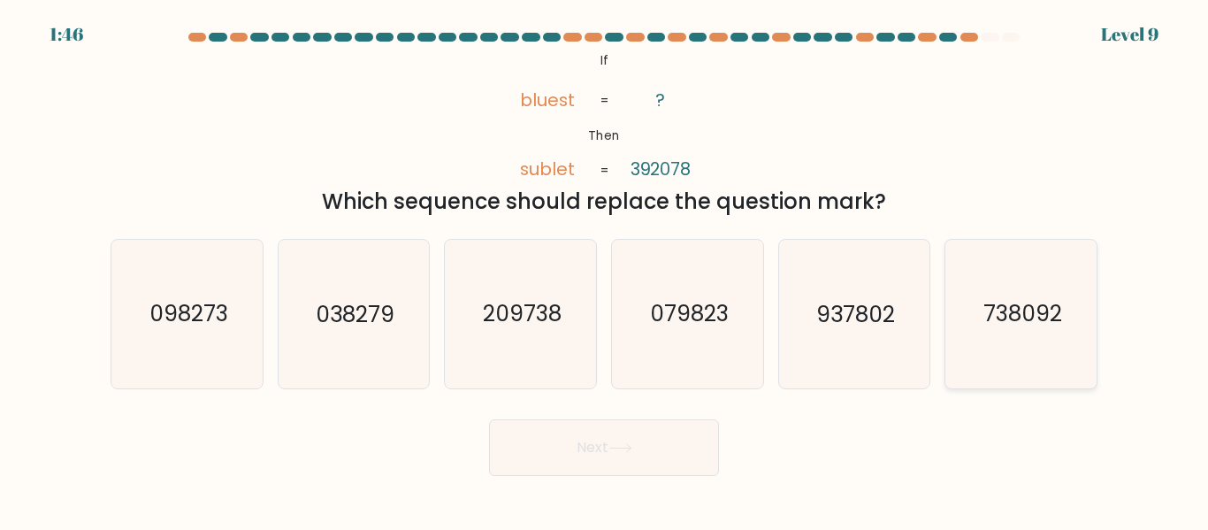
click at [982, 338] on icon "738092" at bounding box center [1021, 314] width 148 height 148
click at [605, 270] on input "f. 738092" at bounding box center [604, 267] width 1 height 4
radio input "true"
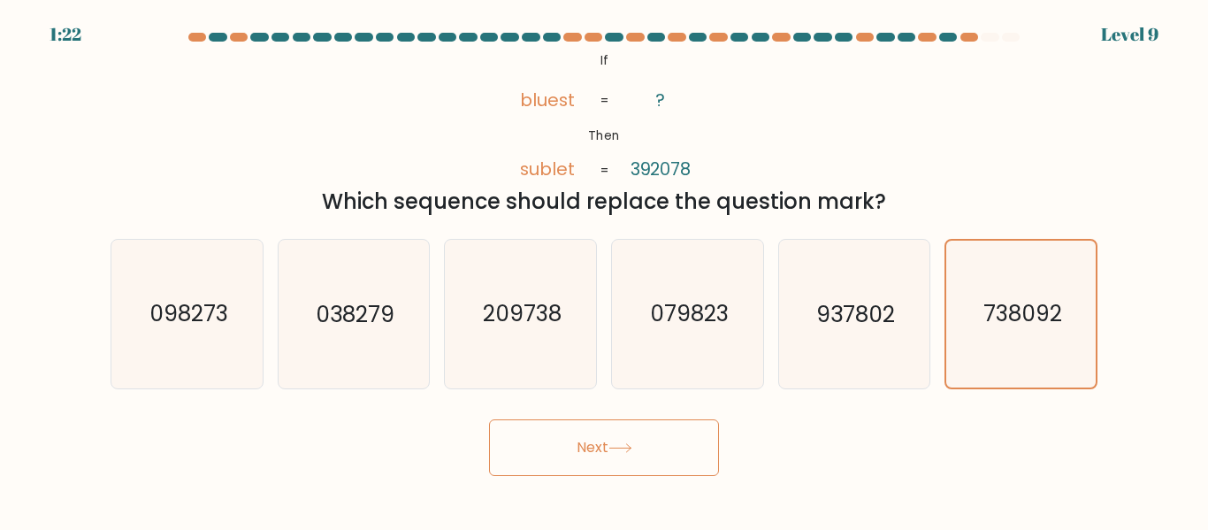
click at [608, 446] on button "Next" at bounding box center [604, 447] width 230 height 57
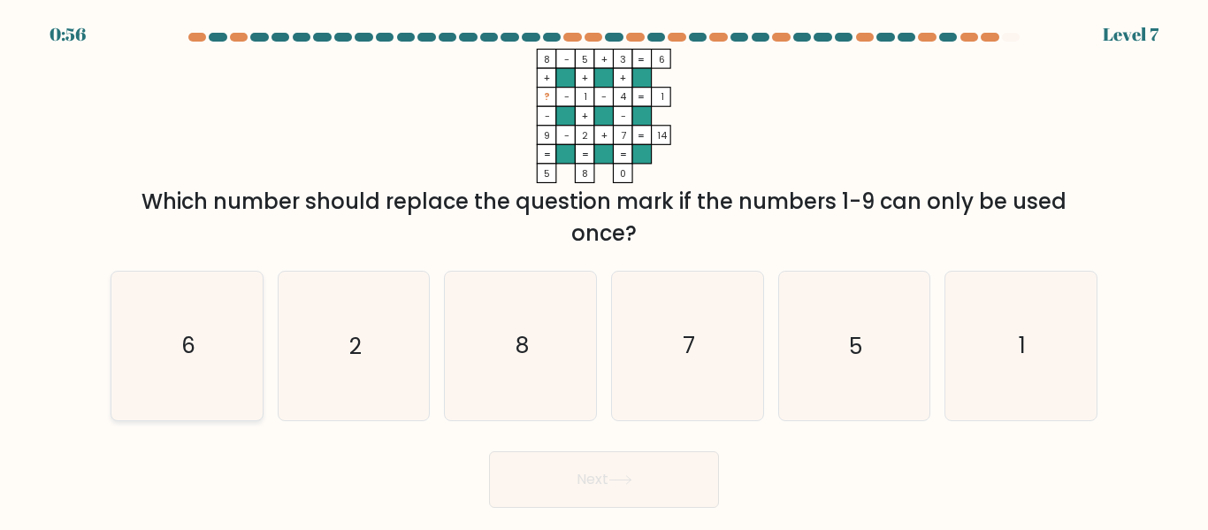
click at [116, 336] on icon "6" at bounding box center [187, 345] width 148 height 148
click at [604, 270] on input "a. 6" at bounding box center [604, 267] width 1 height 4
radio input "true"
click at [567, 506] on button "Next" at bounding box center [604, 479] width 230 height 57
click at [562, 484] on button "Next" at bounding box center [604, 479] width 230 height 57
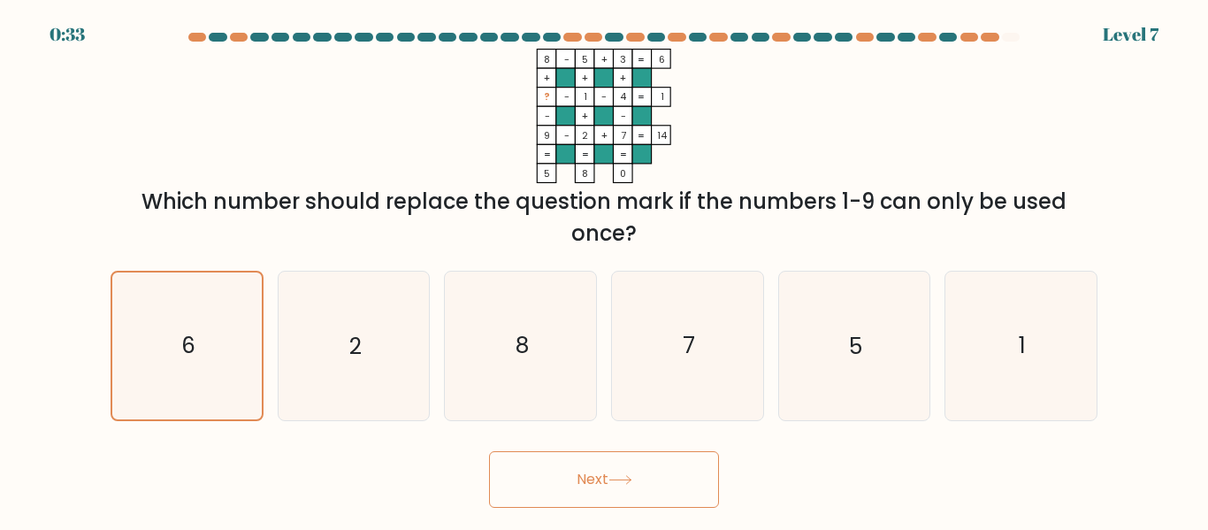
click at [562, 484] on button "Next" at bounding box center [604, 479] width 230 height 57
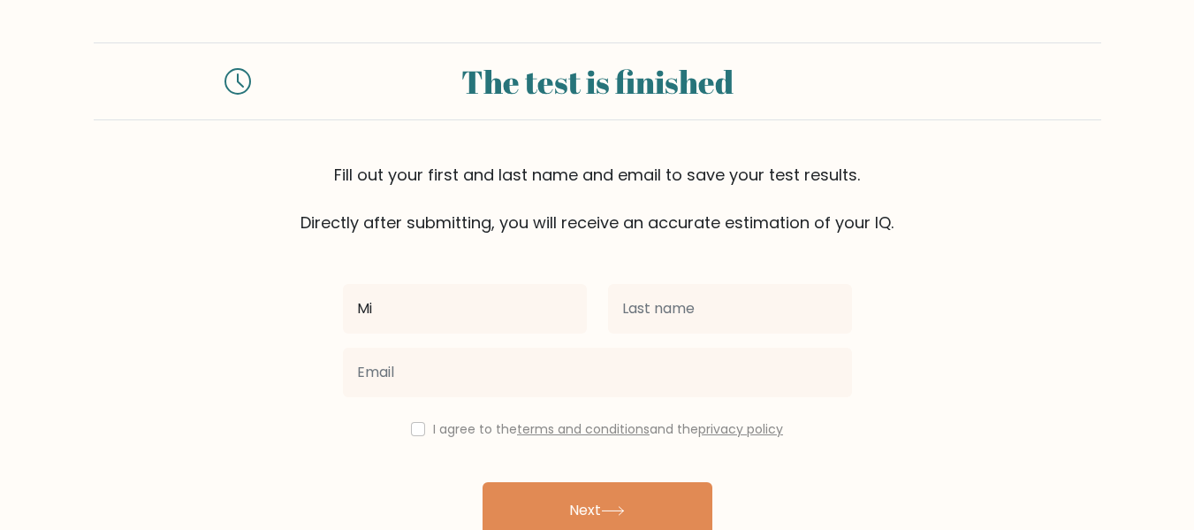
type input "[PERSON_NAME]"
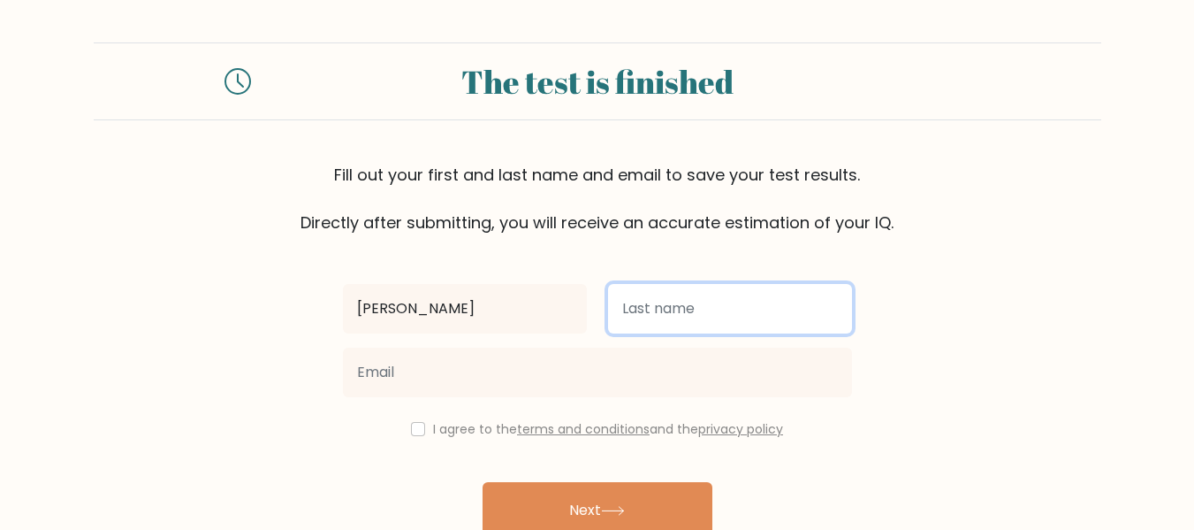
click at [681, 316] on input "text" at bounding box center [730, 309] width 244 height 50
type input "Jarina"
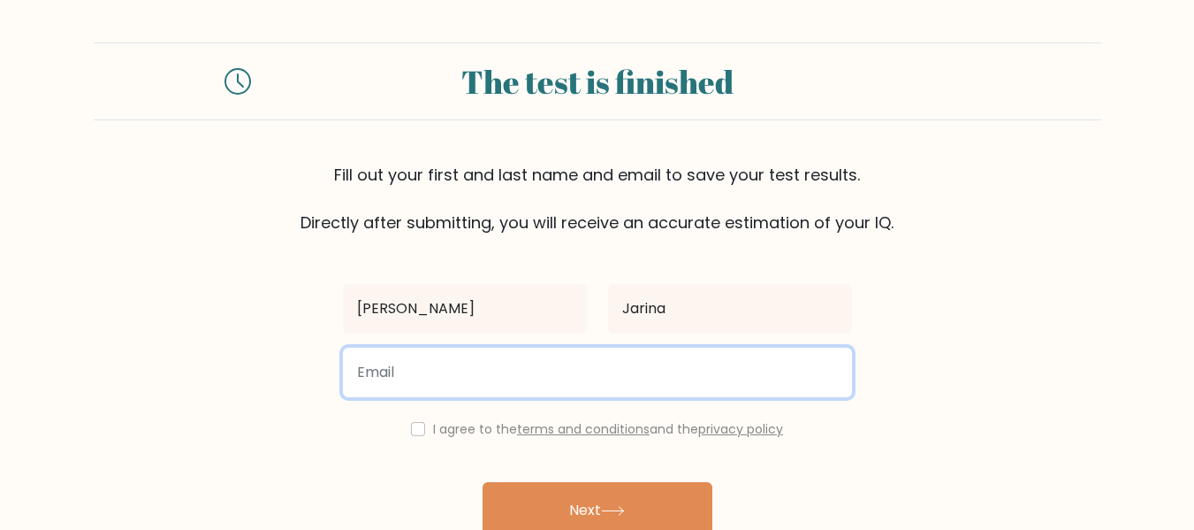
click at [520, 391] on input "email" at bounding box center [597, 372] width 509 height 50
type input "[EMAIL_ADDRESS][DOMAIN_NAME]"
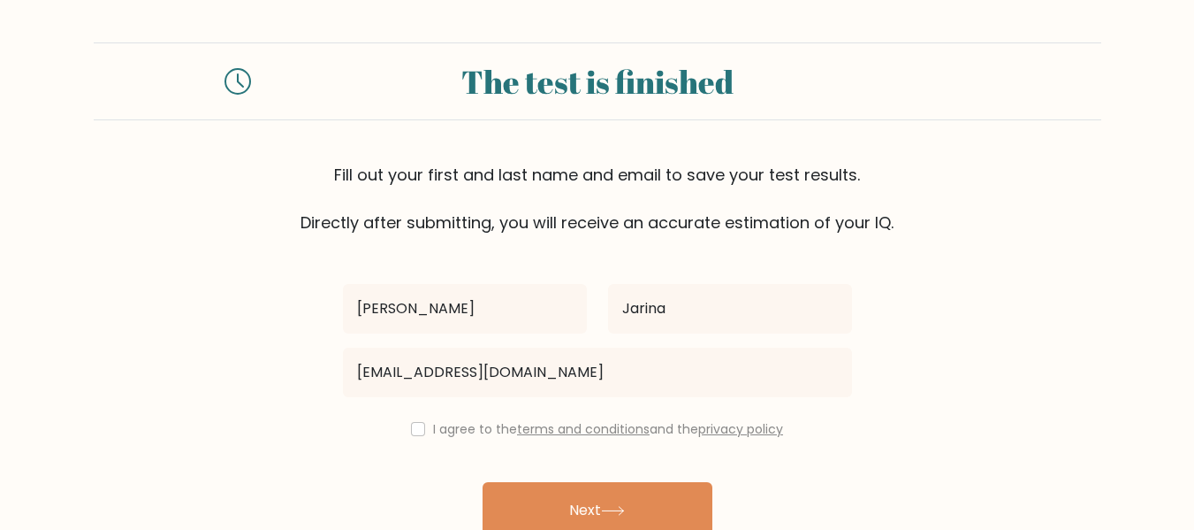
click at [417, 438] on div "I agree to the terms and conditions and the privacy policy" at bounding box center [597, 428] width 530 height 21
click at [414, 430] on input "checkbox" at bounding box center [418, 429] width 14 height 14
checkbox input "true"
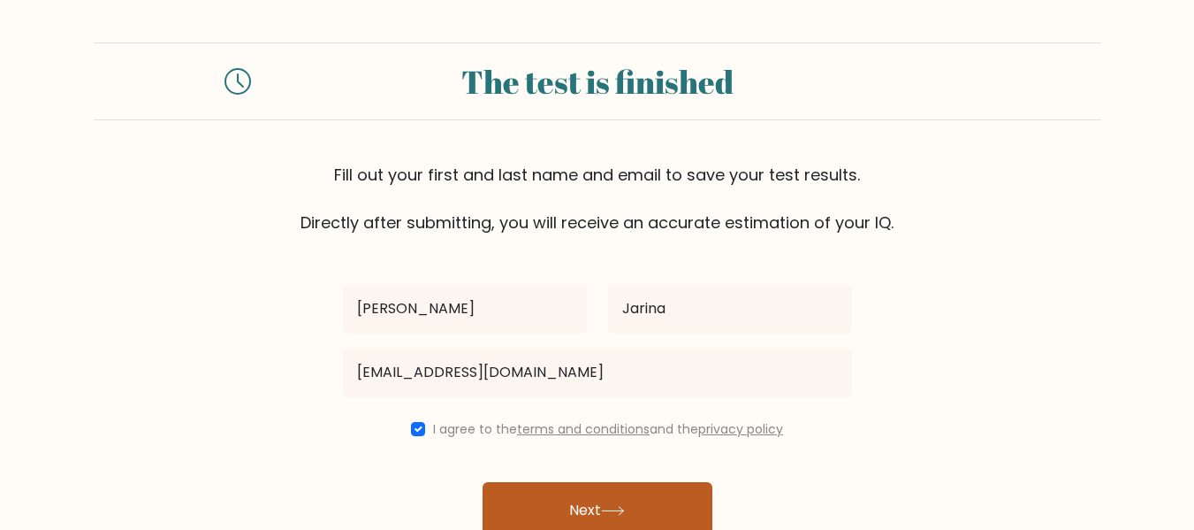
click at [680, 499] on button "Next" at bounding box center [598, 510] width 230 height 57
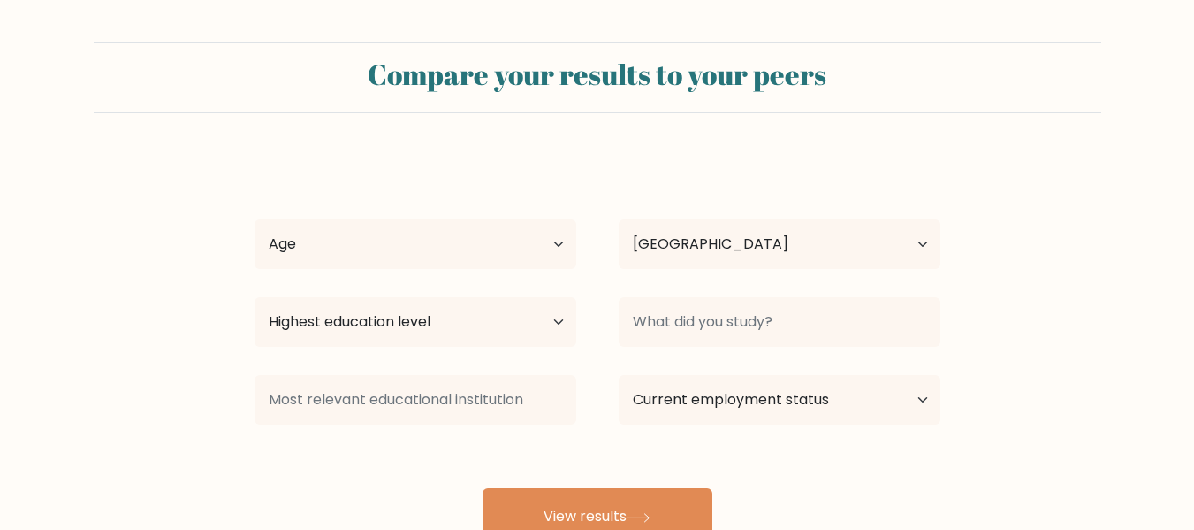
select select "PH"
click at [448, 238] on select "Age Under [DEMOGRAPHIC_DATA] [DEMOGRAPHIC_DATA] [DEMOGRAPHIC_DATA] [DEMOGRAPHIC…" at bounding box center [416, 244] width 322 height 50
select select "18_24"
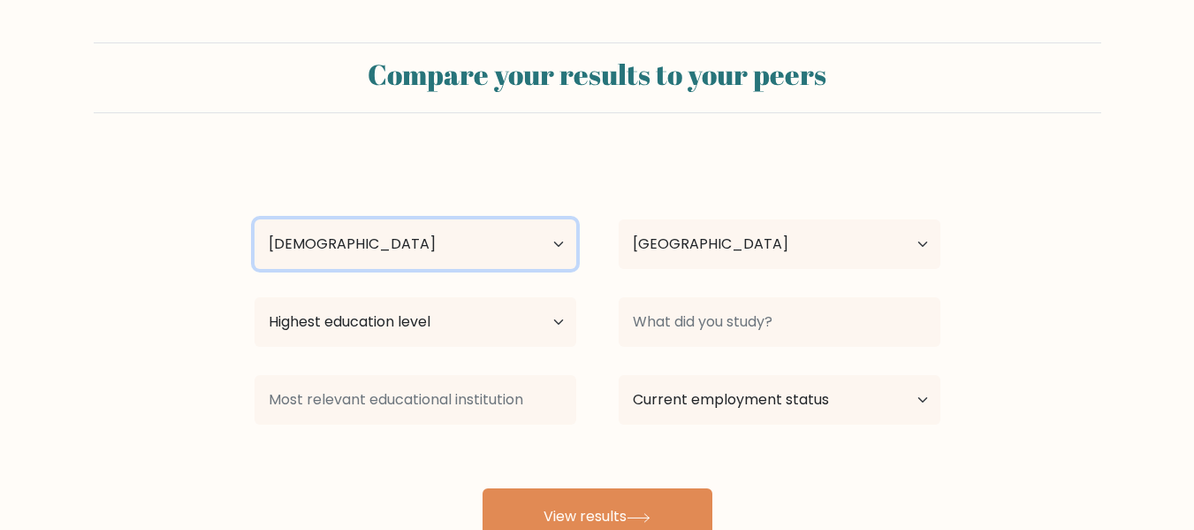
click at [255, 219] on select "Age Under [DEMOGRAPHIC_DATA] [DEMOGRAPHIC_DATA] [DEMOGRAPHIC_DATA] [DEMOGRAPHIC…" at bounding box center [416, 244] width 322 height 50
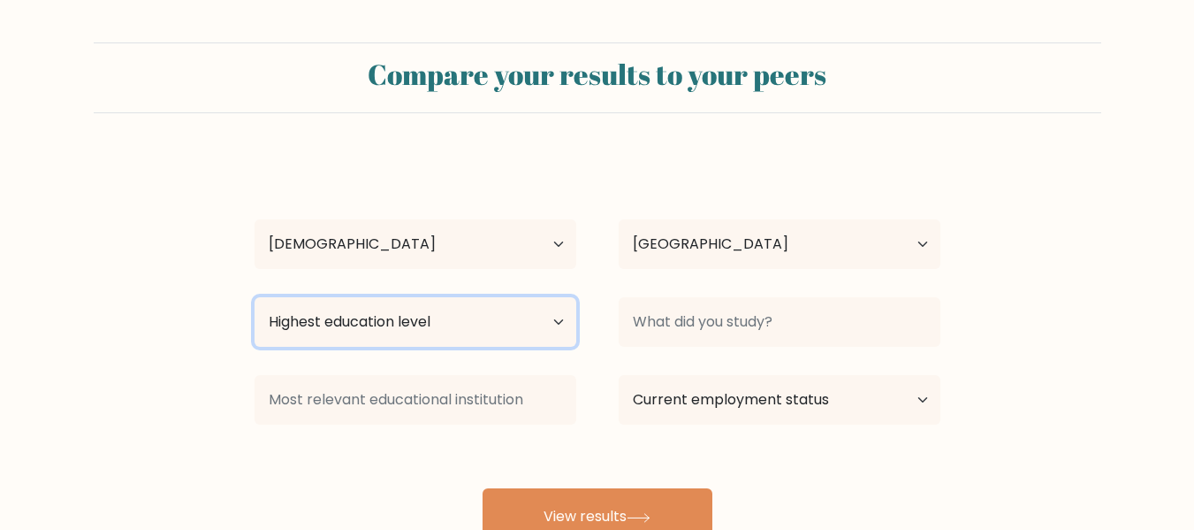
click at [466, 324] on select "Highest education level No schooling Primary Lower Secondary Upper Secondary Oc…" at bounding box center [416, 322] width 322 height 50
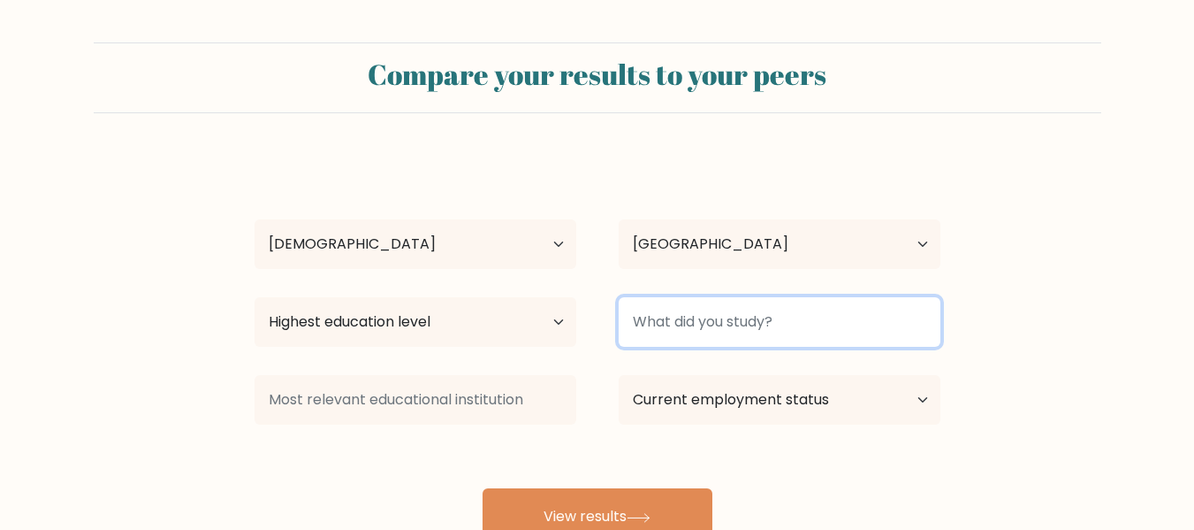
click at [861, 326] on input at bounding box center [780, 322] width 322 height 50
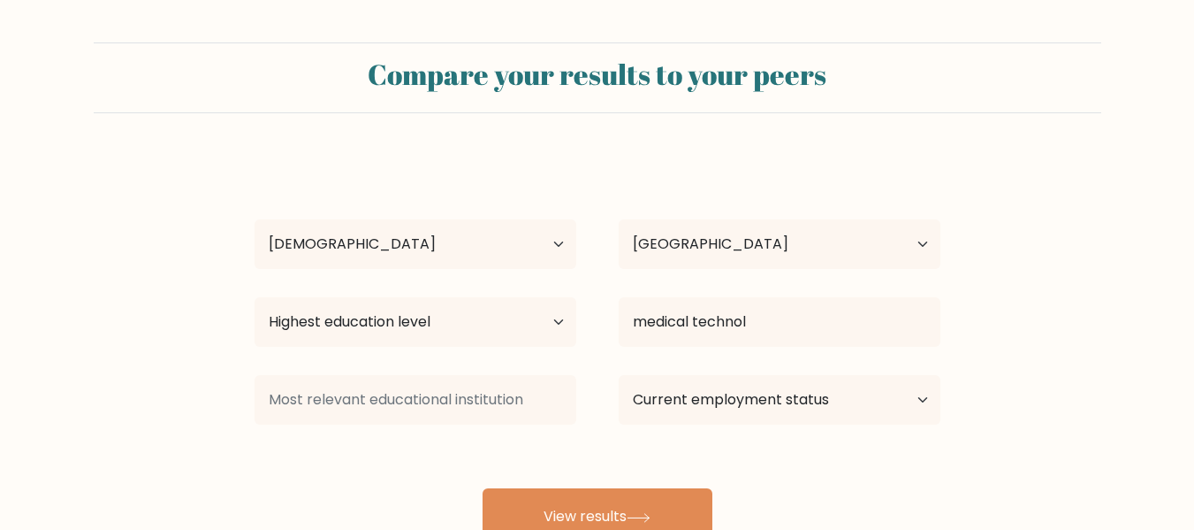
click at [803, 376] on div "[PERSON_NAME] Age Under [DEMOGRAPHIC_DATA] [DEMOGRAPHIC_DATA] [DEMOGRAPHIC_DATA…" at bounding box center [597, 350] width 707 height 389
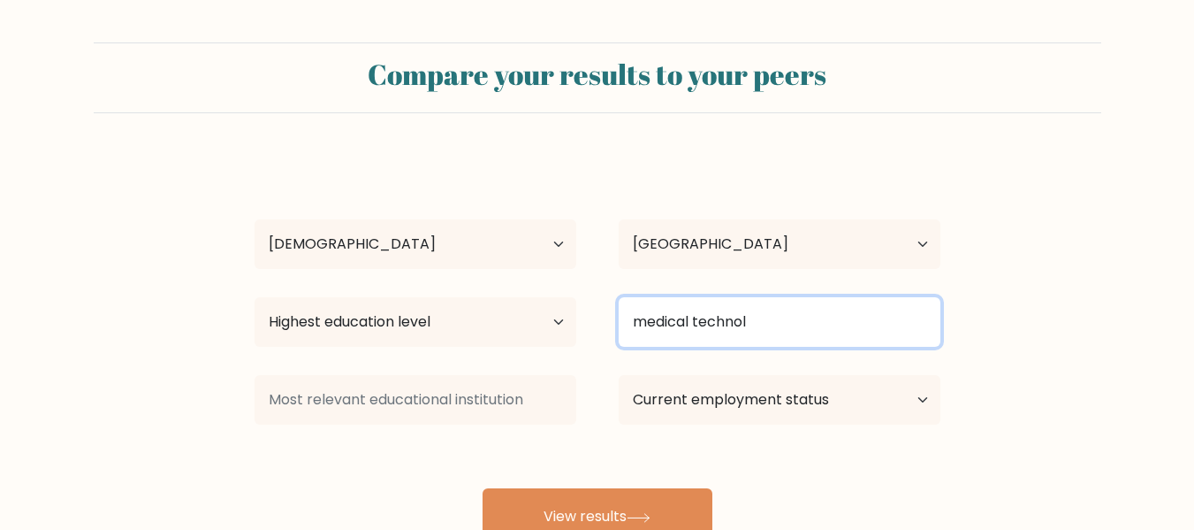
click at [804, 320] on input "medical technol" at bounding box center [780, 322] width 322 height 50
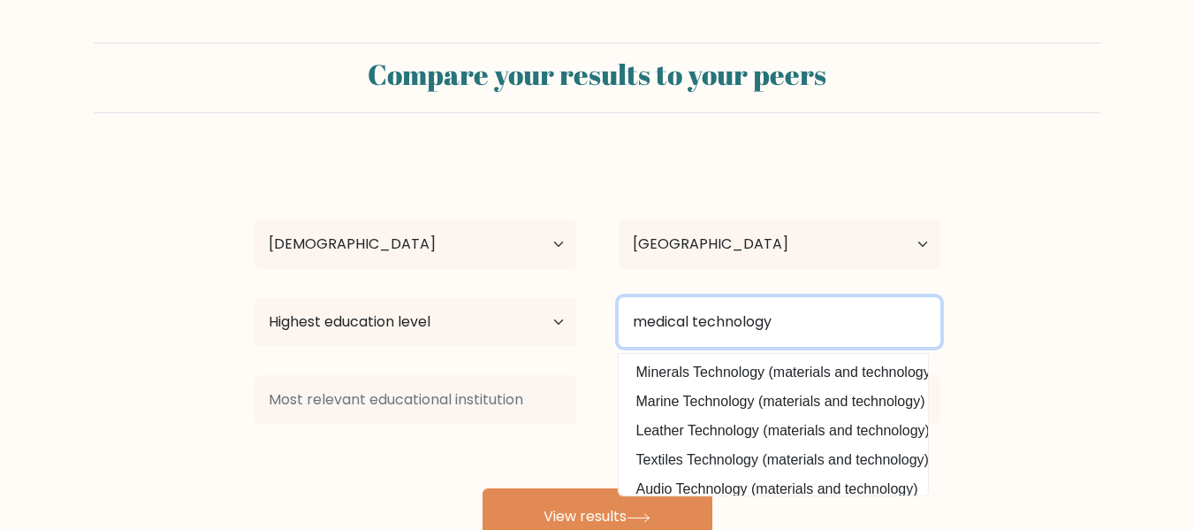
type input "medical technology"
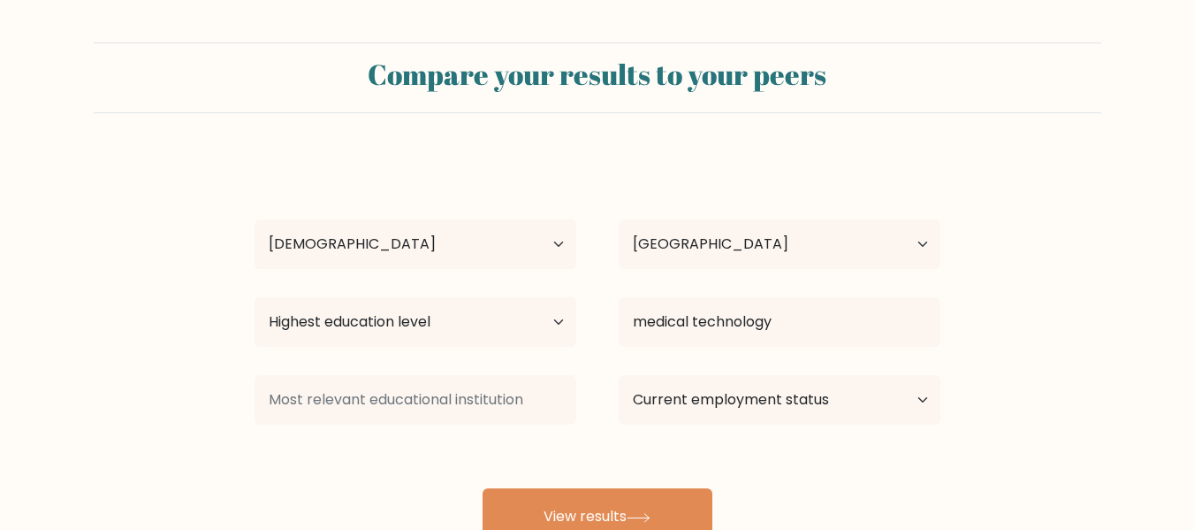
click at [1088, 377] on form "Compare your results to your peers Miszy Traeh Jarina Age Under [DEMOGRAPHIC_DA…" at bounding box center [597, 293] width 1194 height 502
click at [878, 407] on select "Current employment status Employed Student Retired Other / prefer not to answer" at bounding box center [780, 400] width 322 height 50
select select "student"
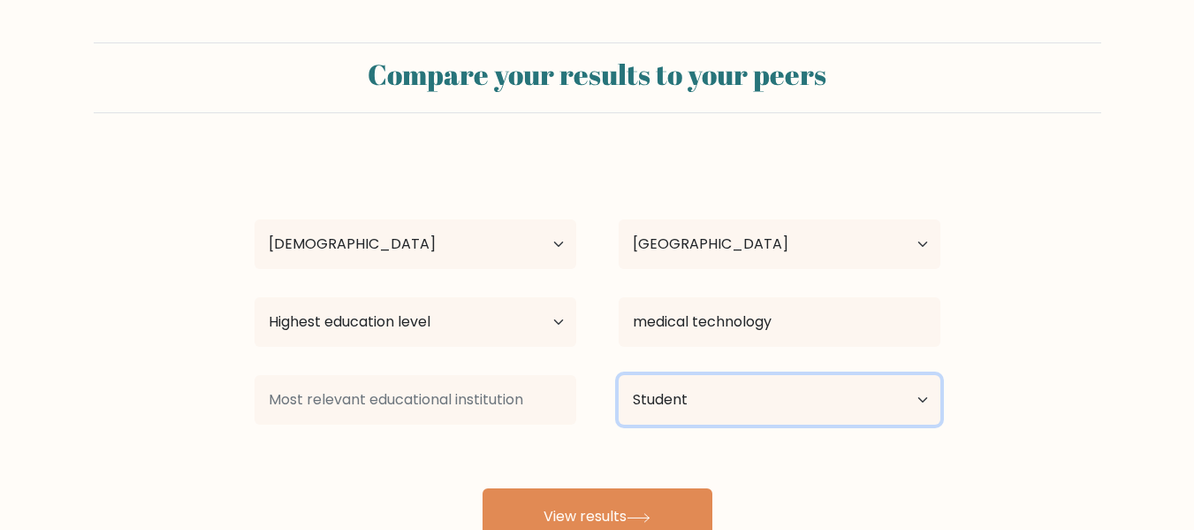
click at [619, 375] on select "Current employment status Employed Student Retired Other / prefer not to answer" at bounding box center [780, 400] width 322 height 50
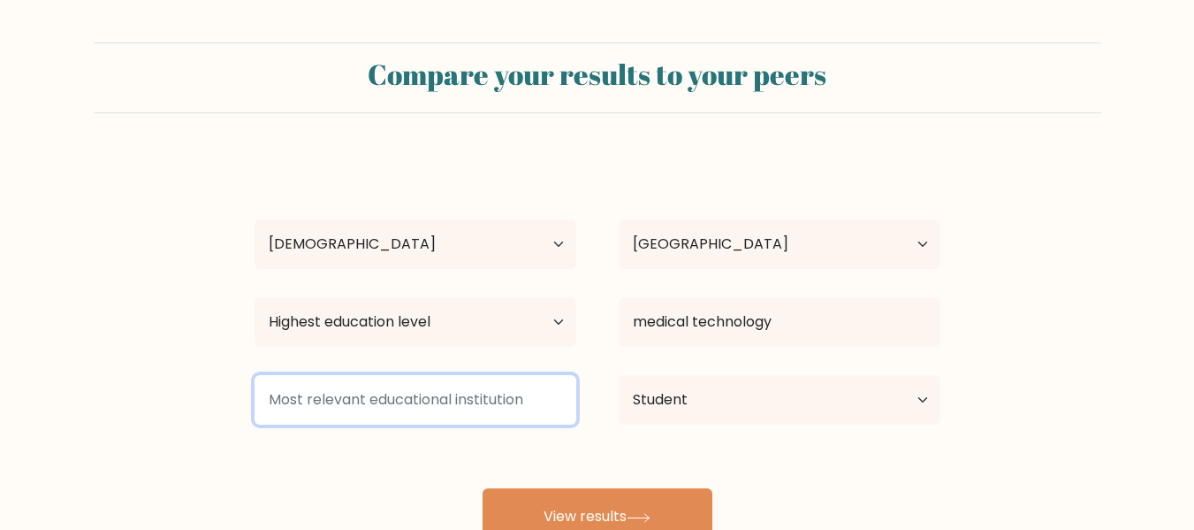
click at [351, 411] on input at bounding box center [416, 400] width 322 height 50
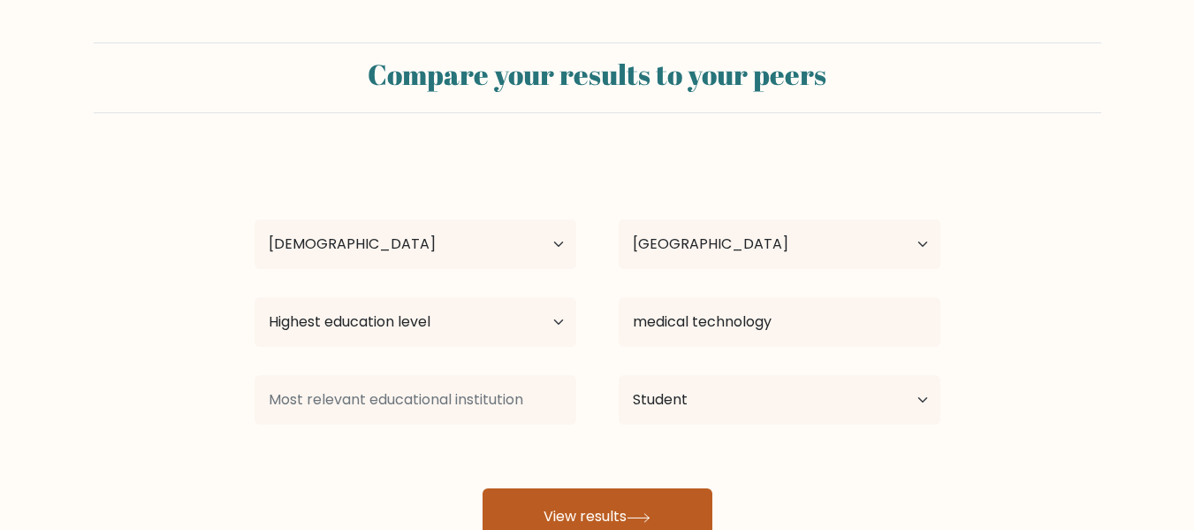
click at [634, 507] on button "View results" at bounding box center [598, 516] width 230 height 57
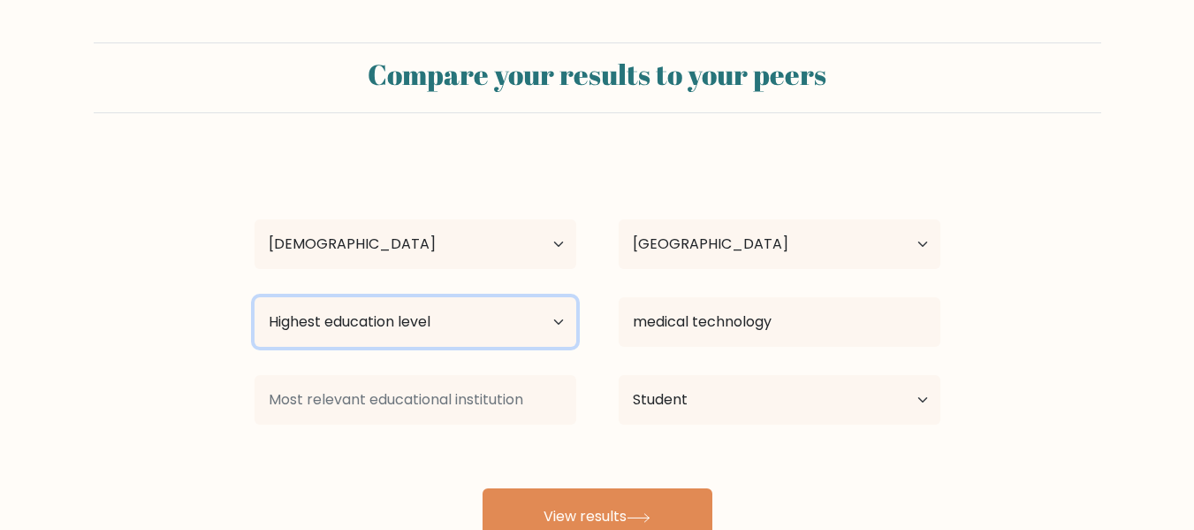
click at [500, 321] on select "Highest education level No schooling Primary Lower Secondary Upper Secondary Oc…" at bounding box center [416, 322] width 322 height 50
select select "lower_secondary"
click at [255, 297] on select "Highest education level No schooling Primary Lower Secondary Upper Secondary Oc…" at bounding box center [416, 322] width 322 height 50
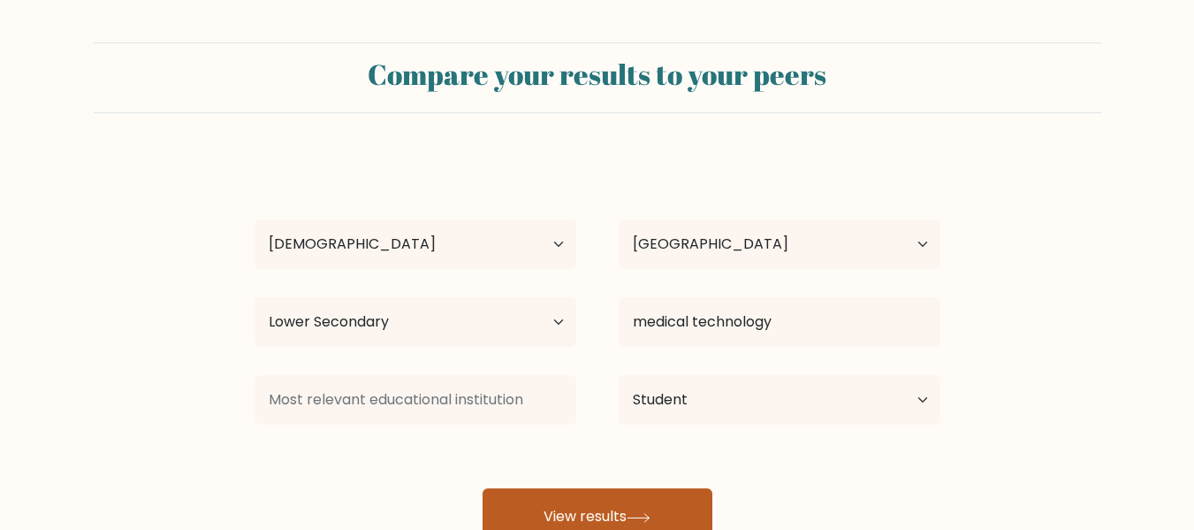
click at [575, 511] on button "View results" at bounding box center [598, 516] width 230 height 57
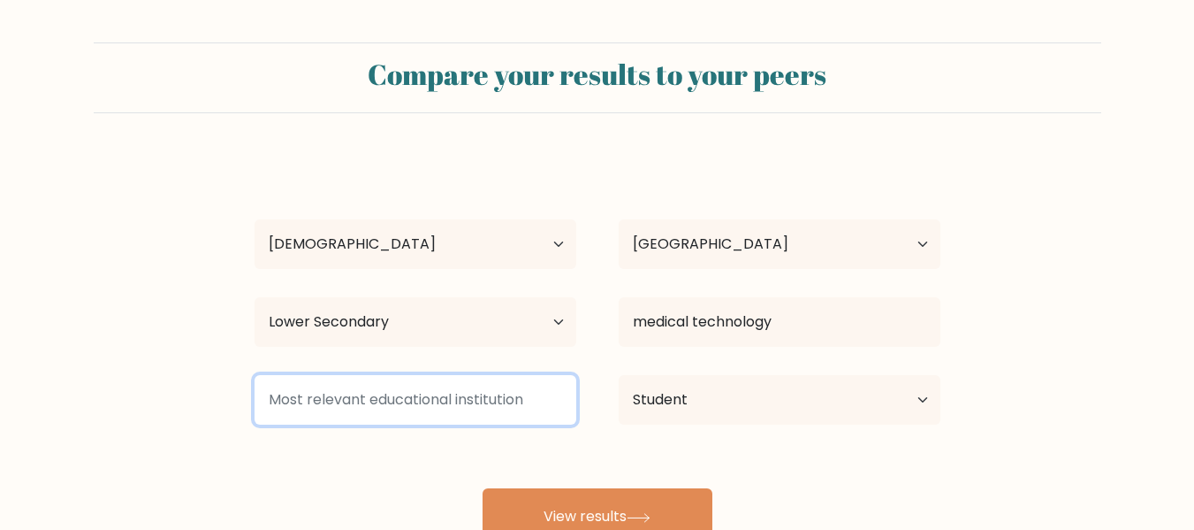
drag, startPoint x: 524, startPoint y: 400, endPoint x: 276, endPoint y: 398, distance: 248.4
click at [276, 398] on input at bounding box center [416, 400] width 322 height 50
drag, startPoint x: 276, startPoint y: 398, endPoint x: 522, endPoint y: 386, distance: 246.9
click at [522, 386] on input at bounding box center [416, 400] width 322 height 50
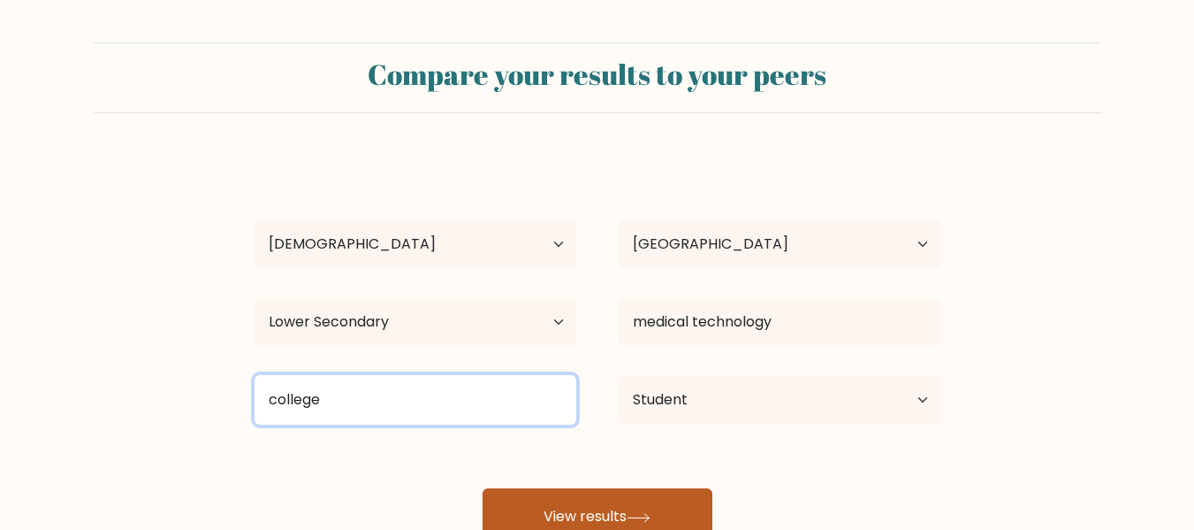
type input "college"
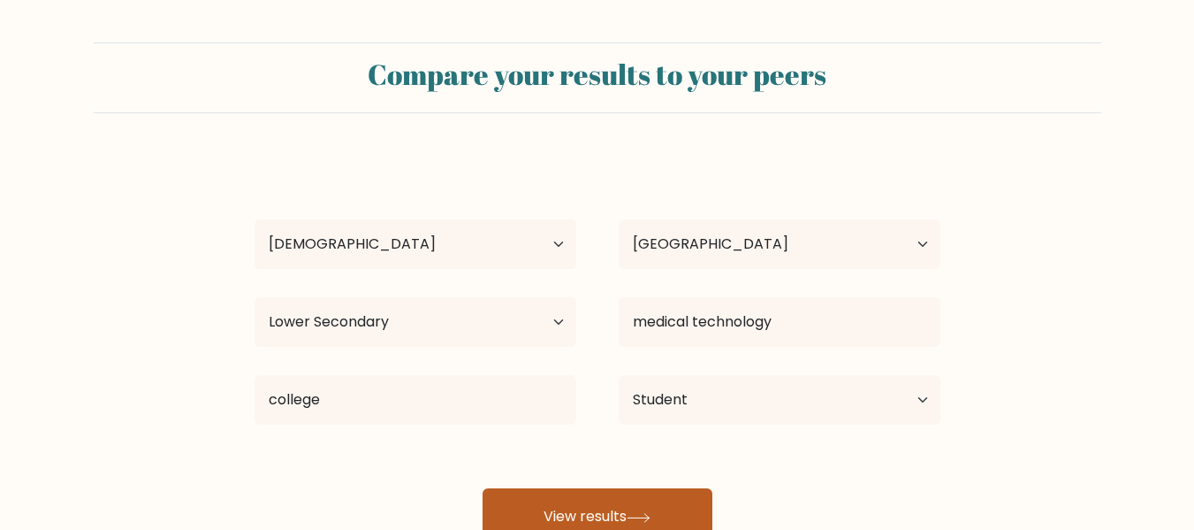
click at [549, 513] on button "View results" at bounding box center [598, 516] width 230 height 57
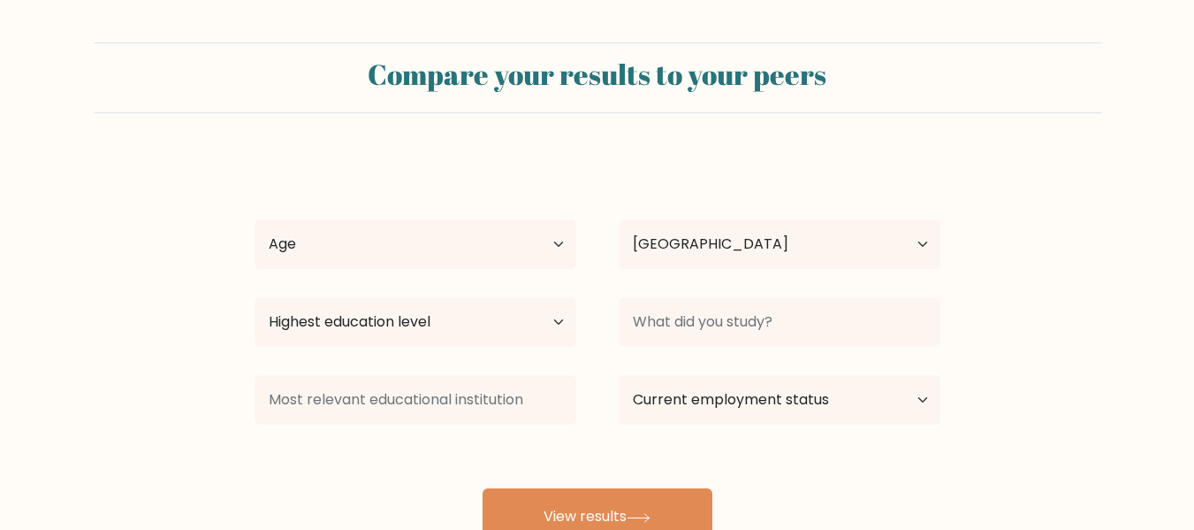
select select "PH"
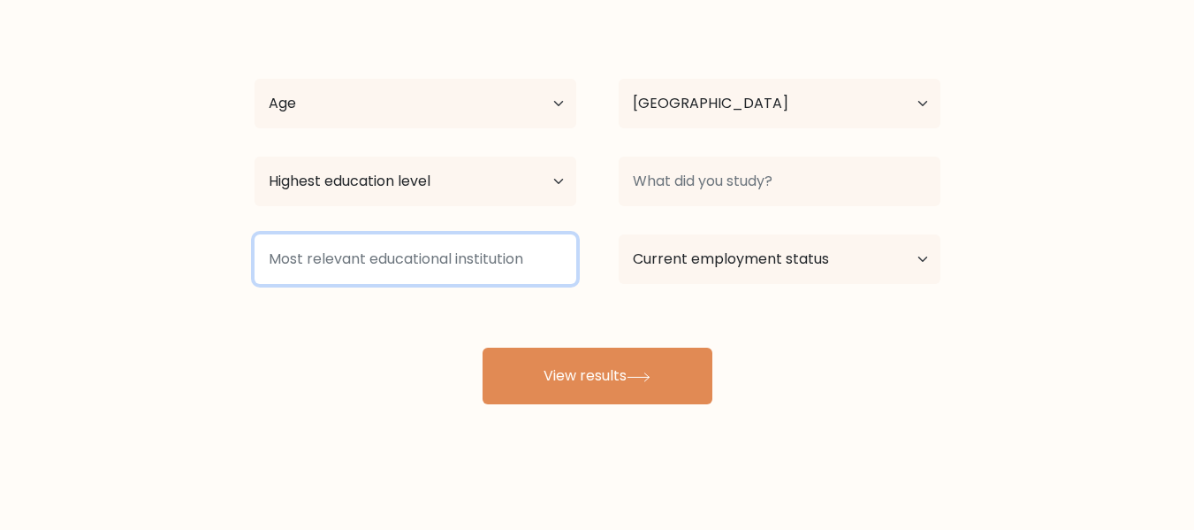
click at [514, 255] on input at bounding box center [416, 259] width 322 height 50
